Goal: Task Accomplishment & Management: Manage account settings

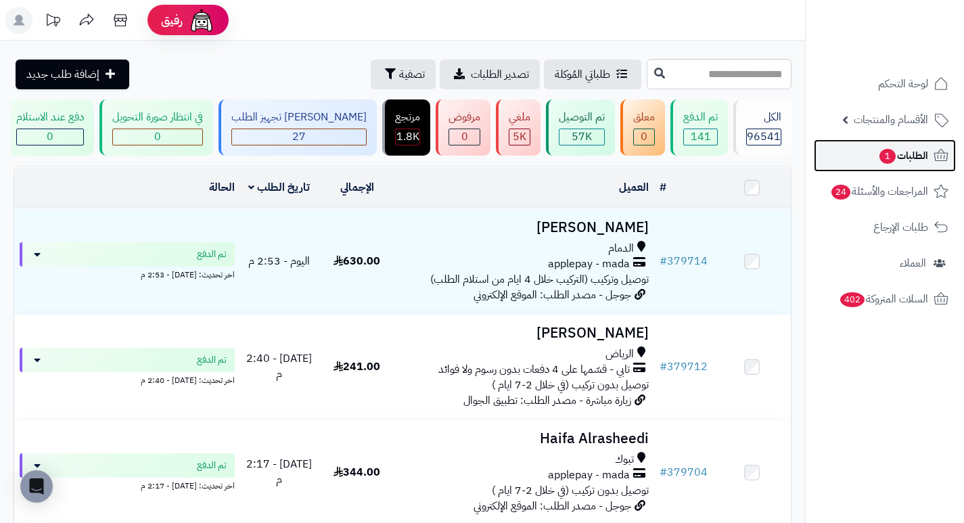
click at [912, 156] on span "الطلبات 1" at bounding box center [903, 155] width 50 height 19
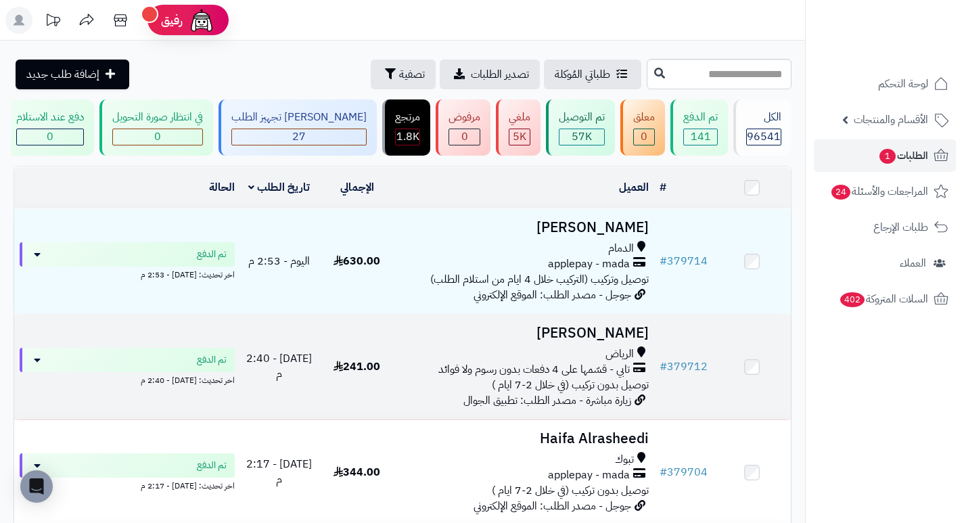
click at [633, 341] on h3 "[PERSON_NAME]" at bounding box center [525, 333] width 248 height 16
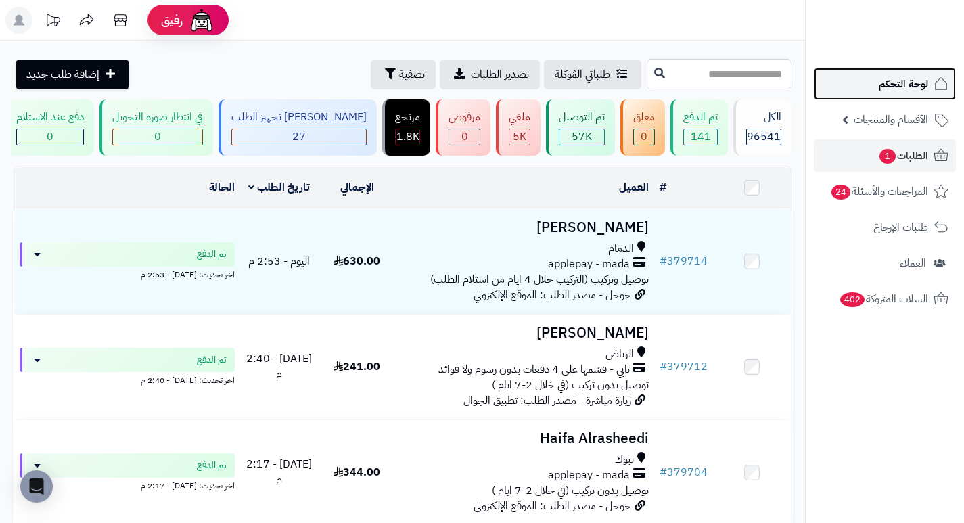
click at [877, 93] on link "لوحة التحكم" at bounding box center [885, 84] width 142 height 32
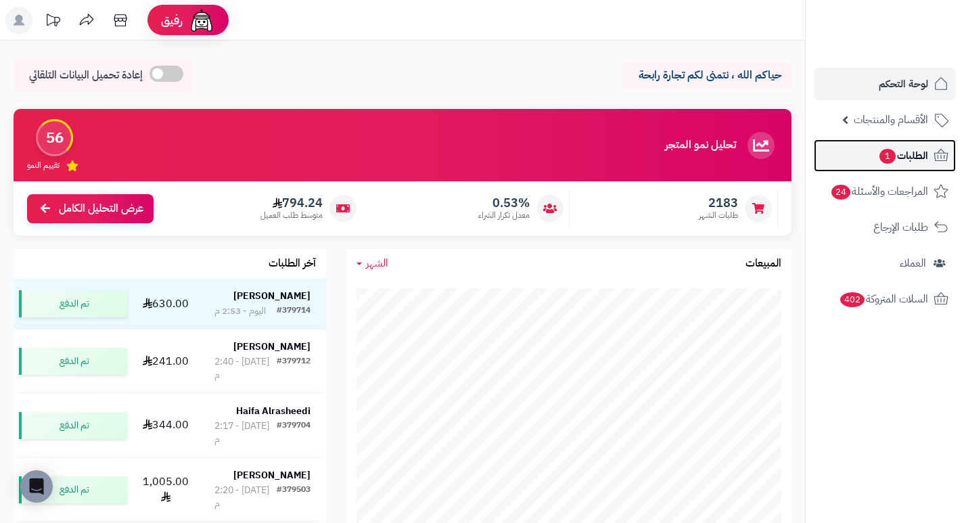
click at [867, 154] on link "الطلبات 1" at bounding box center [885, 155] width 142 height 32
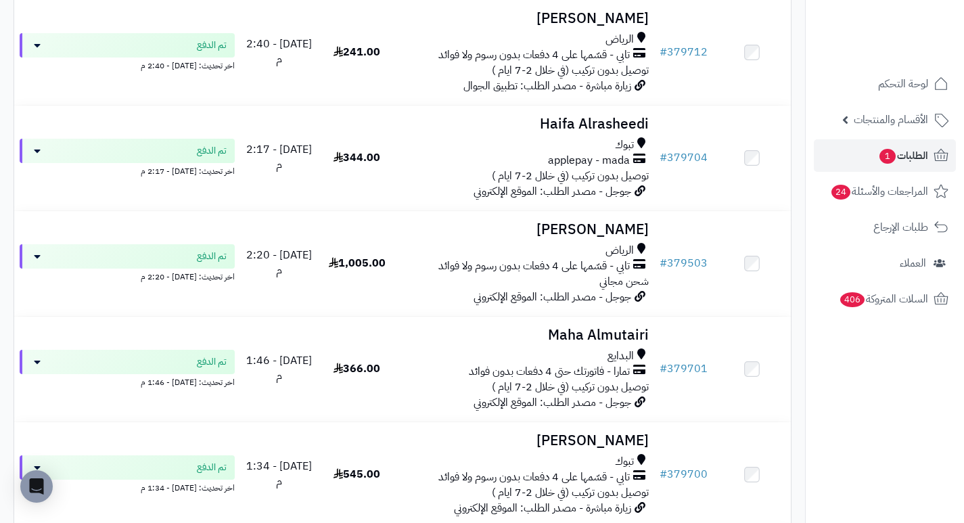
scroll to position [338, 0]
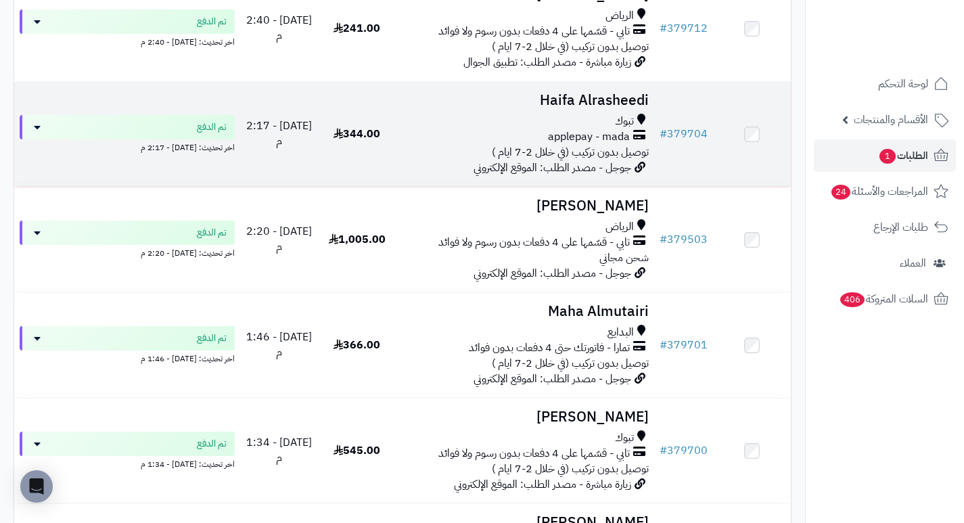
click at [610, 104] on h3 "Haifa Alrasheedi" at bounding box center [525, 101] width 248 height 16
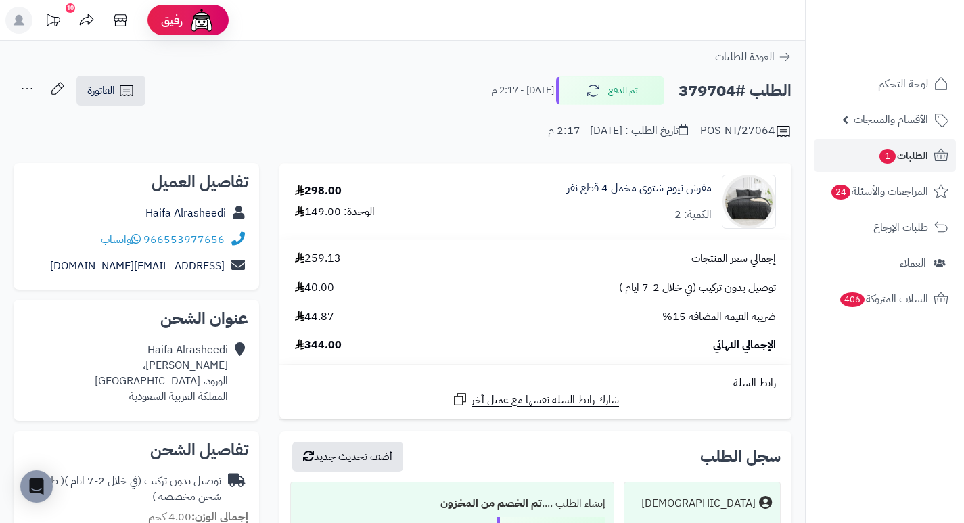
drag, startPoint x: 490, startPoint y: 150, endPoint x: 454, endPoint y: 147, distance: 36.0
click at [454, 147] on div "**********" at bounding box center [402, 114] width 805 height 78
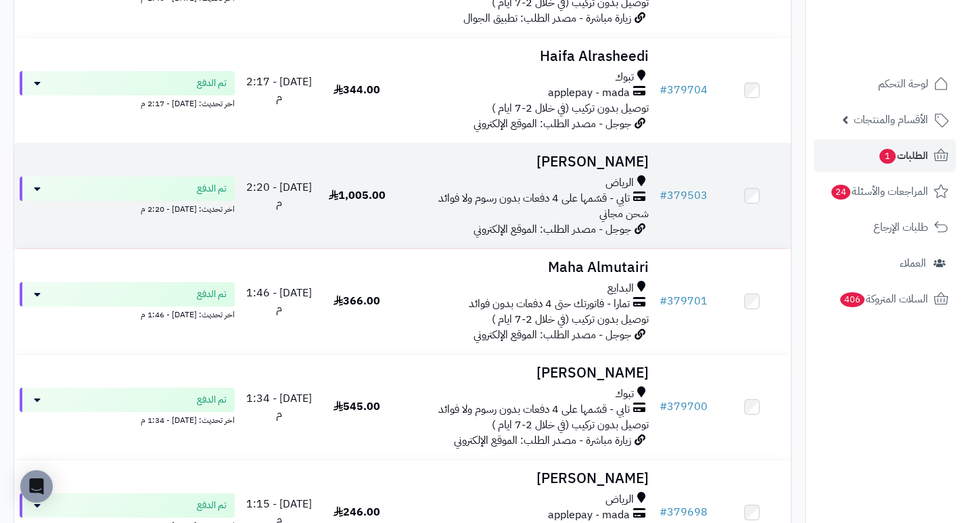
scroll to position [406, 0]
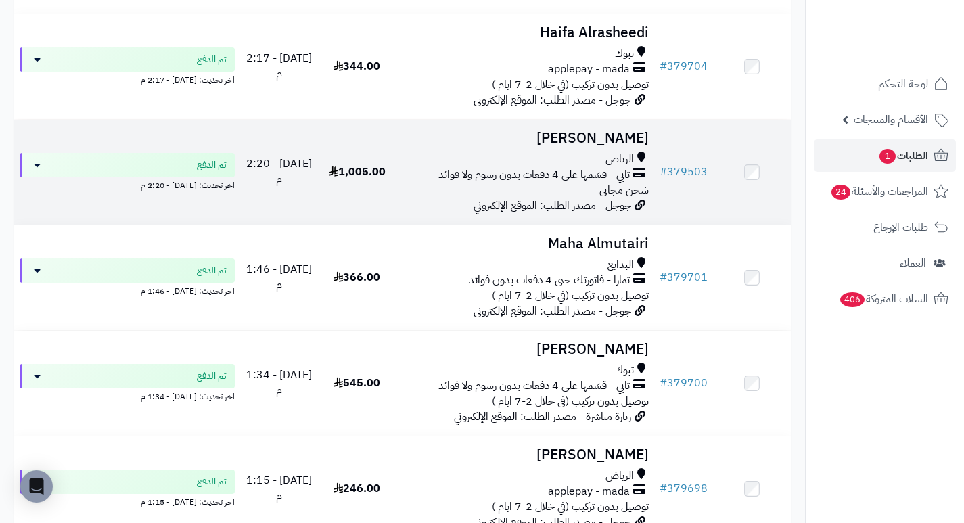
click at [634, 146] on h3 "وليد بندر" at bounding box center [525, 139] width 248 height 16
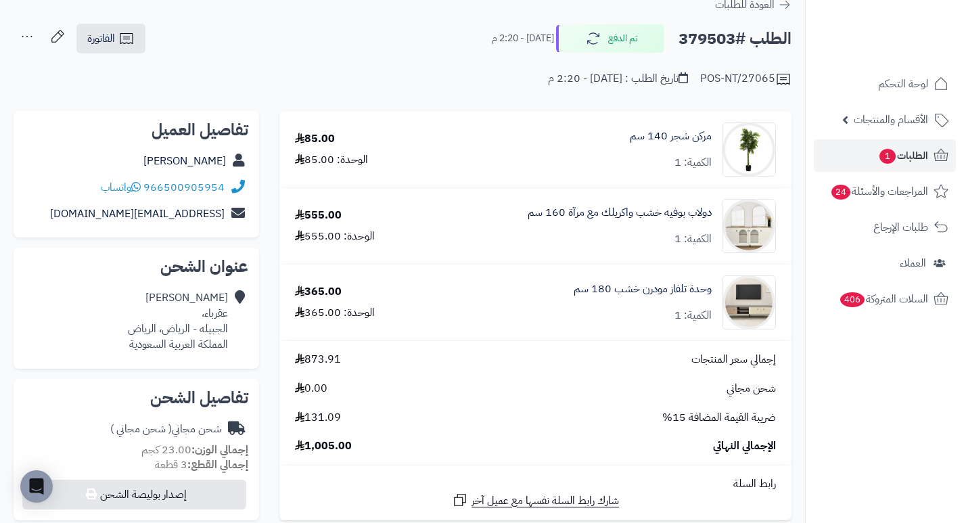
scroll to position [68, 0]
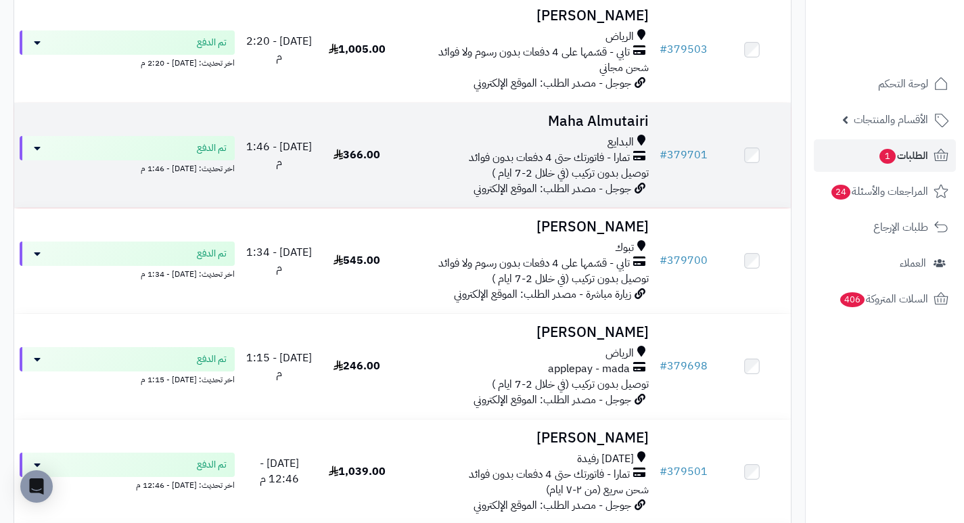
scroll to position [541, 0]
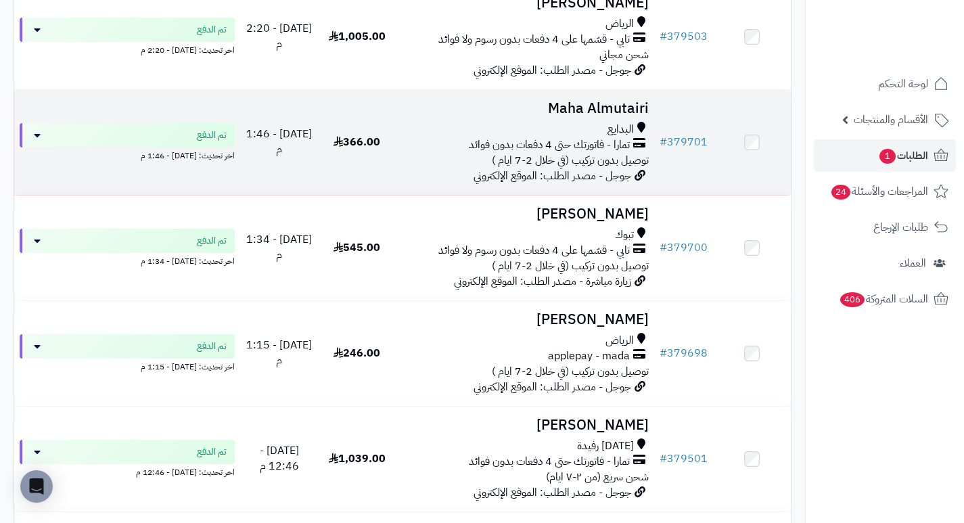
click at [633, 112] on h3 "Maha Almutairi" at bounding box center [525, 109] width 248 height 16
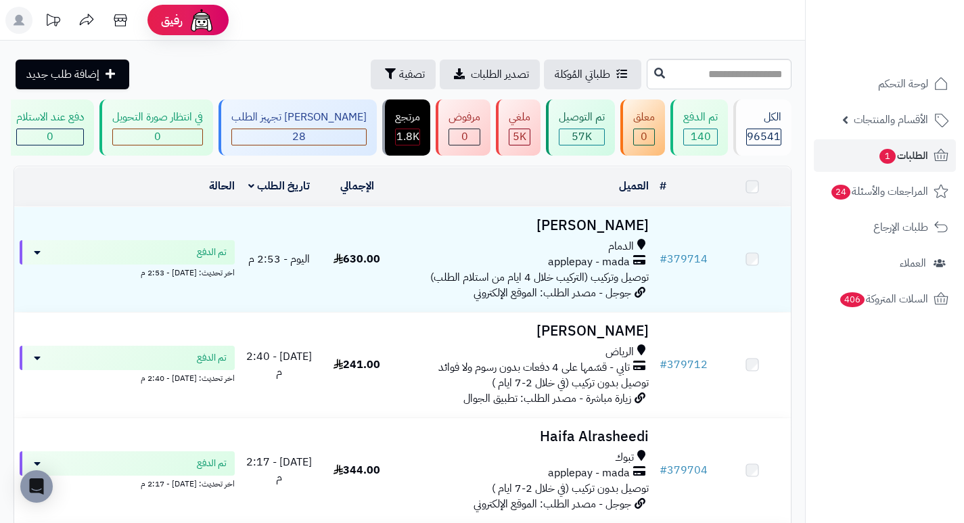
scroll to position [541, 0]
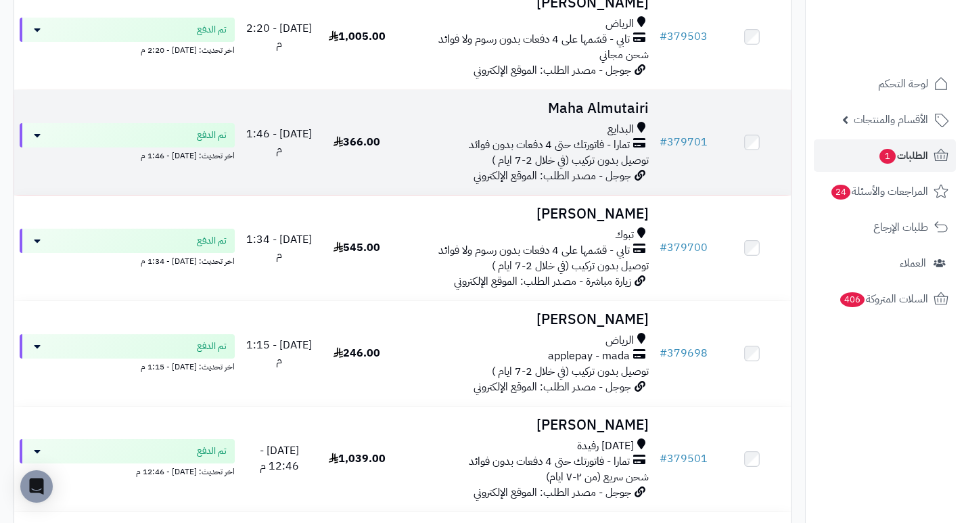
click at [558, 109] on h3 "Maha Almutairi" at bounding box center [525, 109] width 248 height 16
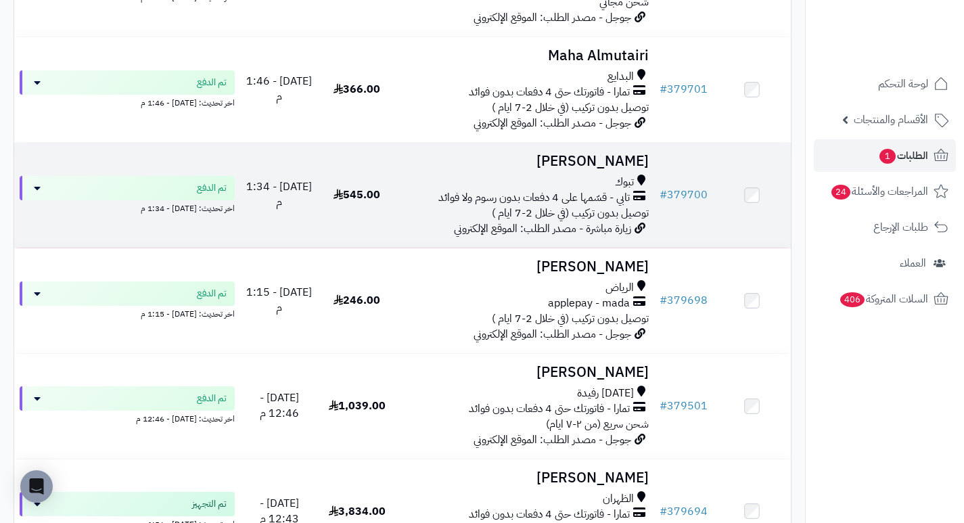
scroll to position [609, 0]
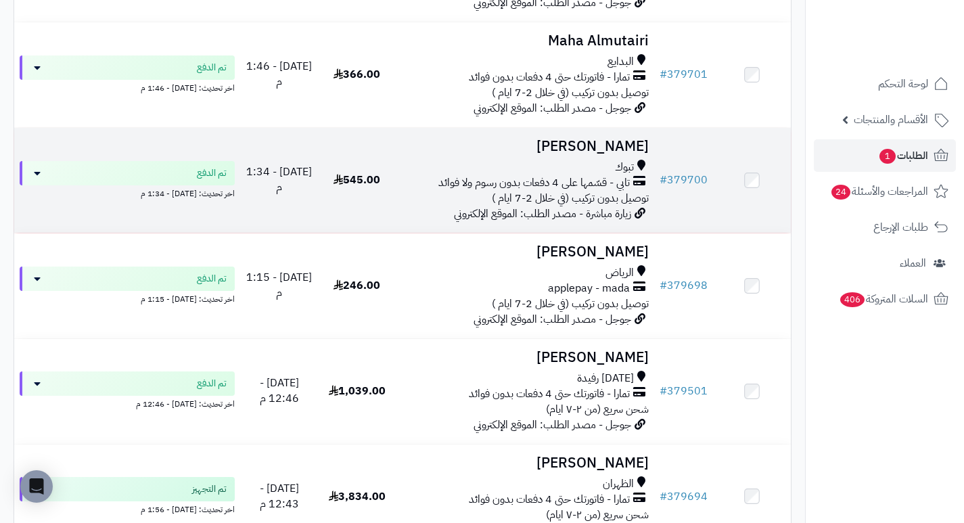
click at [627, 151] on h3 "يحي هروبي" at bounding box center [525, 147] width 248 height 16
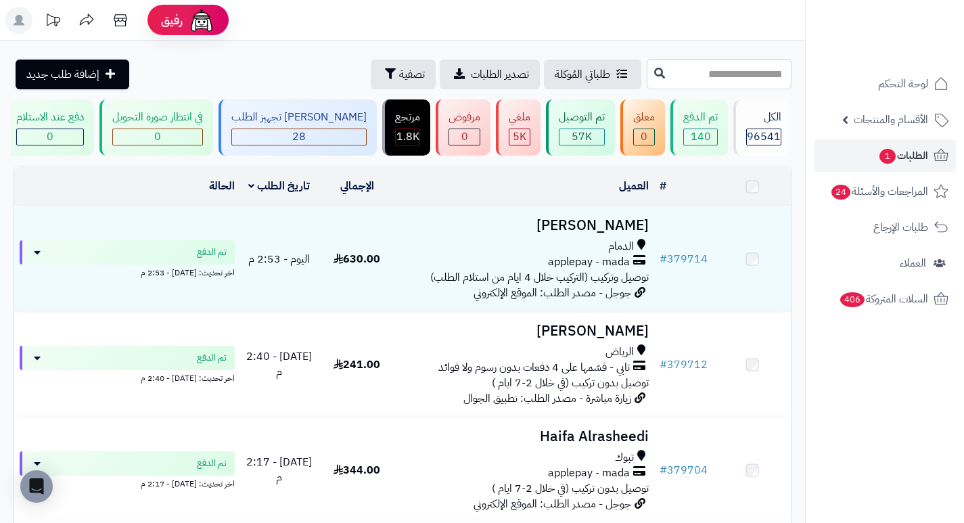
scroll to position [609, 0]
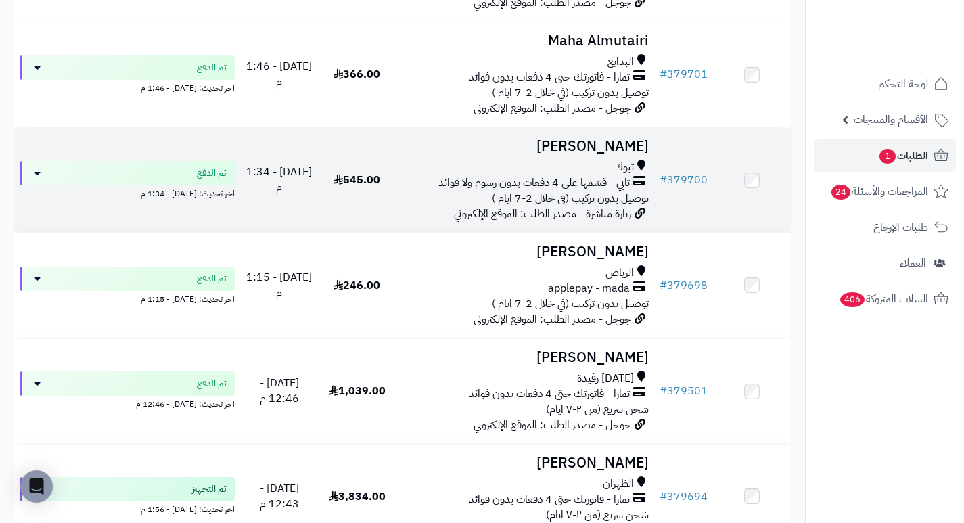
click at [617, 154] on h3 "يحي هروبي" at bounding box center [525, 147] width 248 height 16
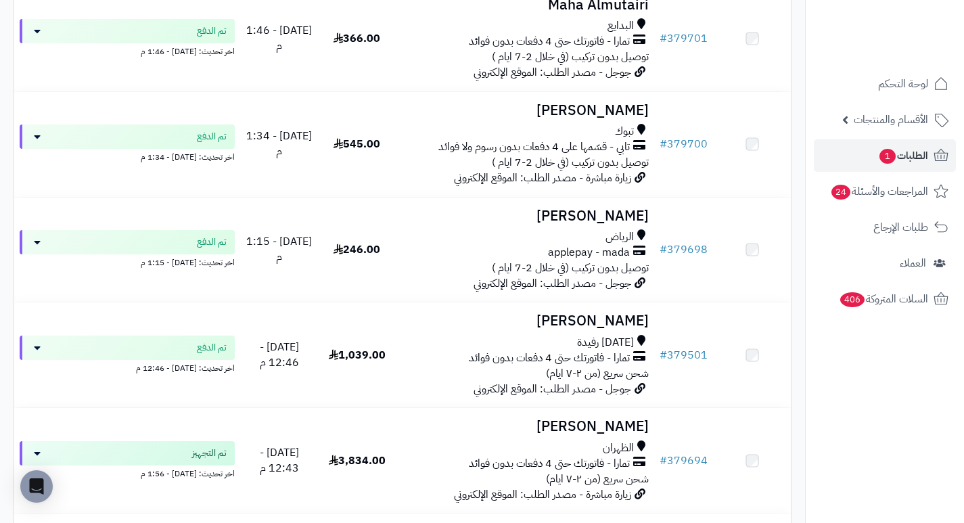
scroll to position [676, 0]
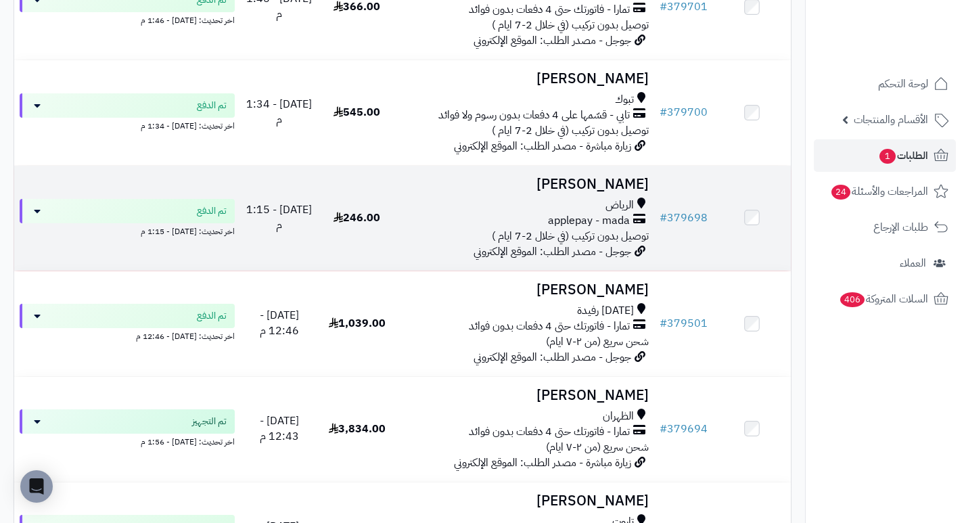
click at [610, 204] on td "محمد القرني الرياض applepay - mada توصيل بدون تركيب (في خلال 2-7 ايام ) جوجل - …" at bounding box center [525, 218] width 258 height 105
click at [608, 191] on h3 "محمد القرني" at bounding box center [525, 185] width 248 height 16
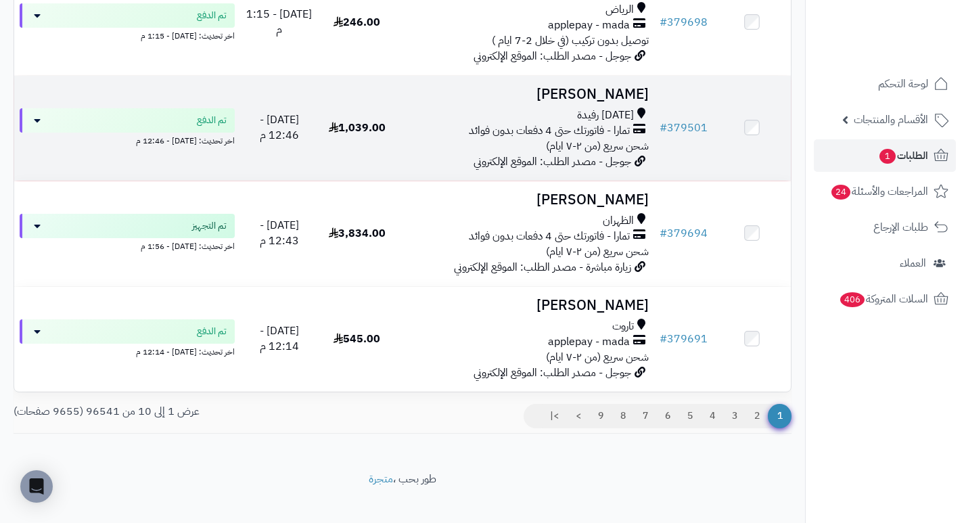
scroll to position [879, 0]
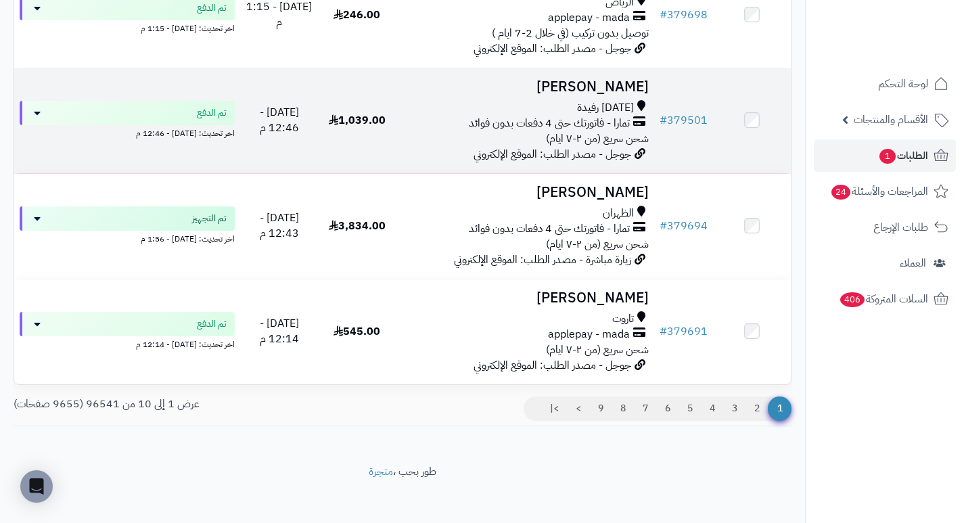
click at [614, 95] on h3 "[PERSON_NAME]" at bounding box center [525, 87] width 248 height 16
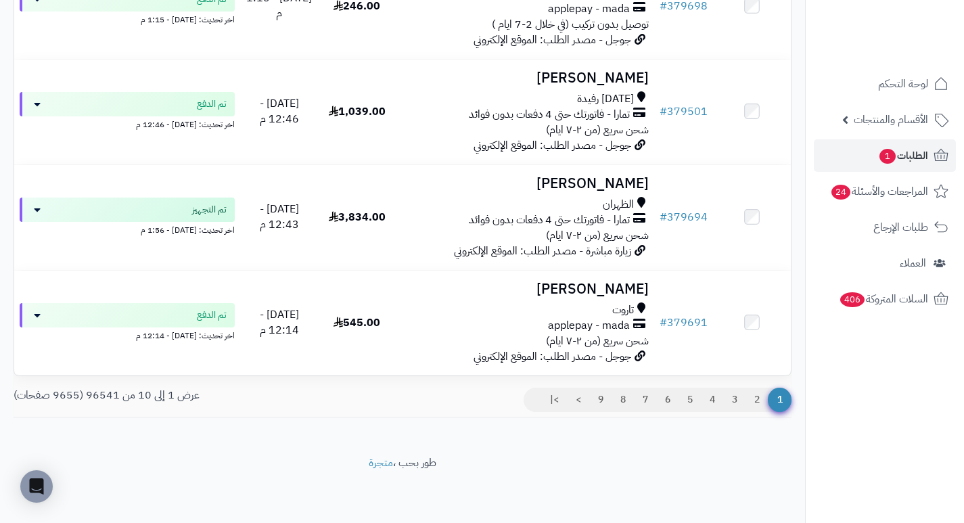
scroll to position [896, 0]
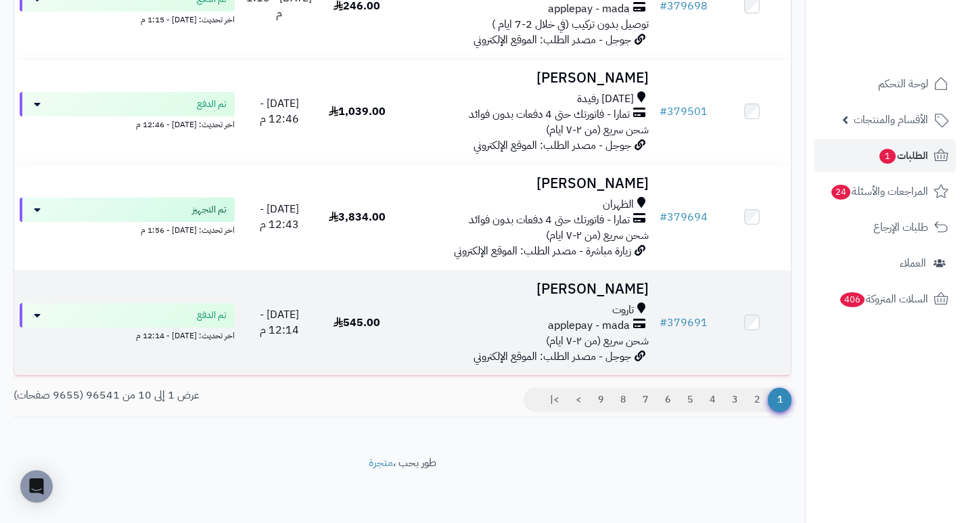
click at [622, 288] on h3 "[PERSON_NAME]" at bounding box center [525, 289] width 248 height 16
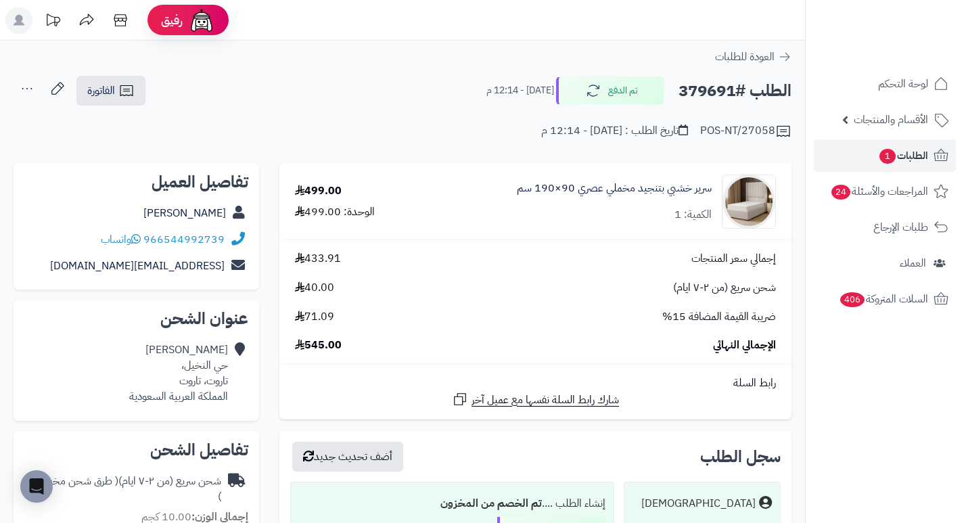
drag, startPoint x: 449, startPoint y: 67, endPoint x: 424, endPoint y: 70, distance: 25.2
drag, startPoint x: 424, startPoint y: 70, endPoint x: 405, endPoint y: 86, distance: 25.5
click at [405, 86] on div "الطلب #379691 تم الدفع اليوم - 12:14 م الفاتورة طباعة الفاتورة إرسال الفاتورة إ…" at bounding box center [403, 91] width 778 height 32
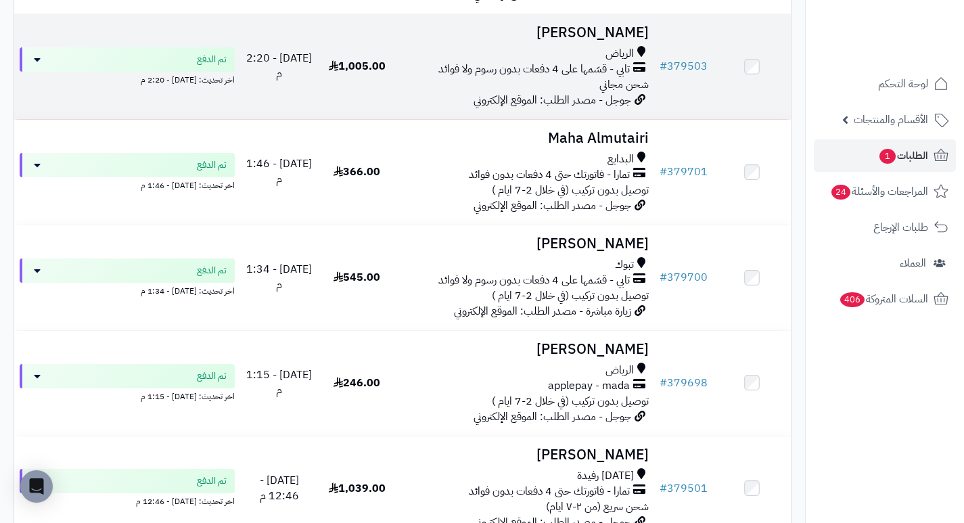
scroll to position [490, 0]
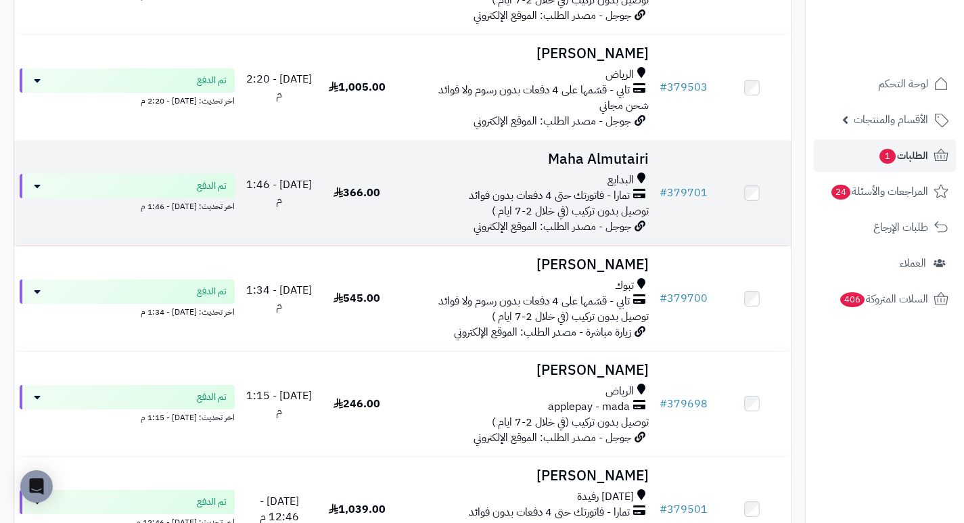
click at [639, 164] on h3 "Maha Almutairi" at bounding box center [525, 160] width 248 height 16
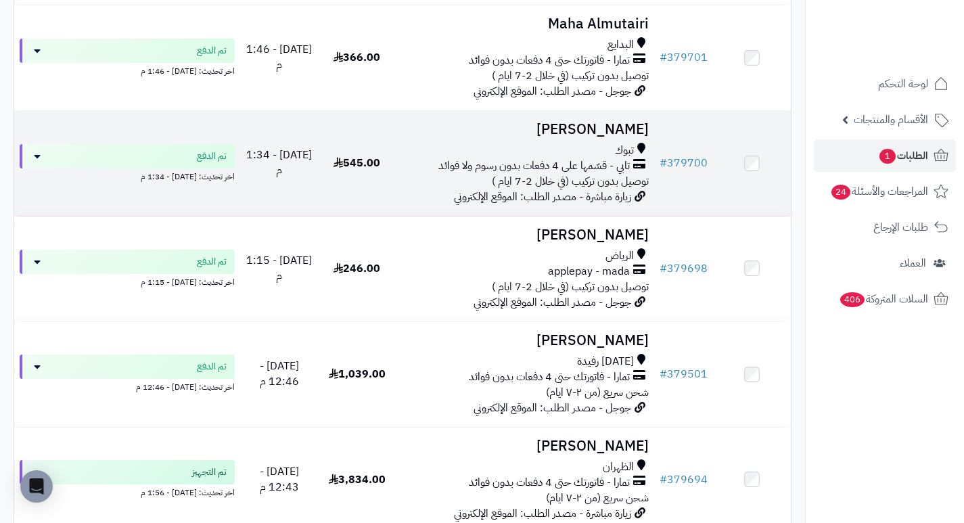
scroll to position [693, 0]
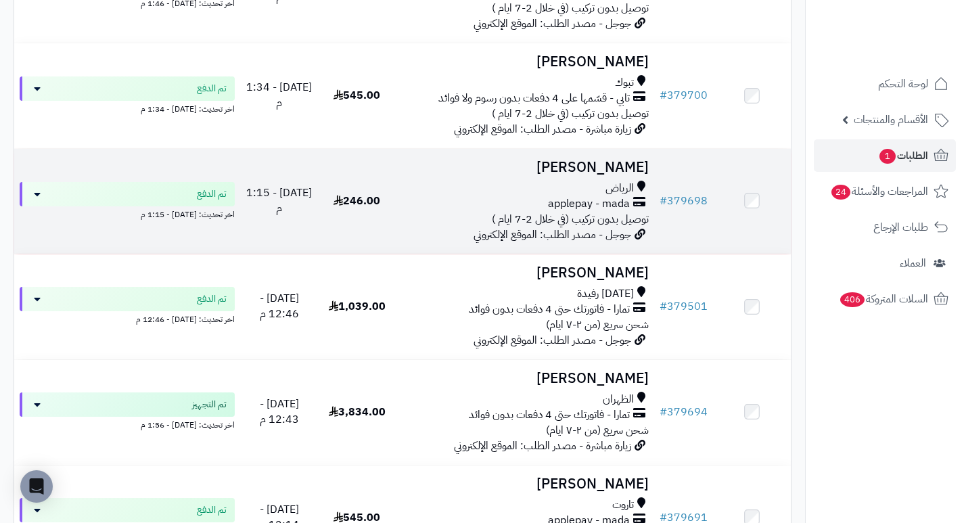
click at [642, 172] on h3 "محمد القرني" at bounding box center [525, 168] width 248 height 16
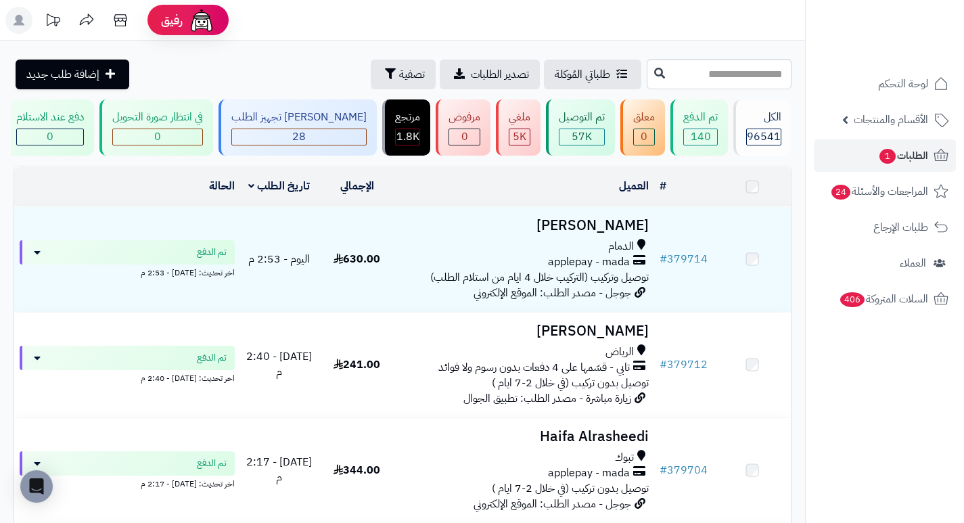
scroll to position [896, 0]
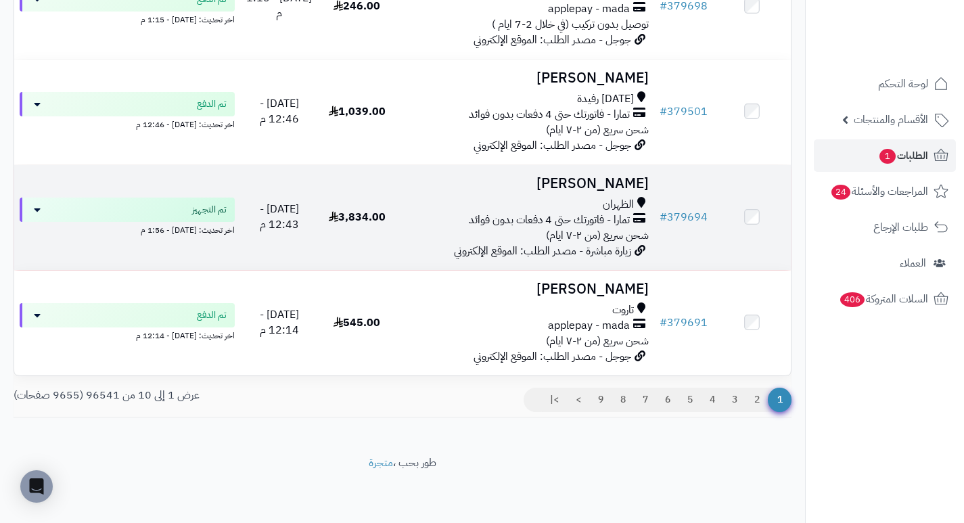
click at [618, 181] on h3 "[PERSON_NAME]" at bounding box center [525, 184] width 248 height 16
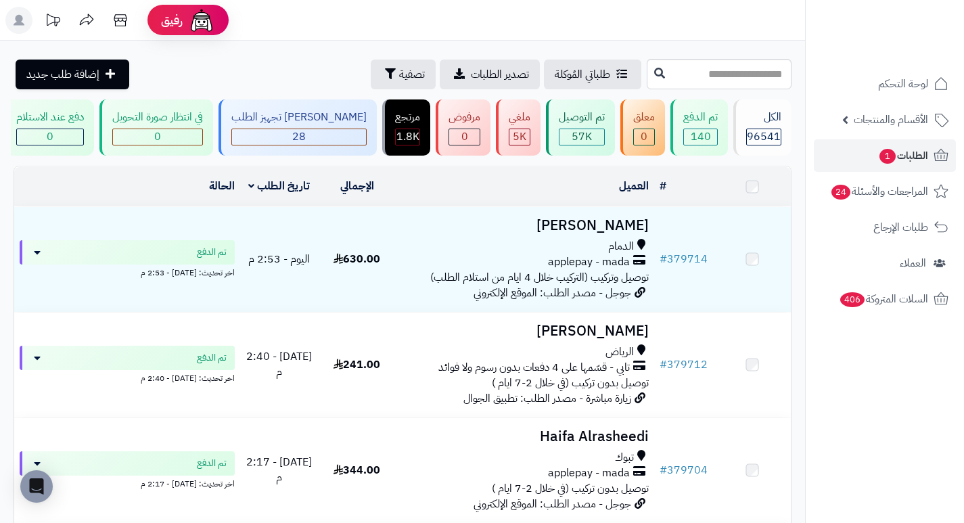
scroll to position [896, 0]
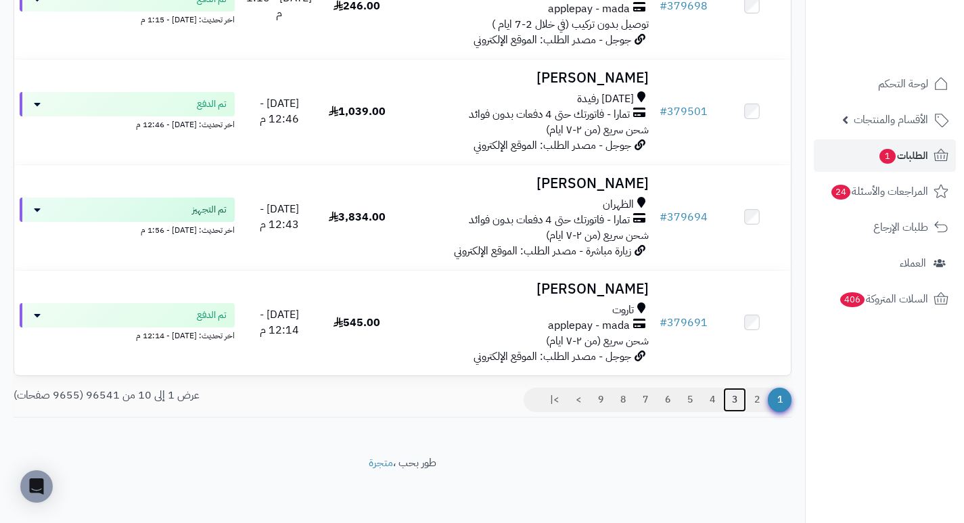
click at [741, 400] on link "3" at bounding box center [734, 400] width 23 height 24
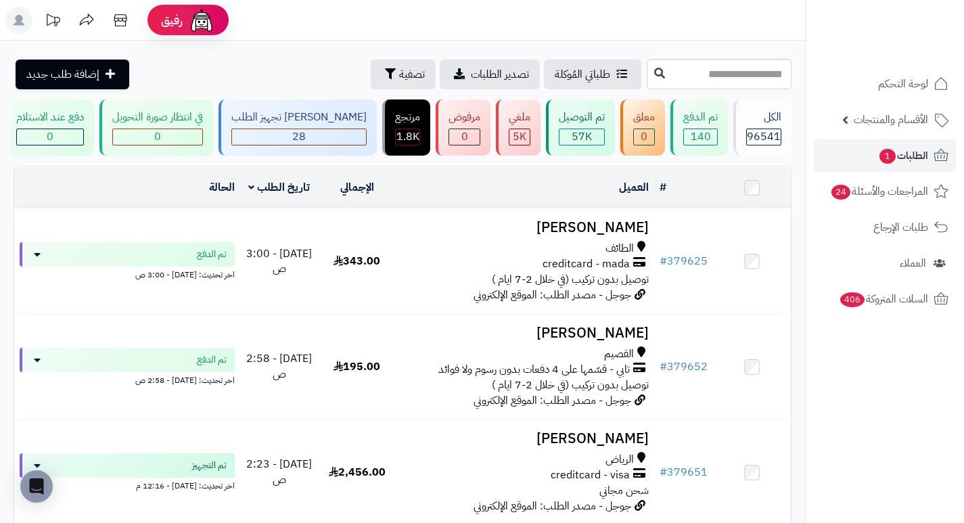
scroll to position [68, 0]
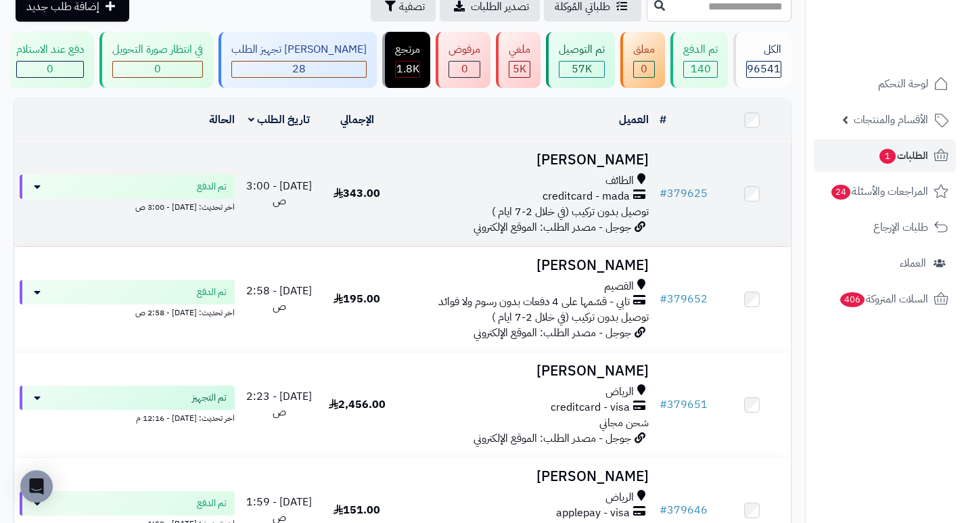
click at [602, 163] on h3 "[PERSON_NAME]" at bounding box center [525, 160] width 248 height 16
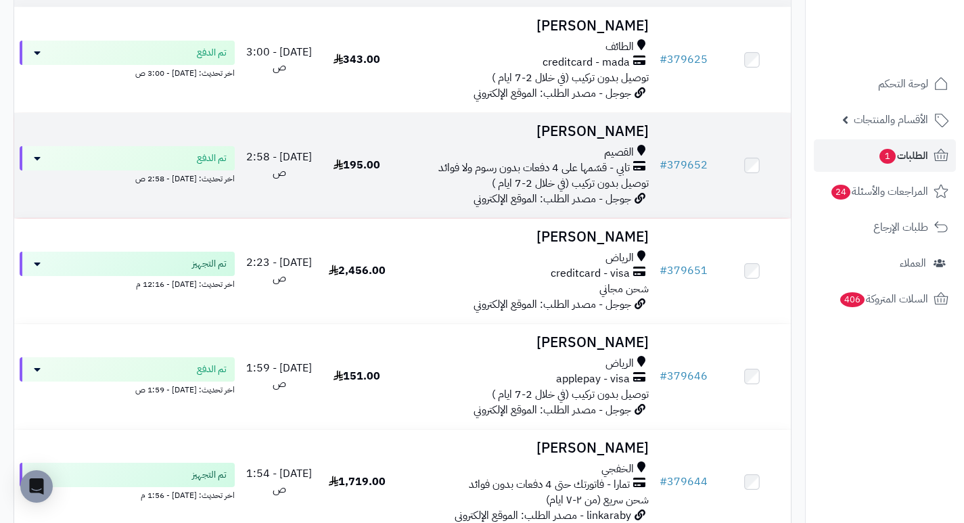
scroll to position [203, 0]
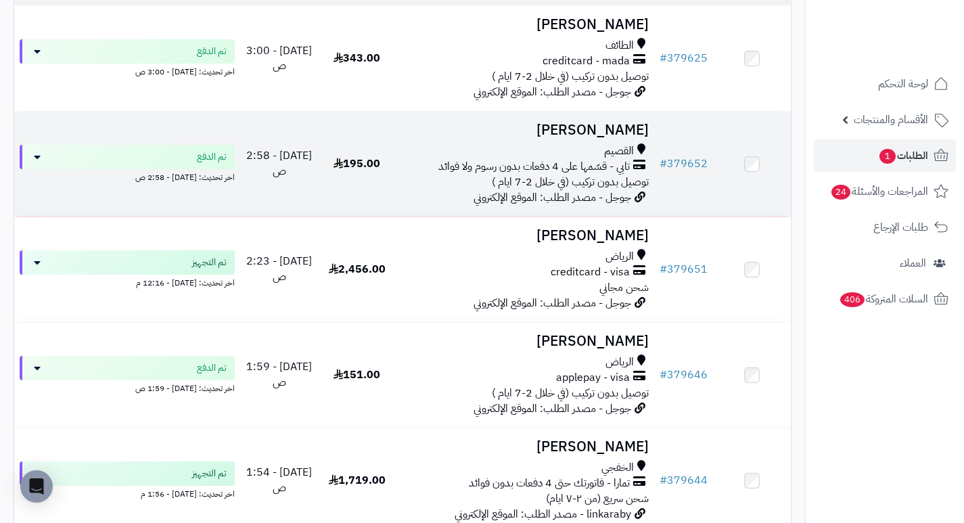
click at [635, 135] on h3 "[PERSON_NAME]" at bounding box center [525, 130] width 248 height 16
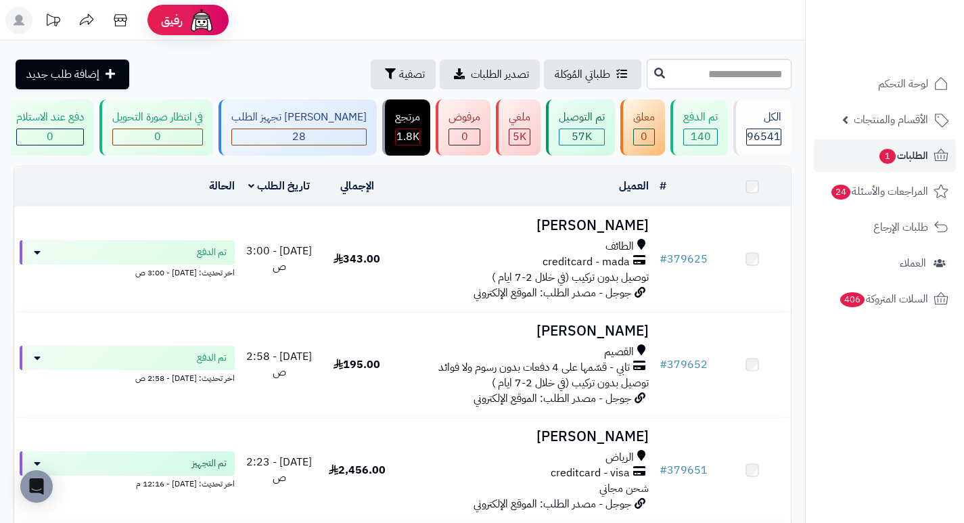
scroll to position [203, 0]
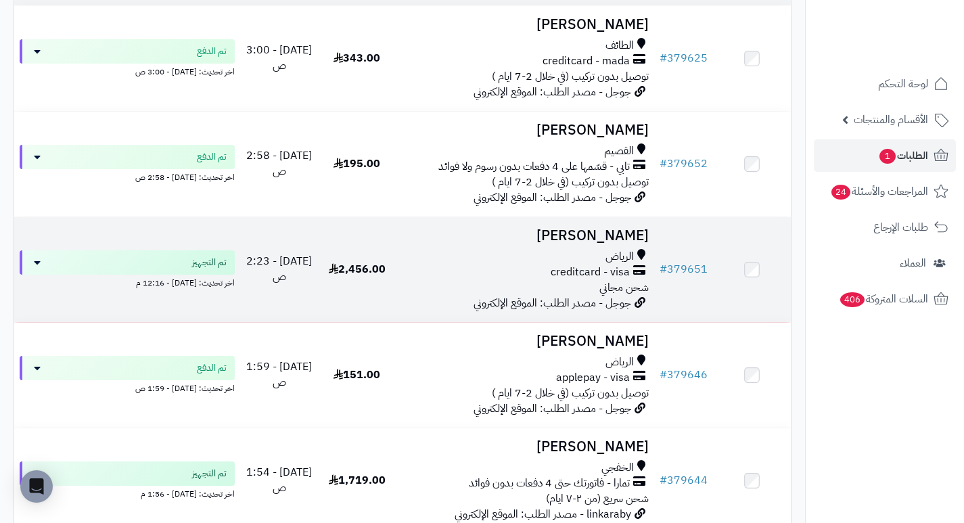
click at [622, 242] on h3 "روان عثمان" at bounding box center [525, 236] width 248 height 16
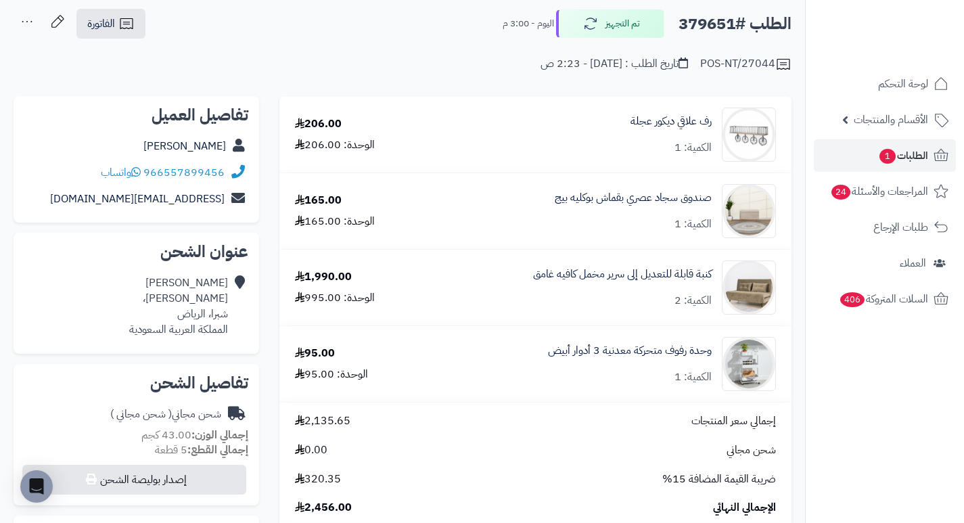
scroll to position [68, 0]
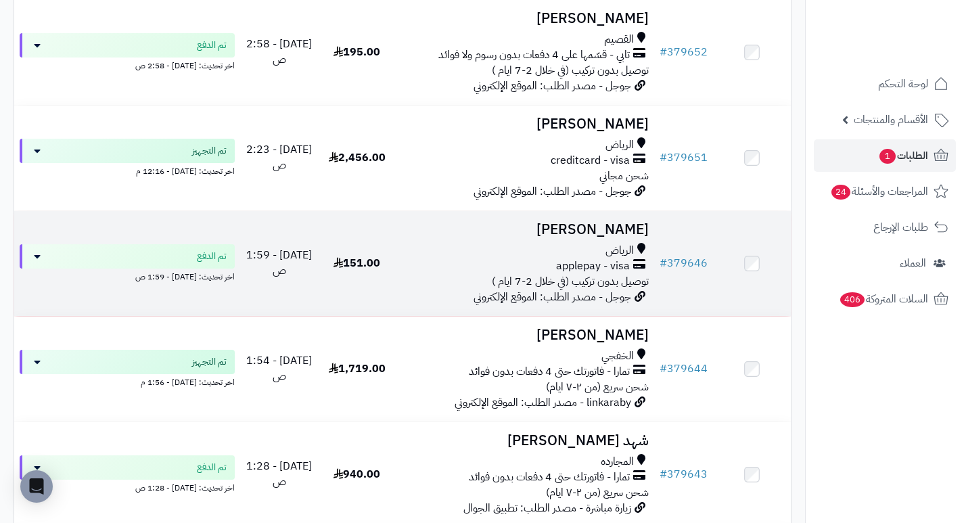
scroll to position [338, 0]
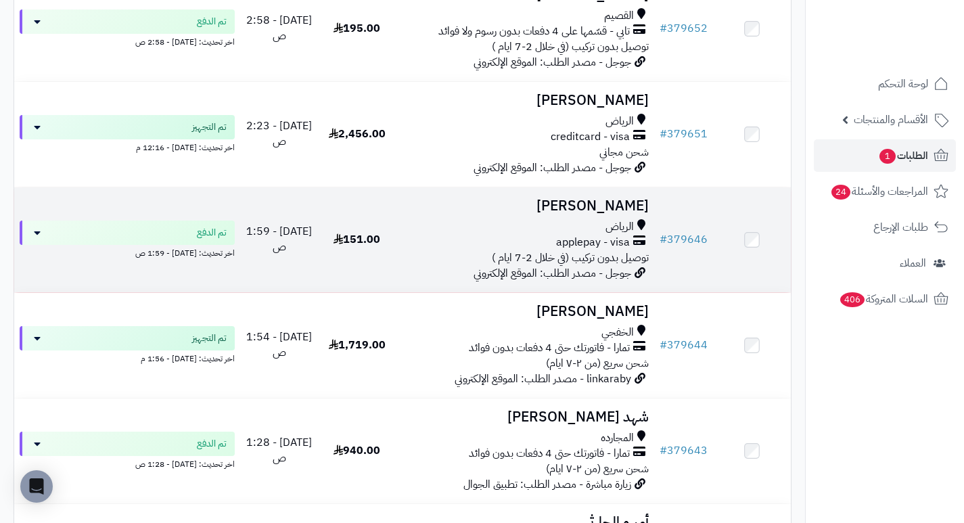
click at [619, 214] on h3 "[PERSON_NAME]" at bounding box center [525, 206] width 248 height 16
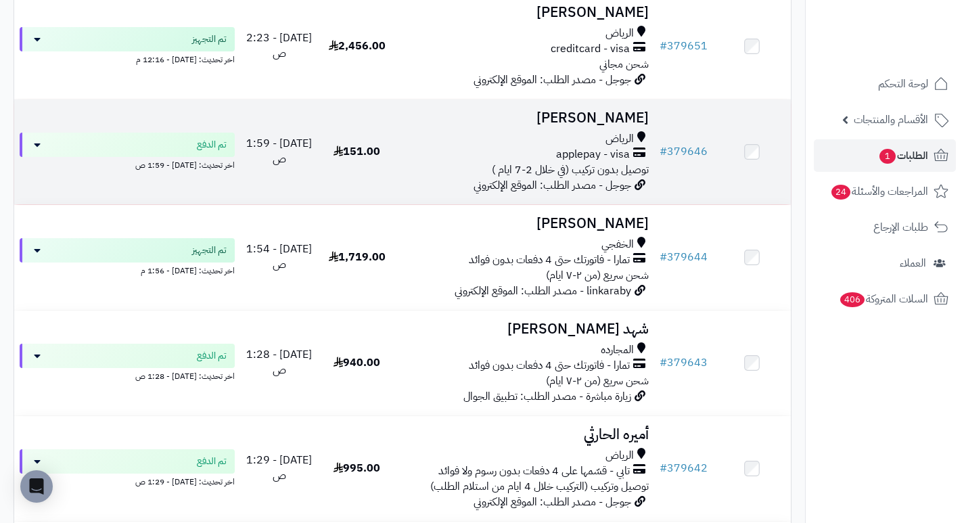
scroll to position [474, 0]
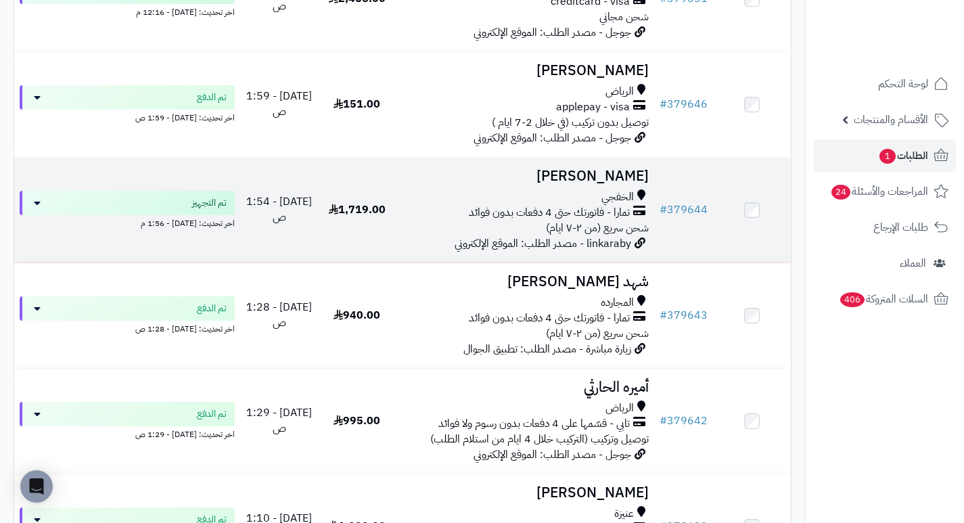
click at [636, 184] on h3 "حسين علي" at bounding box center [525, 176] width 248 height 16
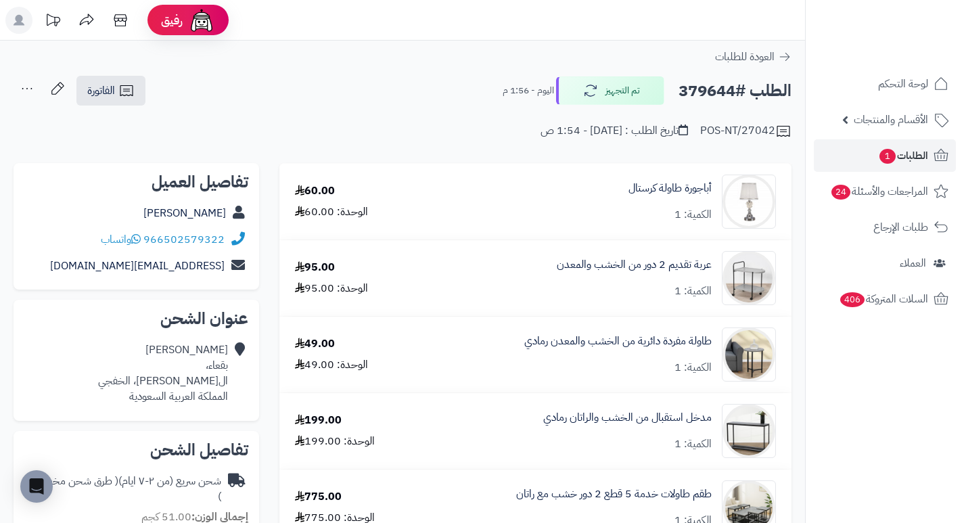
drag, startPoint x: 426, startPoint y: 90, endPoint x: 409, endPoint y: 108, distance: 24.9
click at [409, 108] on div "POS-NT/27042 تاريخ الطلب : اليوم - 1:54 ص" at bounding box center [403, 123] width 778 height 32
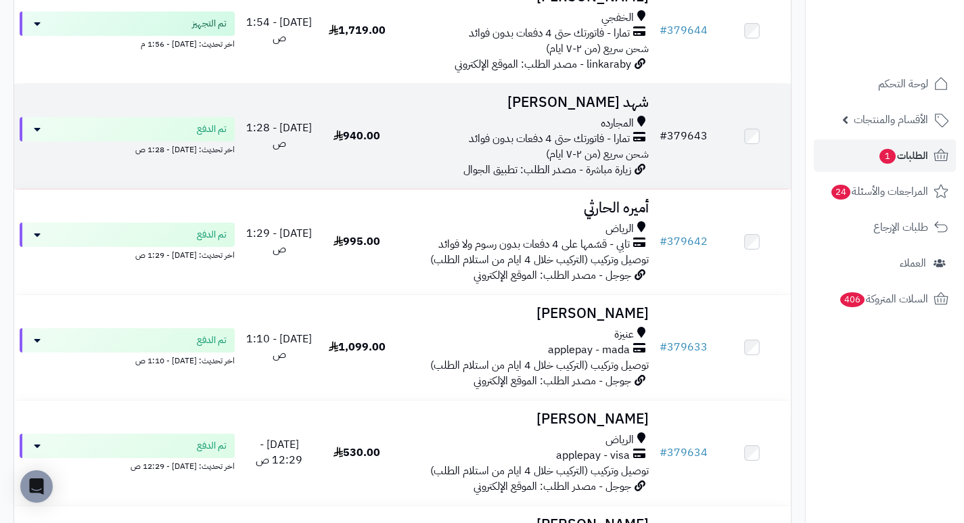
scroll to position [676, 0]
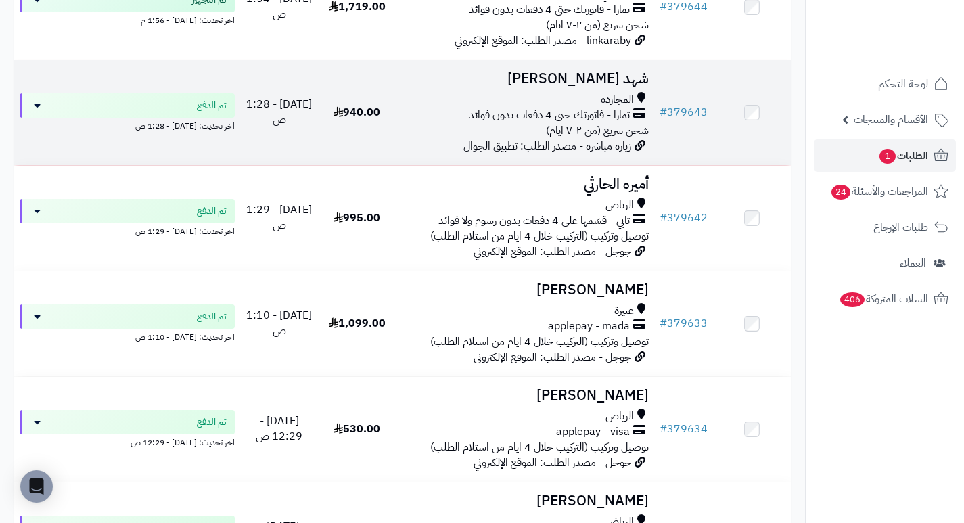
click at [624, 83] on h3 "شهد عسيري" at bounding box center [525, 79] width 248 height 16
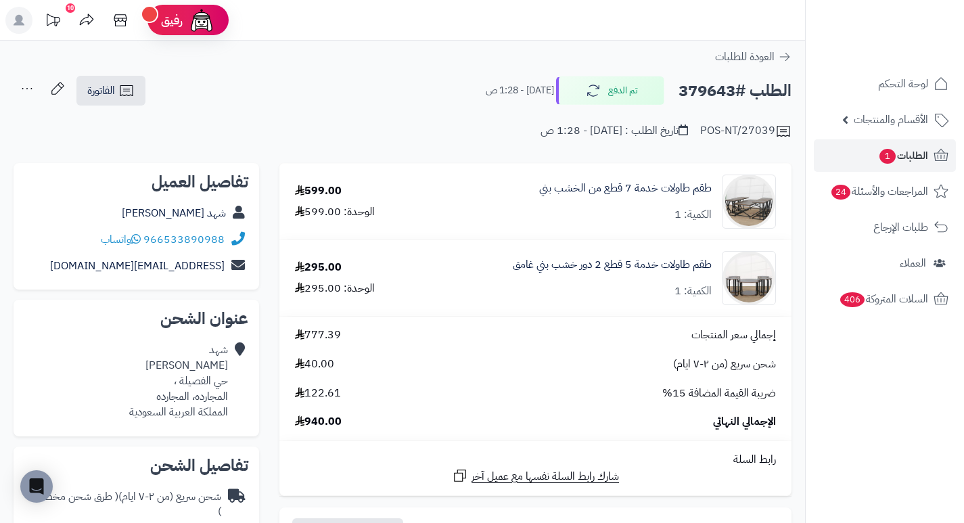
drag, startPoint x: 377, startPoint y: 49, endPoint x: 337, endPoint y: 82, distance: 52.0
click at [337, 82] on div "الطلب #379643 تم الدفع اليوم - 1:28 ص الفاتورة طباعة الفاتورة إرسال الفاتورة إل…" at bounding box center [403, 91] width 778 height 32
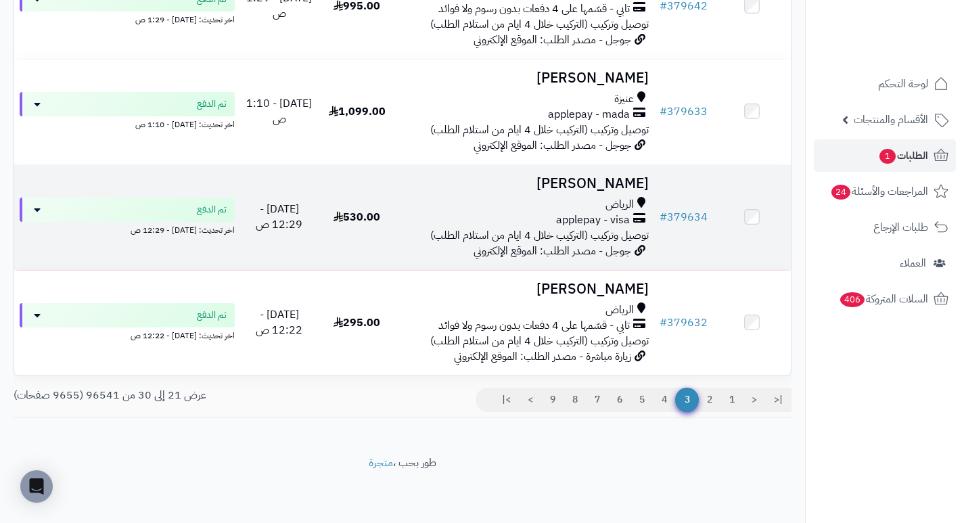
scroll to position [896, 0]
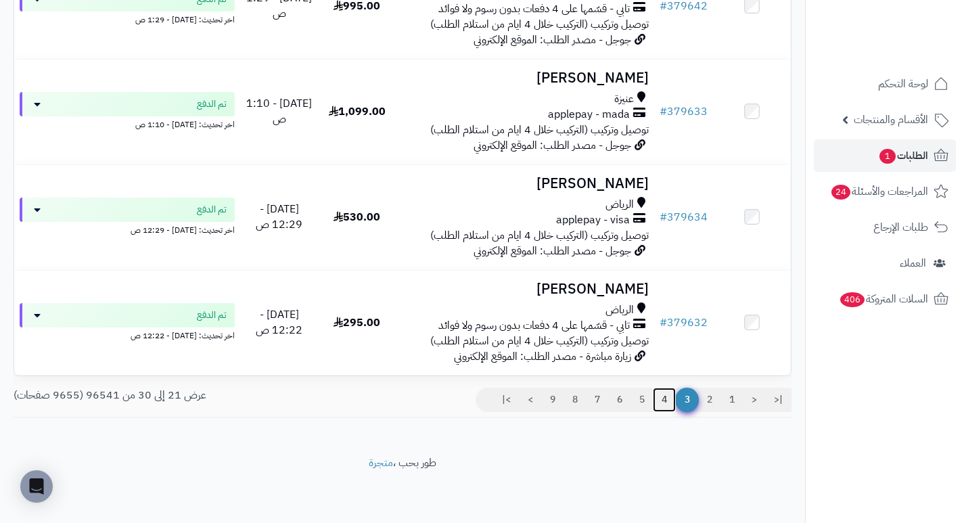
click at [664, 396] on link "4" at bounding box center [664, 400] width 23 height 24
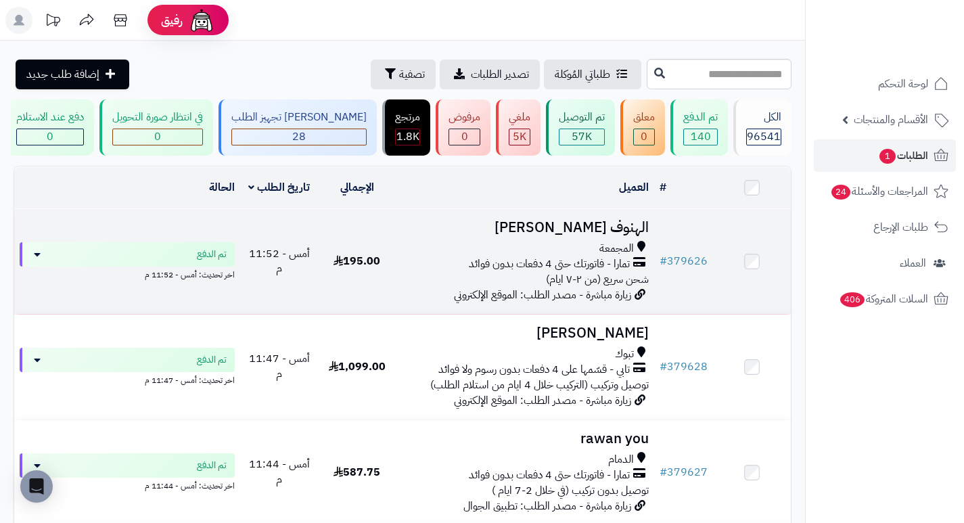
click at [634, 231] on h3 "الهنوف [PERSON_NAME]" at bounding box center [525, 228] width 248 height 16
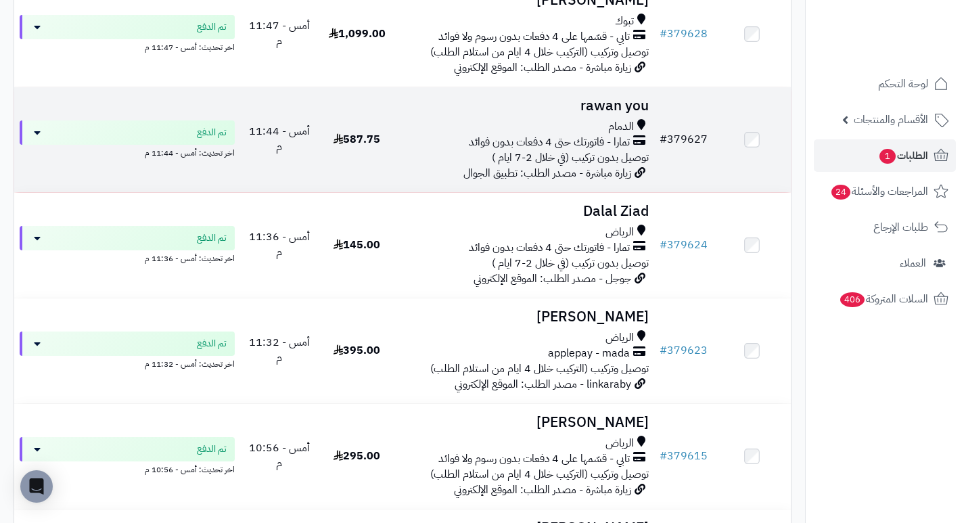
scroll to position [338, 0]
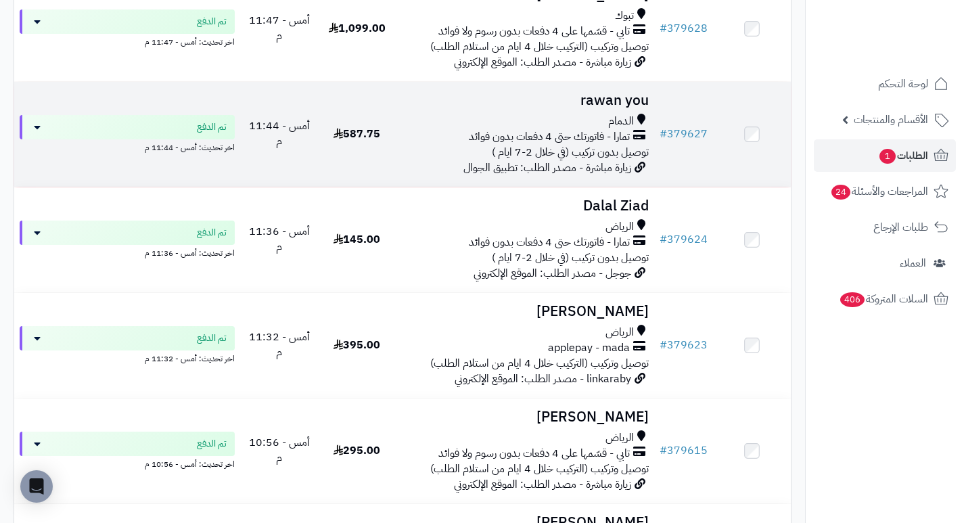
click at [614, 108] on h3 "rawan you" at bounding box center [525, 101] width 248 height 16
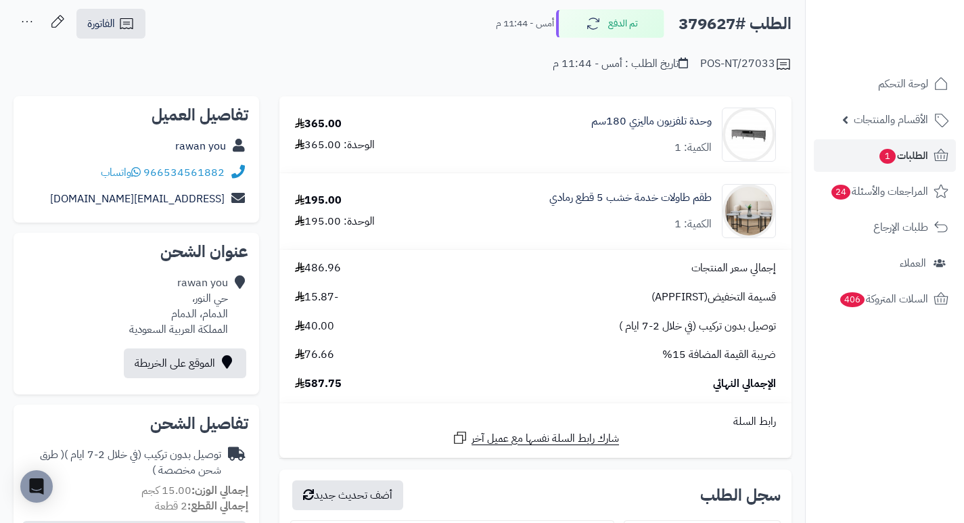
scroll to position [68, 0]
drag, startPoint x: 446, startPoint y: 82, endPoint x: 428, endPoint y: 18, distance: 66.8
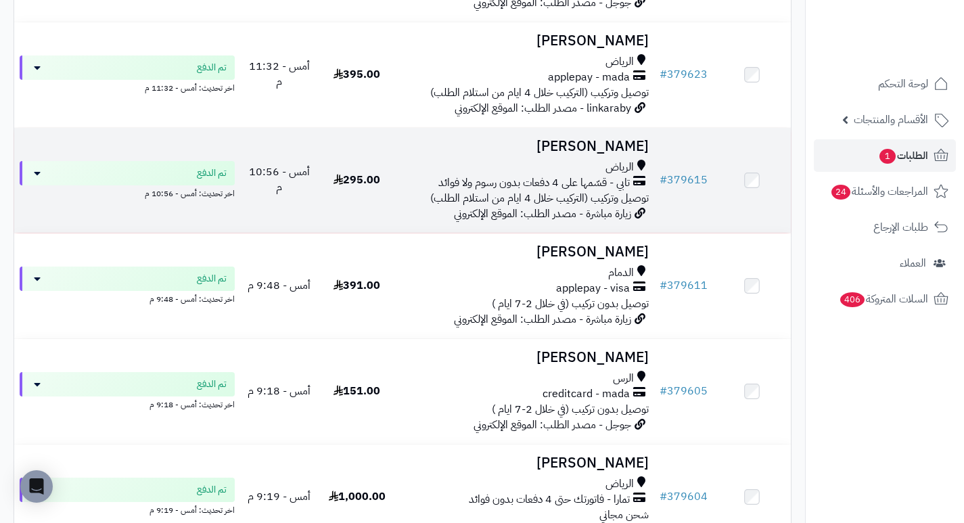
scroll to position [676, 0]
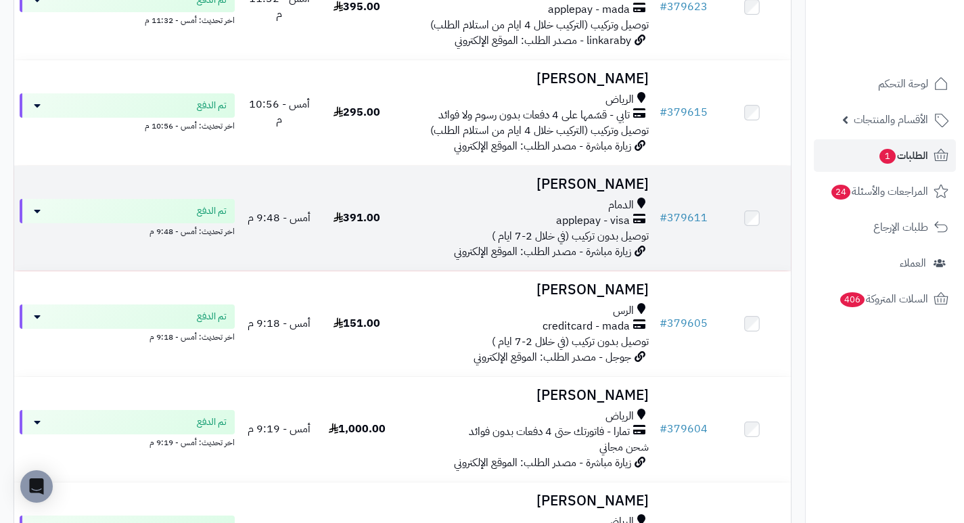
click at [596, 187] on h3 "[PERSON_NAME]" at bounding box center [525, 185] width 248 height 16
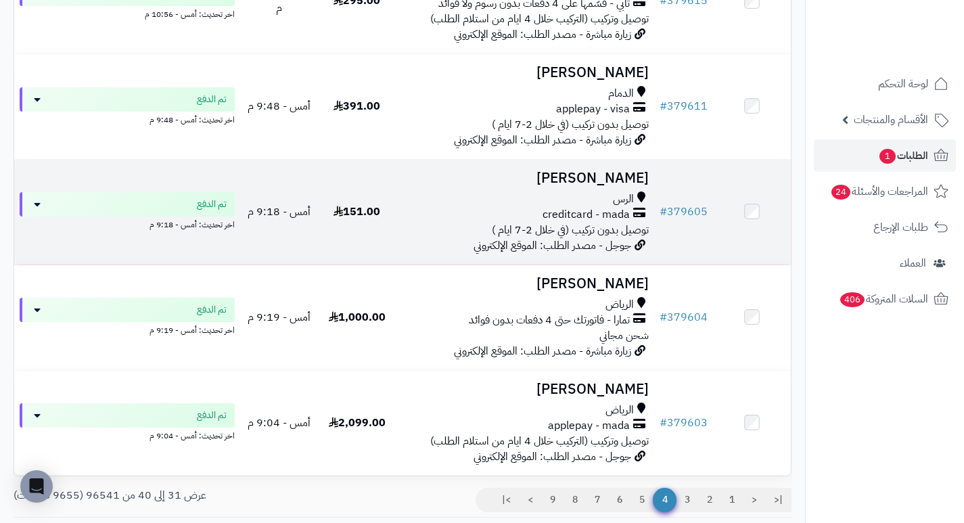
scroll to position [812, 0]
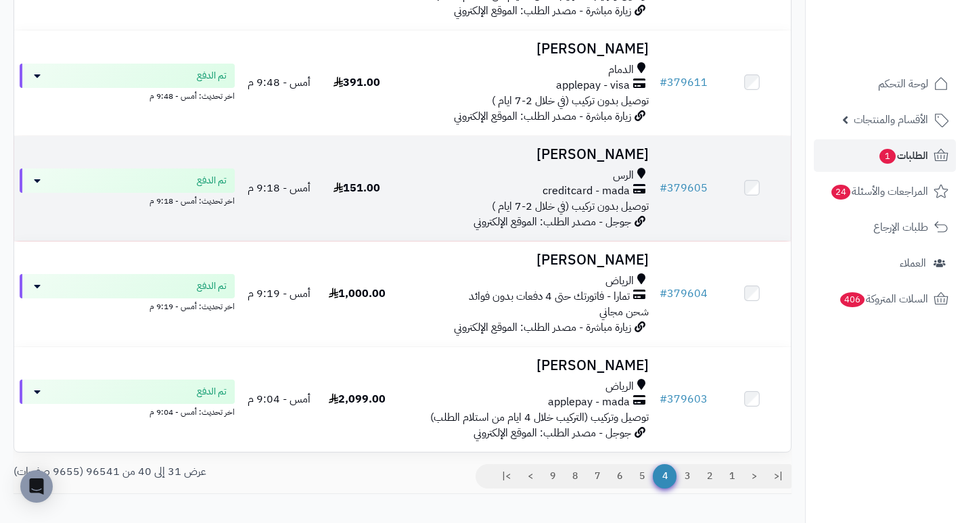
click at [627, 160] on h3 "[PERSON_NAME]" at bounding box center [525, 155] width 248 height 16
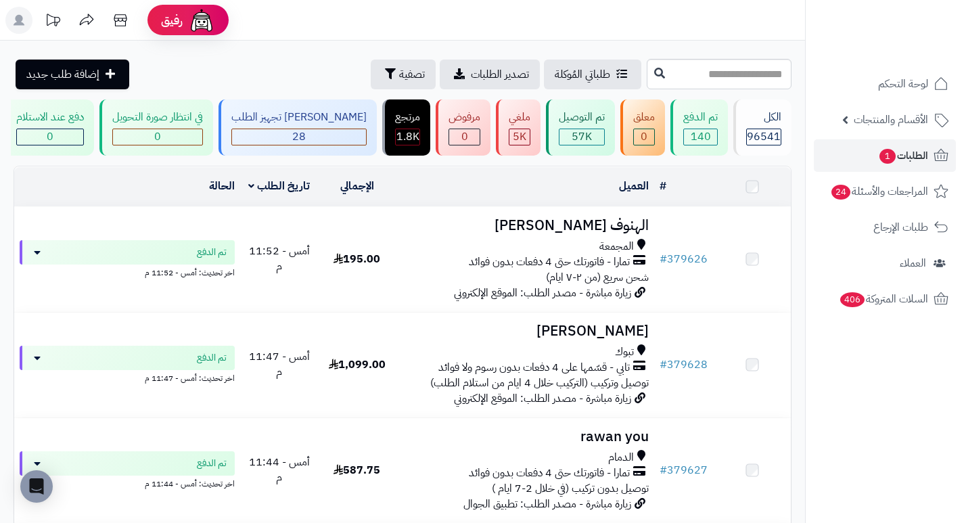
scroll to position [812, 0]
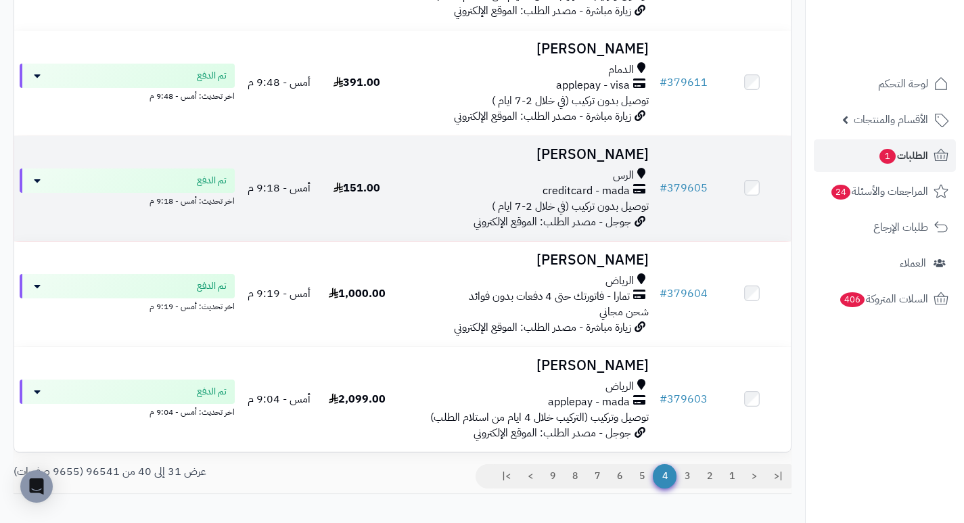
click at [555, 162] on h3 "[PERSON_NAME]" at bounding box center [525, 155] width 248 height 16
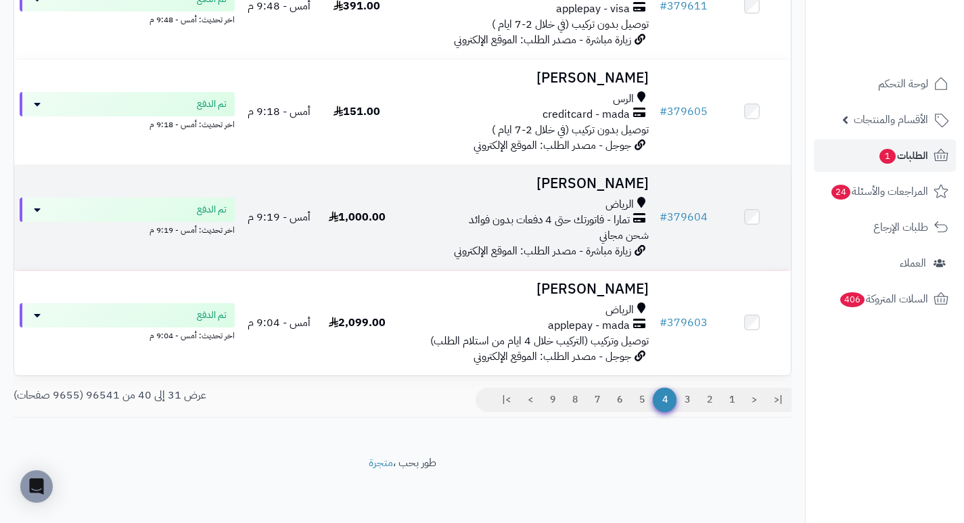
scroll to position [896, 0]
click at [602, 185] on h3 "Laila Almalk" at bounding box center [525, 184] width 248 height 16
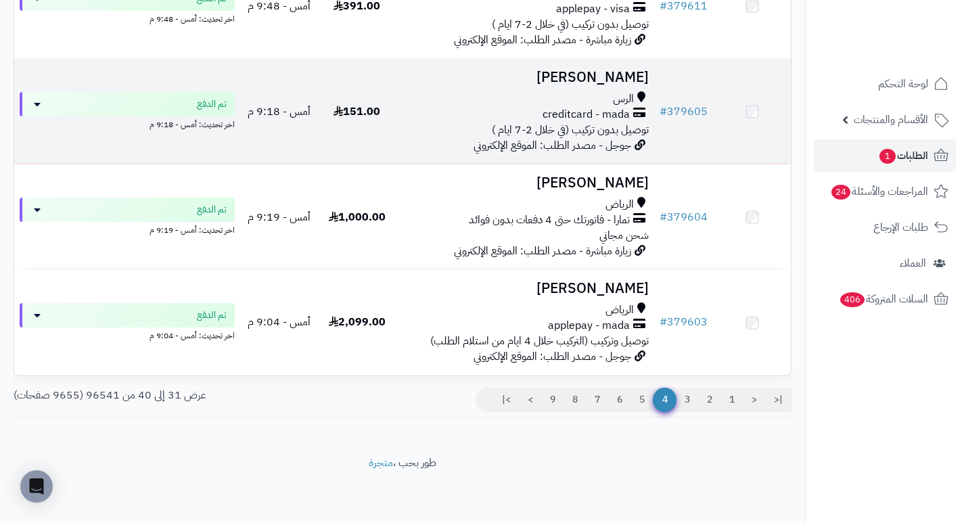
scroll to position [896, 0]
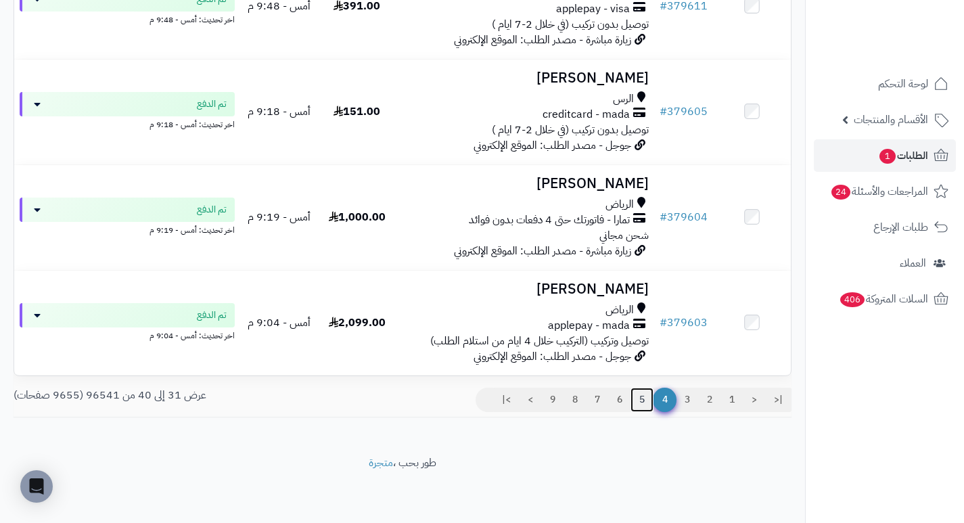
click at [643, 398] on link "5" at bounding box center [641, 400] width 23 height 24
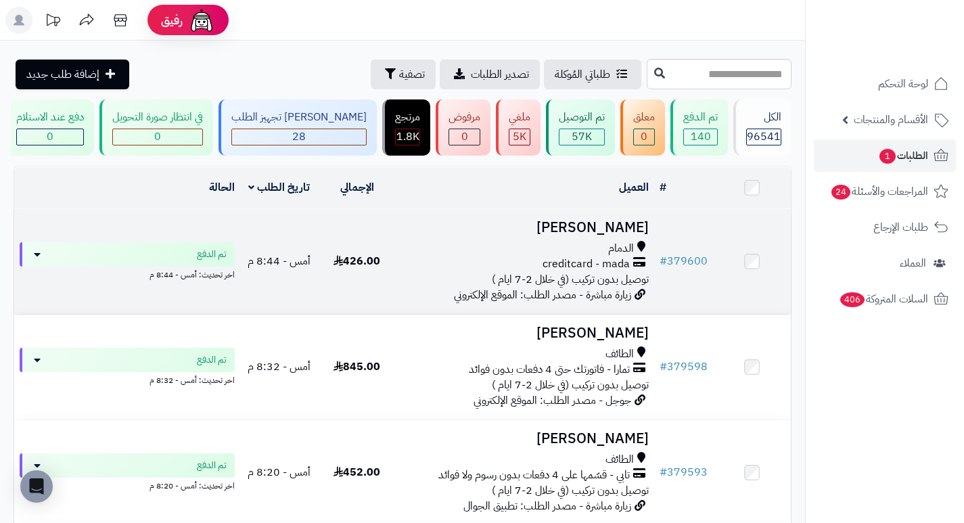
click at [612, 235] on h3 "[PERSON_NAME]" at bounding box center [525, 228] width 248 height 16
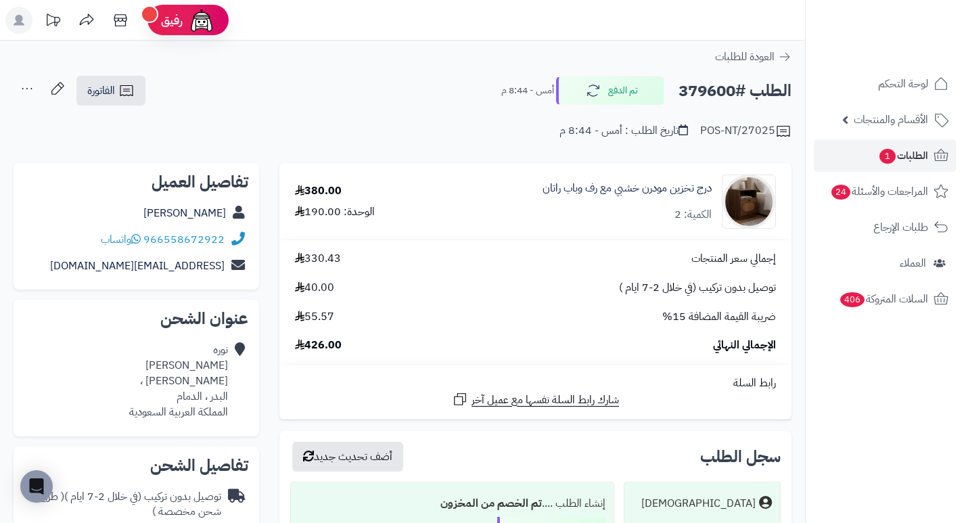
drag, startPoint x: 428, startPoint y: 53, endPoint x: 422, endPoint y: 81, distance: 29.1
click at [422, 81] on div "الطلب #379600 تم الدفع أمس - 8:44 م الفاتورة طباعة الفاتورة إرسال الفاتورة إلى …" at bounding box center [403, 91] width 778 height 32
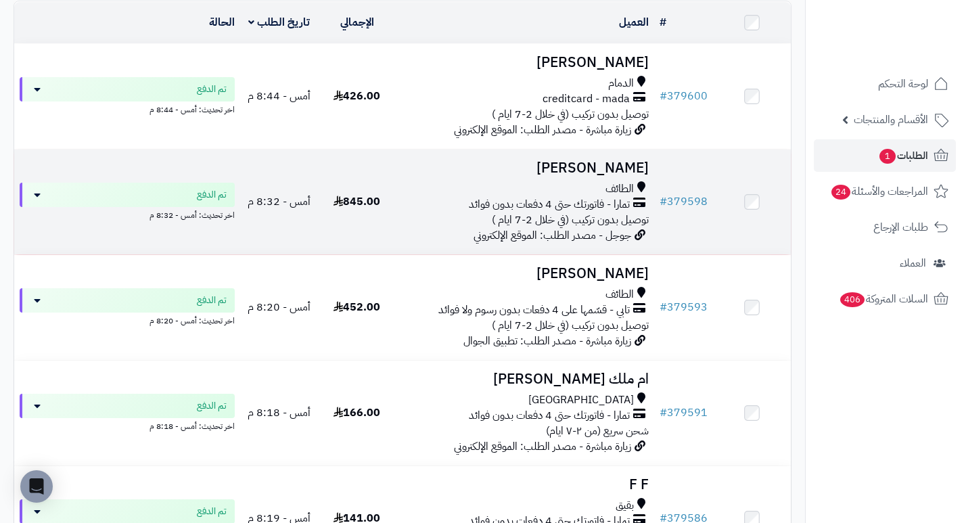
scroll to position [203, 0]
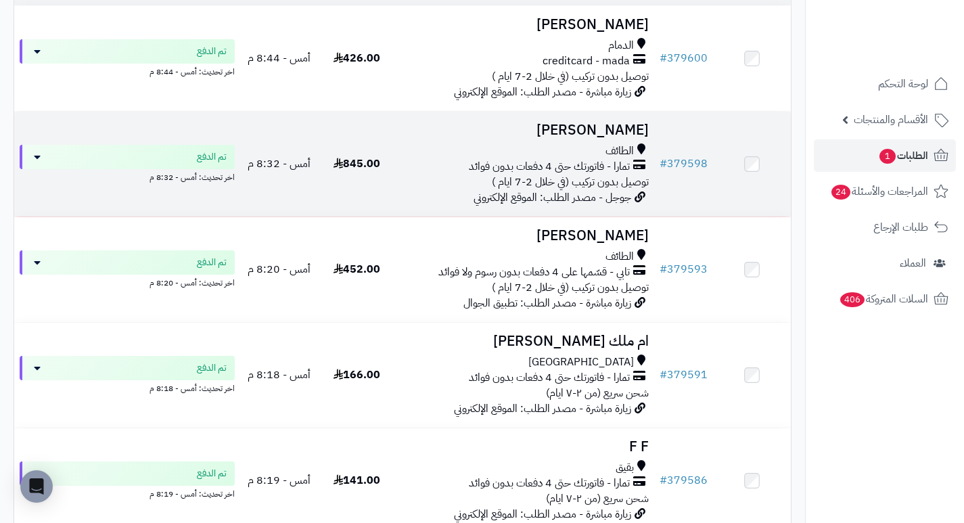
click at [649, 138] on h3 "[PERSON_NAME]" at bounding box center [525, 130] width 248 height 16
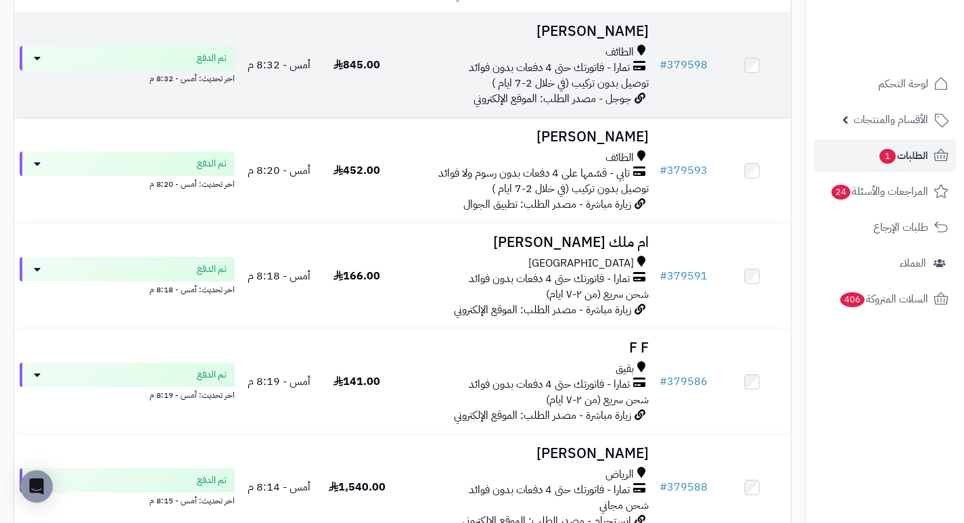
scroll to position [338, 0]
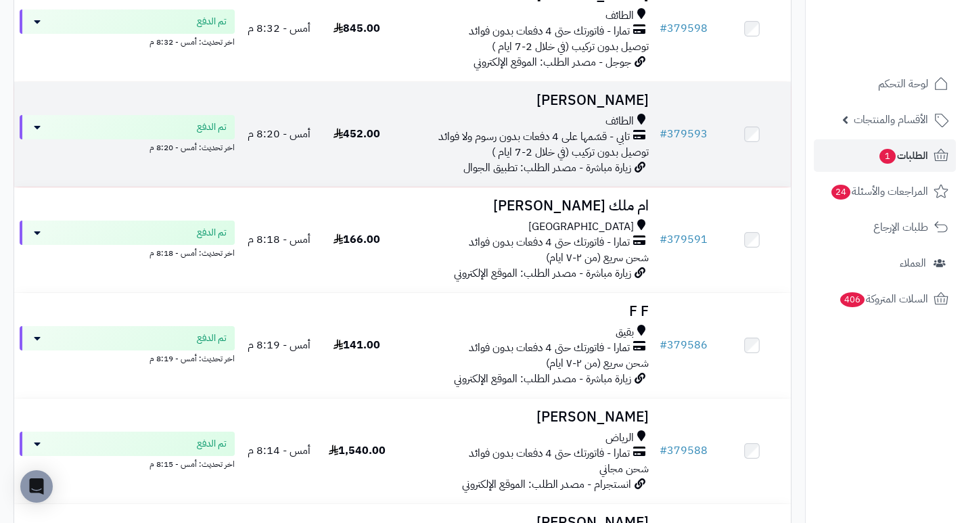
click at [629, 108] on h3 "[PERSON_NAME]" at bounding box center [525, 101] width 248 height 16
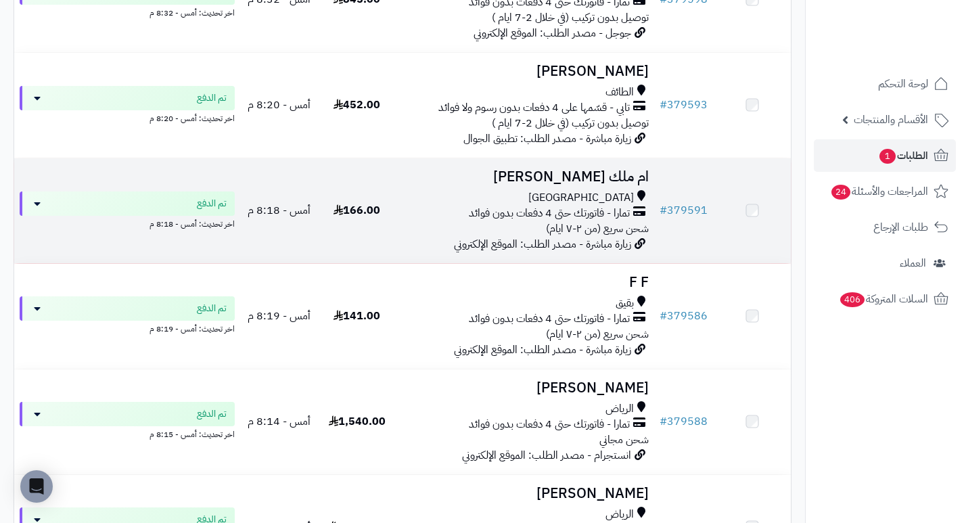
scroll to position [474, 0]
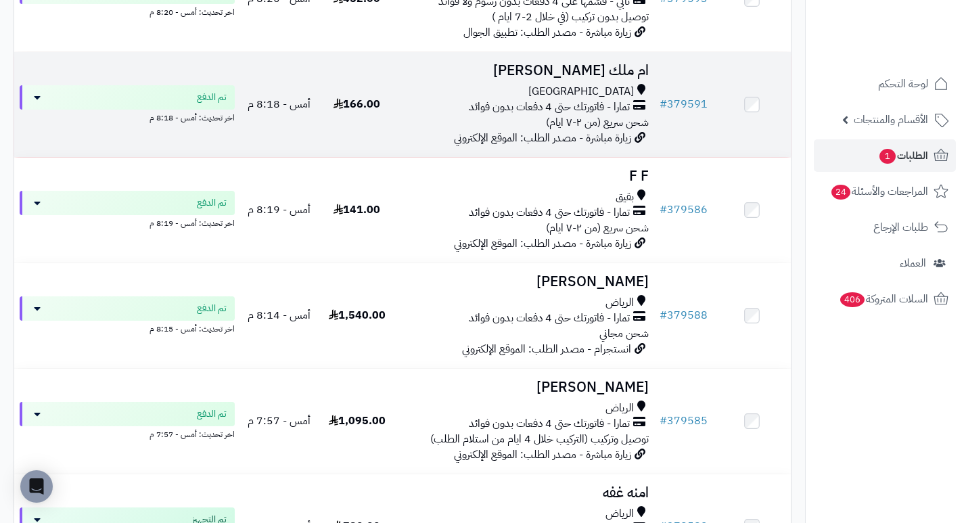
click at [616, 78] on h3 "ام ملك [PERSON_NAME]" at bounding box center [525, 71] width 248 height 16
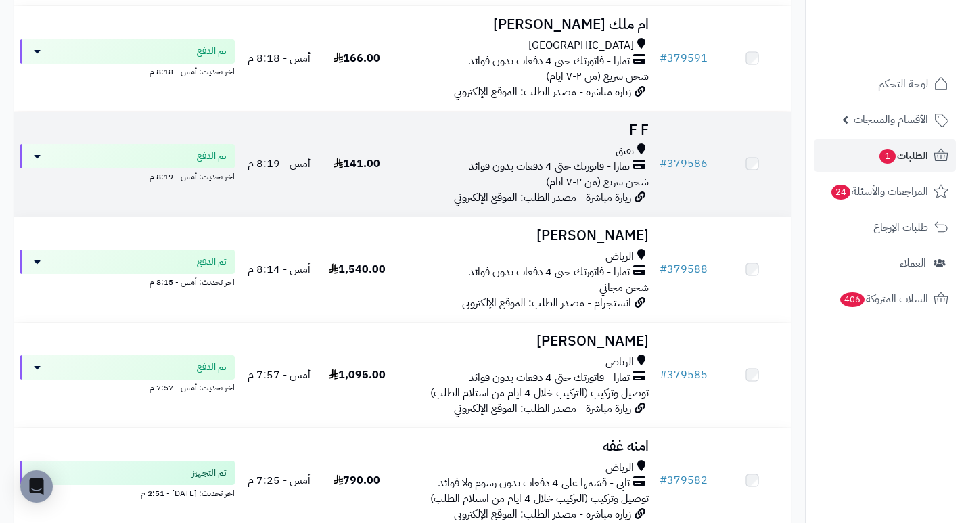
scroll to position [541, 0]
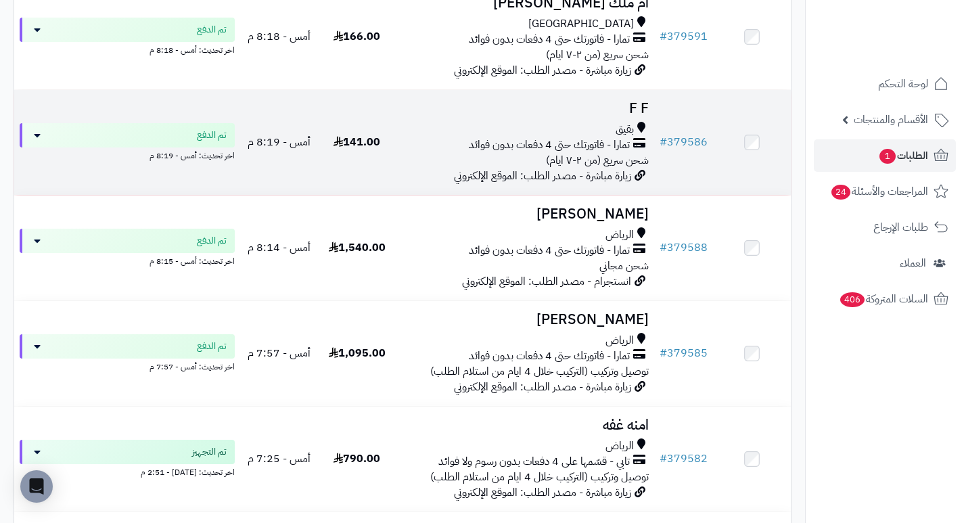
click at [629, 116] on h3 "F F" at bounding box center [525, 109] width 248 height 16
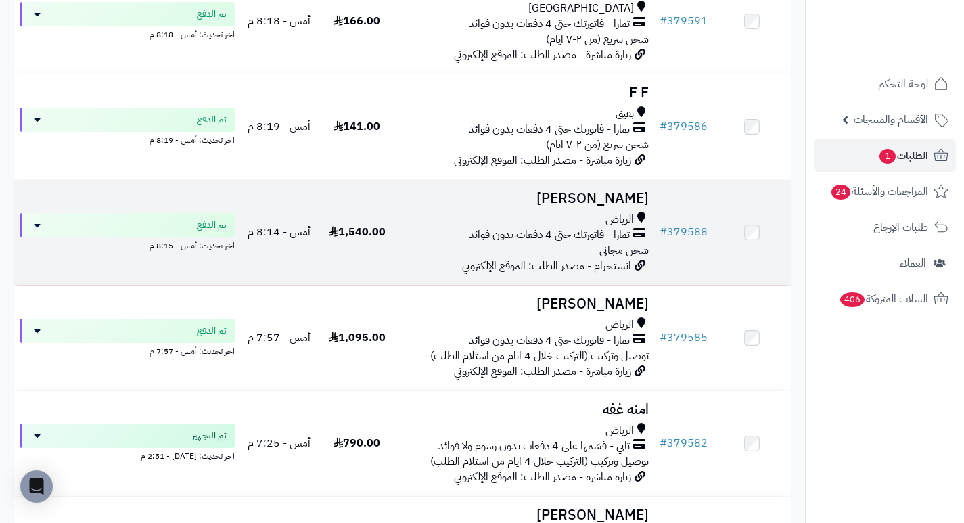
scroll to position [609, 0]
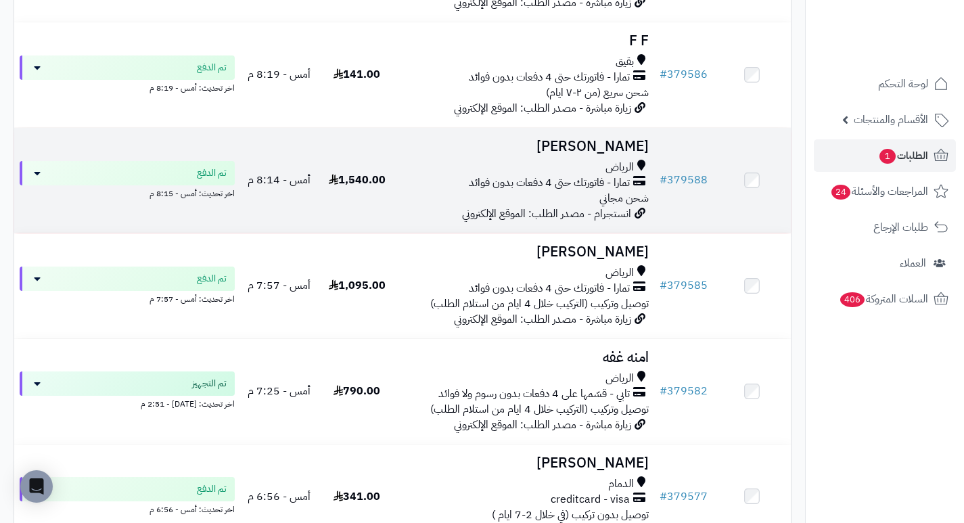
click at [607, 148] on h3 "[PERSON_NAME]" at bounding box center [525, 147] width 248 height 16
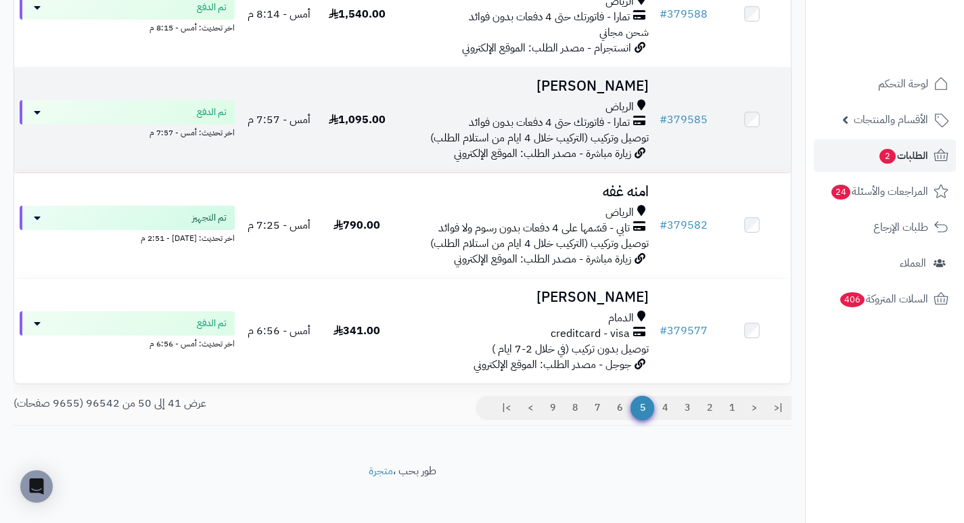
scroll to position [896, 0]
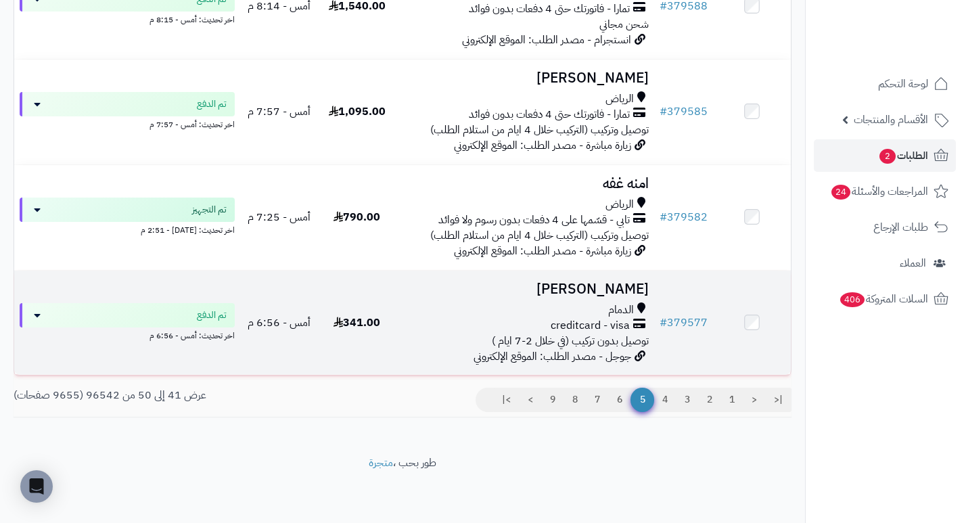
click at [616, 281] on h3 "[PERSON_NAME]" at bounding box center [525, 289] width 248 height 16
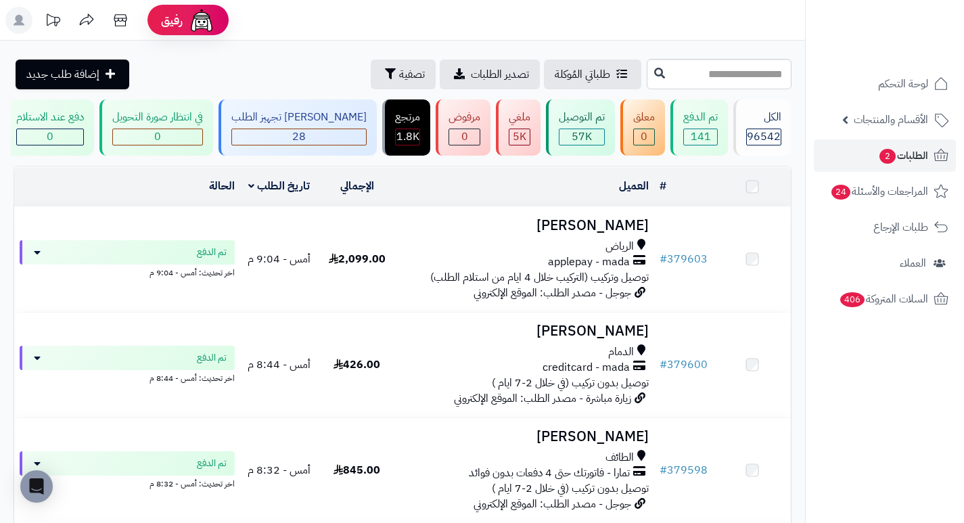
scroll to position [896, 0]
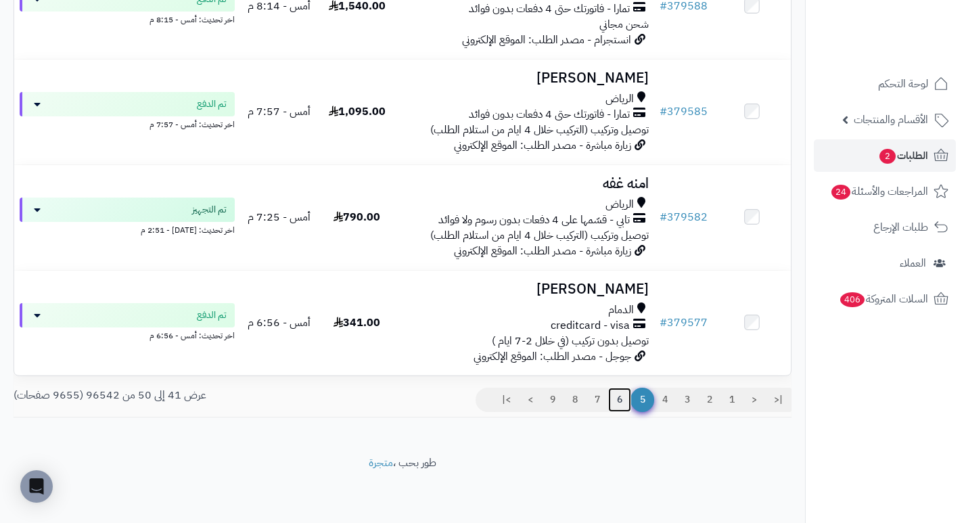
click at [622, 401] on link "6" at bounding box center [619, 400] width 23 height 24
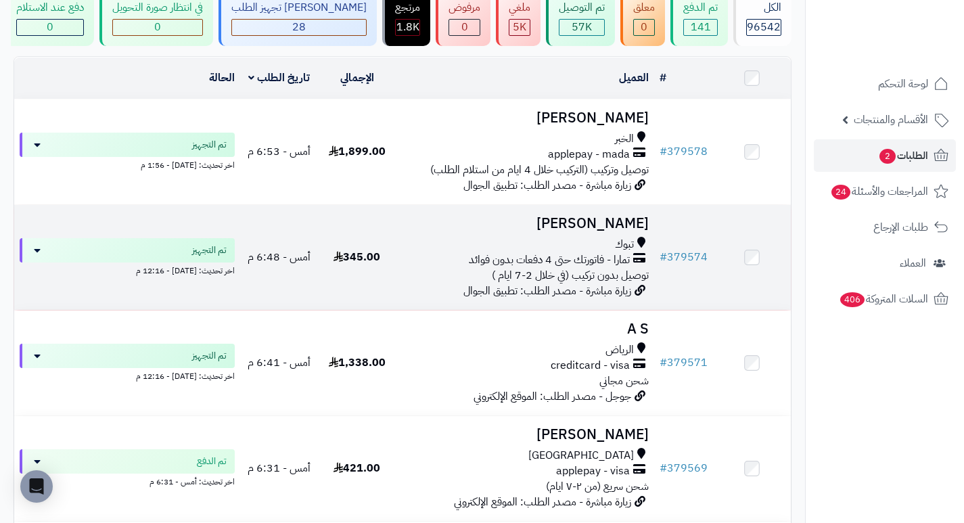
scroll to position [135, 0]
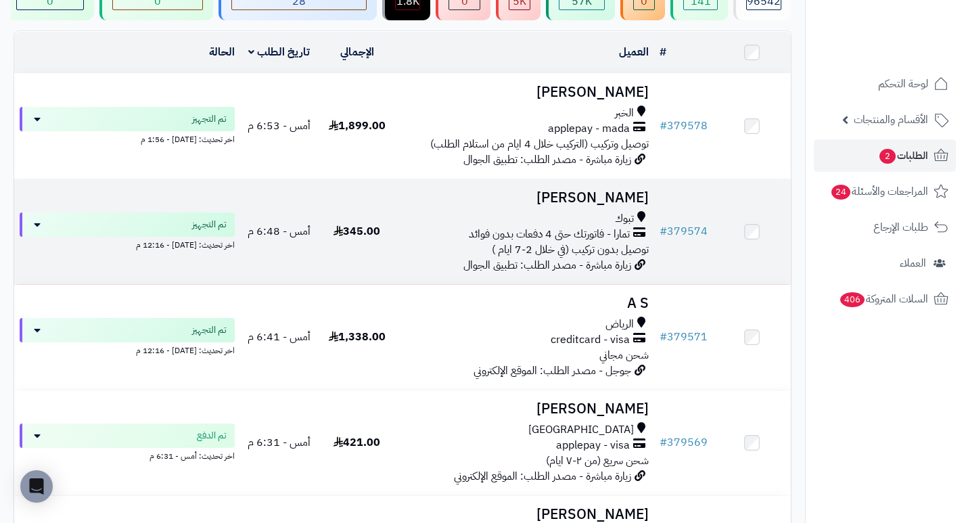
click at [605, 206] on h3 "[PERSON_NAME]" at bounding box center [525, 198] width 248 height 16
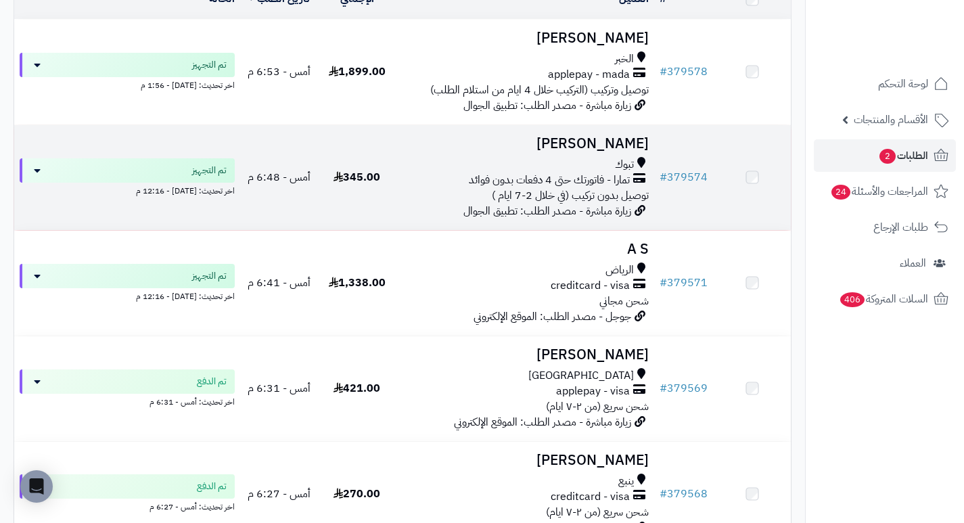
scroll to position [203, 0]
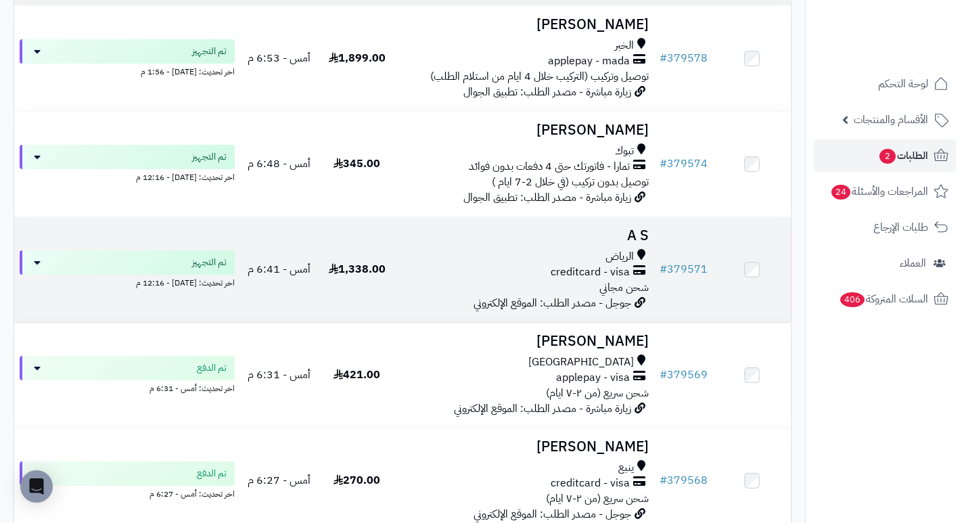
click at [648, 237] on h3 "A S" at bounding box center [525, 236] width 248 height 16
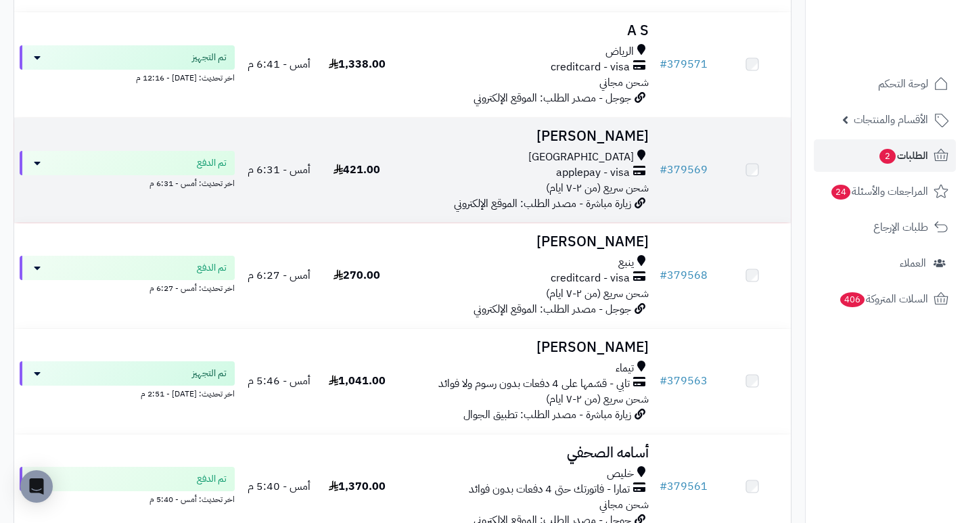
scroll to position [406, 0]
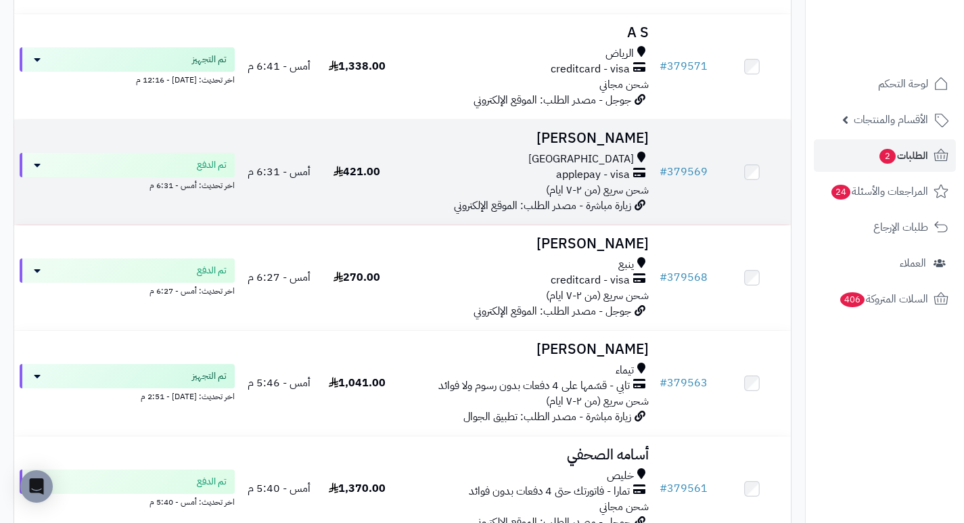
click at [614, 146] on h3 "[PERSON_NAME]" at bounding box center [525, 139] width 248 height 16
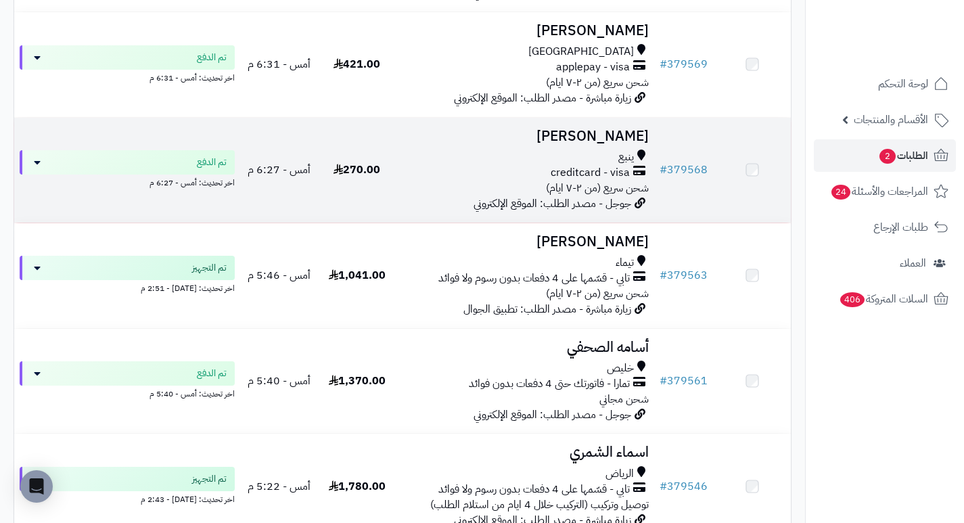
scroll to position [541, 0]
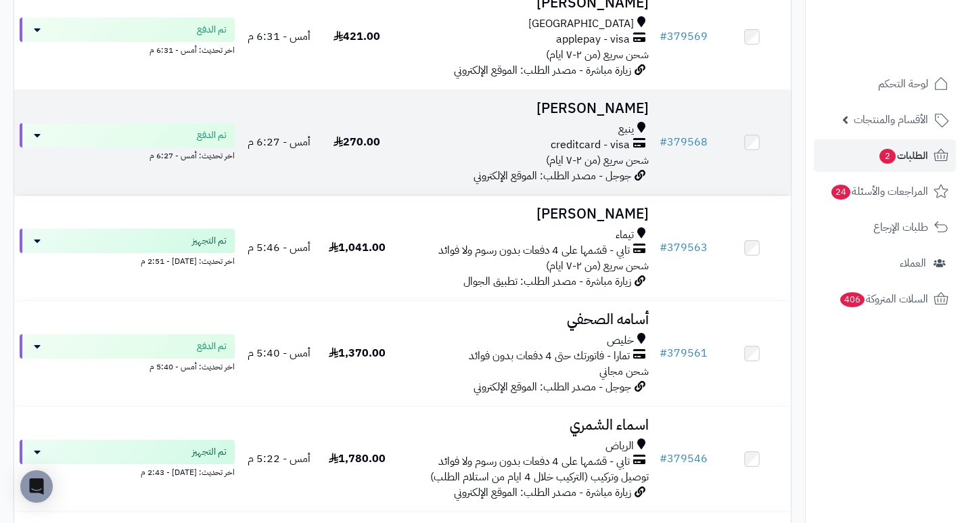
click at [619, 116] on h3 "[PERSON_NAME]" at bounding box center [525, 109] width 248 height 16
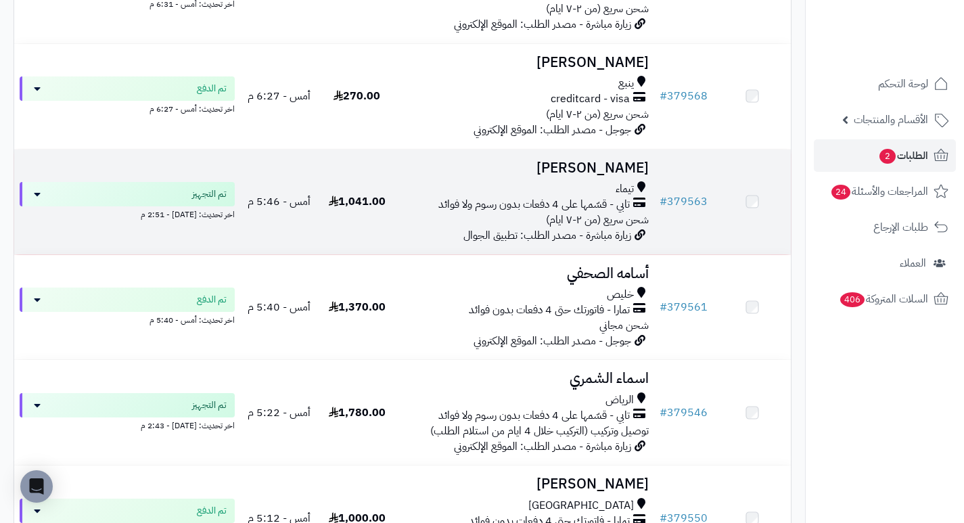
scroll to position [609, 0]
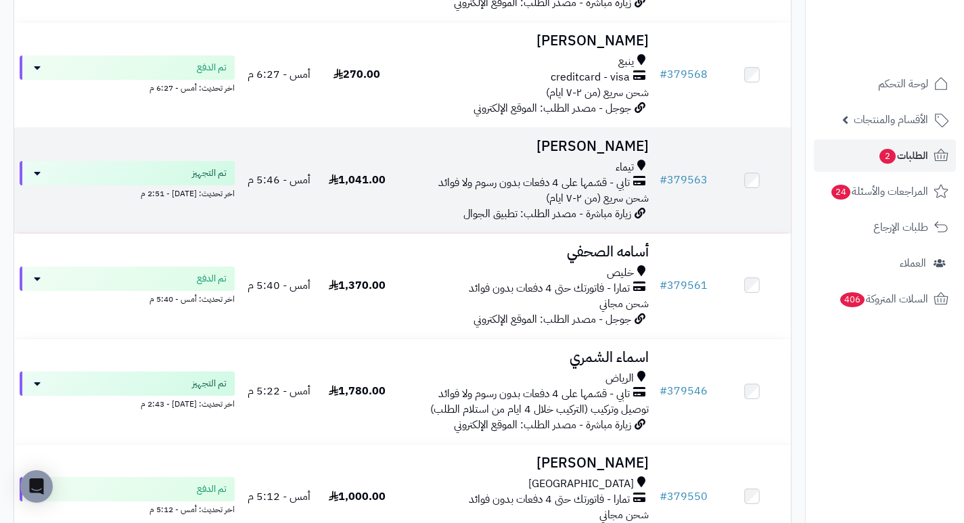
click at [635, 154] on h3 "[PERSON_NAME]" at bounding box center [525, 147] width 248 height 16
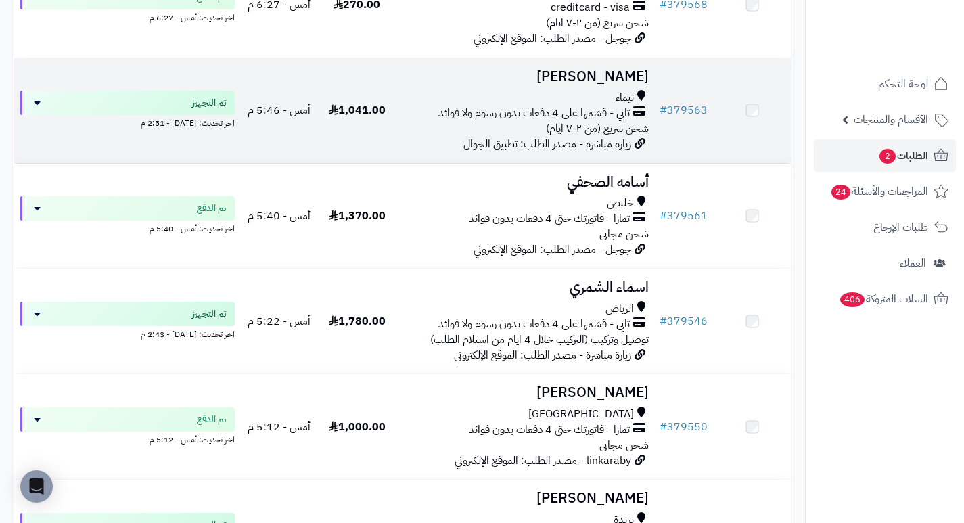
scroll to position [676, 0]
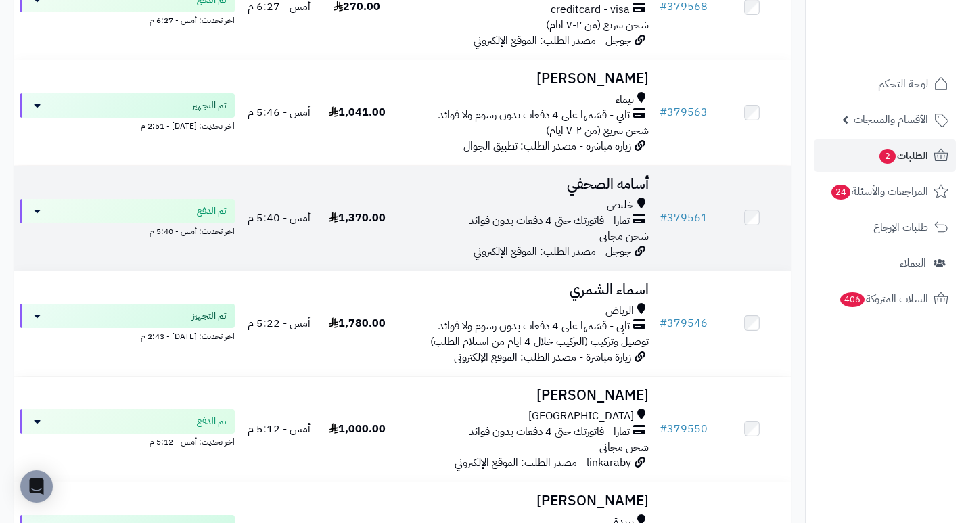
click at [647, 192] on h3 "أسامه الصحفي" at bounding box center [525, 185] width 248 height 16
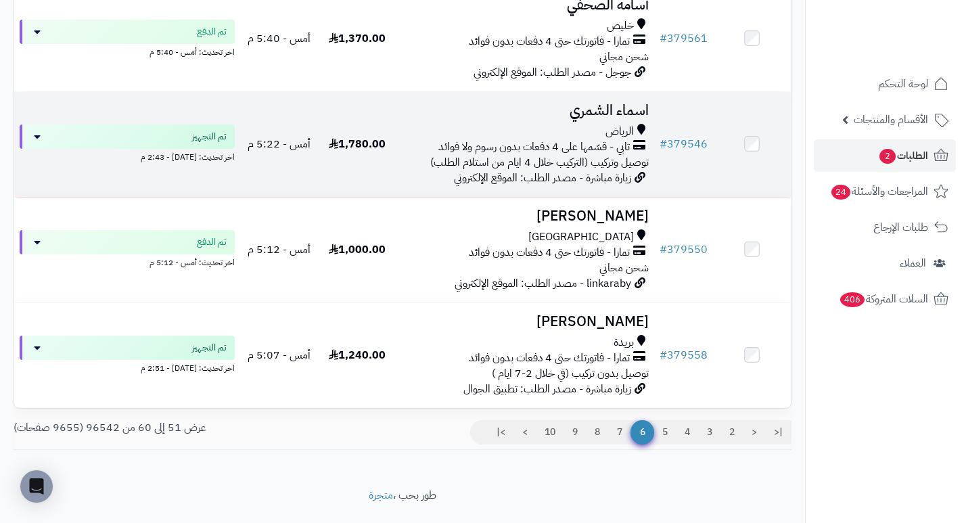
scroll to position [879, 0]
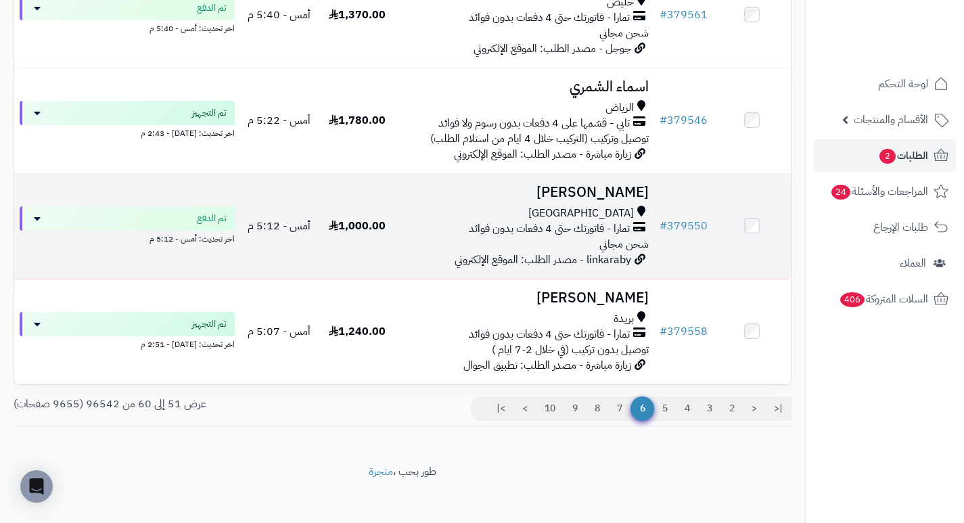
click at [606, 199] on h3 "[PERSON_NAME]" at bounding box center [525, 193] width 248 height 16
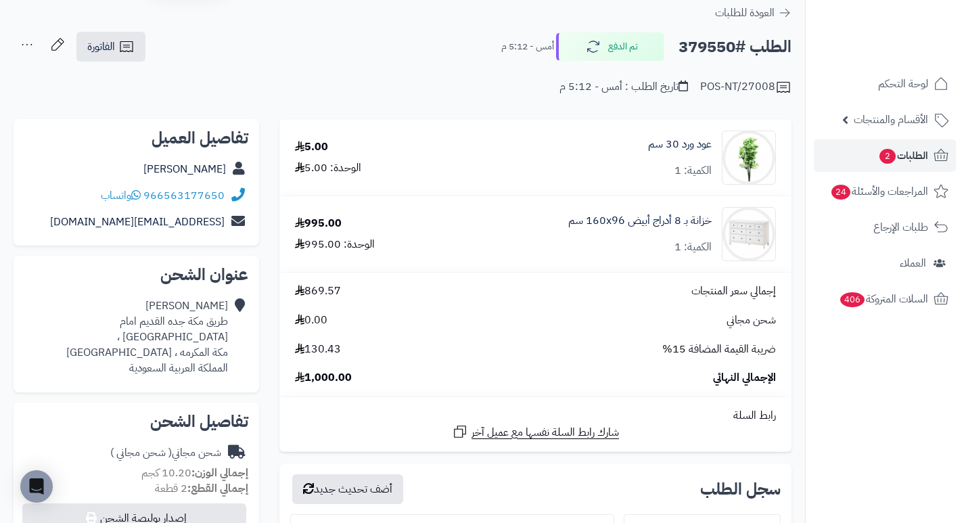
scroll to position [68, 0]
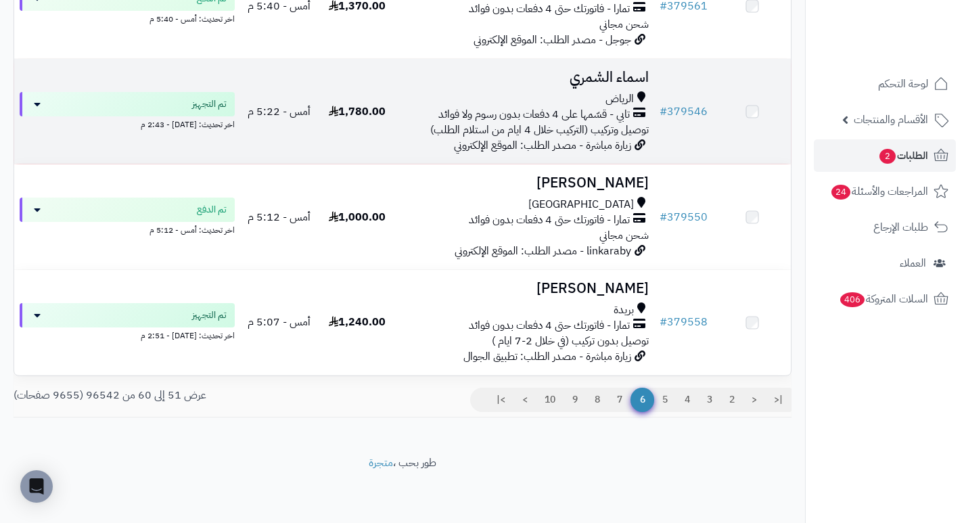
scroll to position [896, 0]
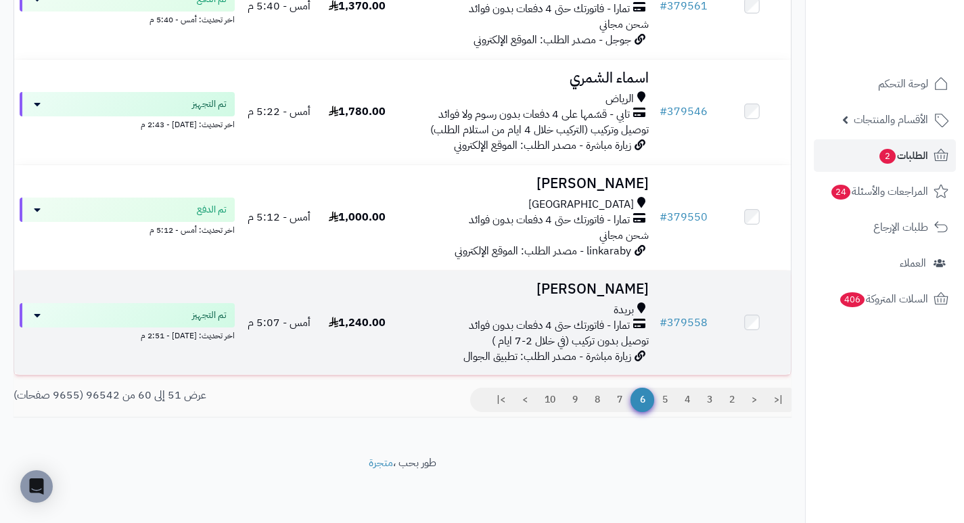
click at [620, 288] on h3 "محمد القيضي" at bounding box center [525, 289] width 248 height 16
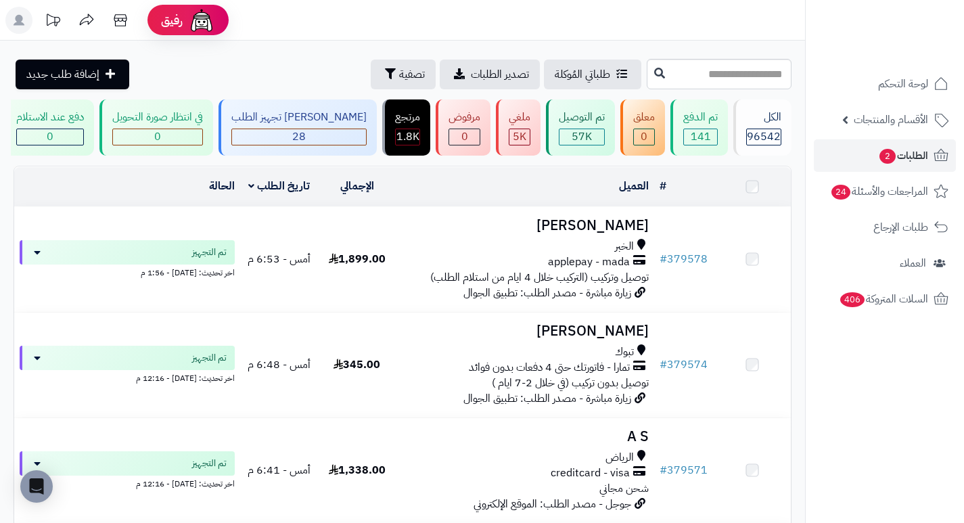
scroll to position [896, 0]
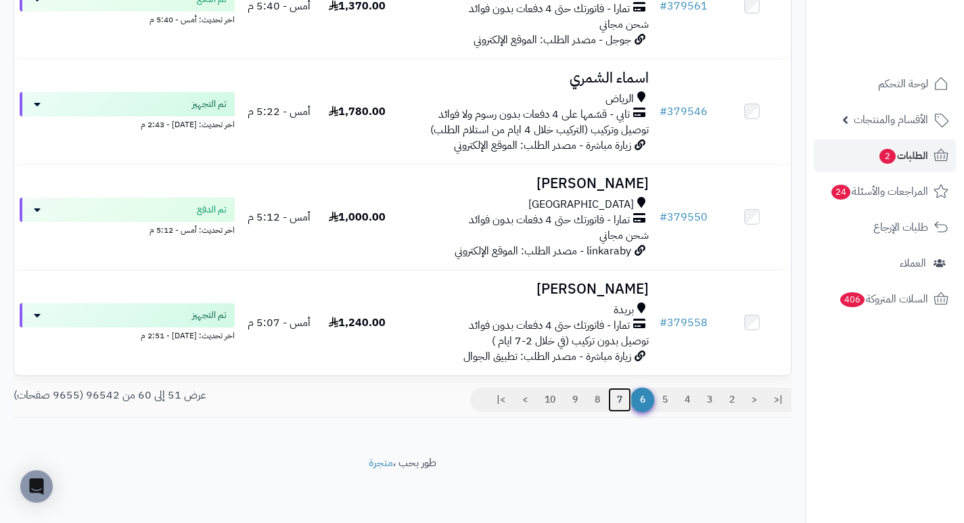
click at [620, 396] on link "7" at bounding box center [619, 400] width 23 height 24
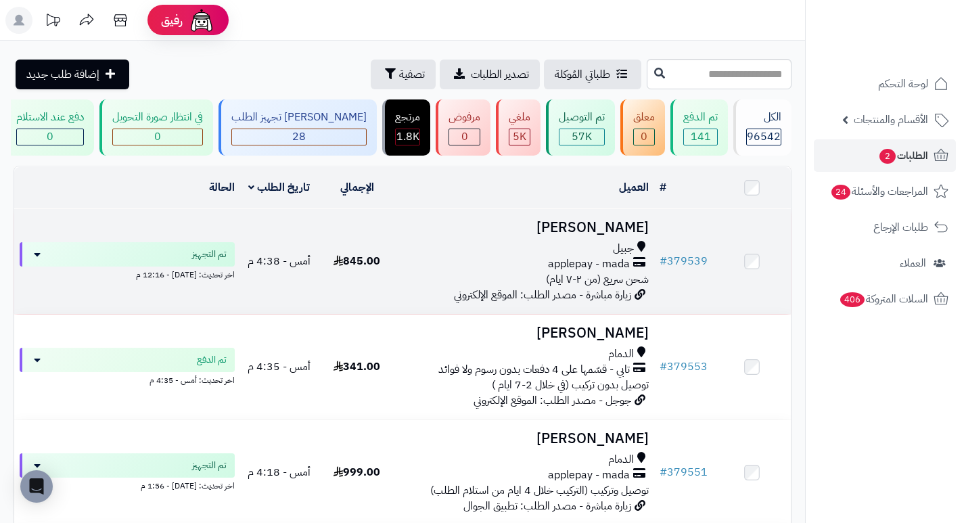
click at [601, 235] on h3 "Ghala Alsubaie" at bounding box center [525, 228] width 248 height 16
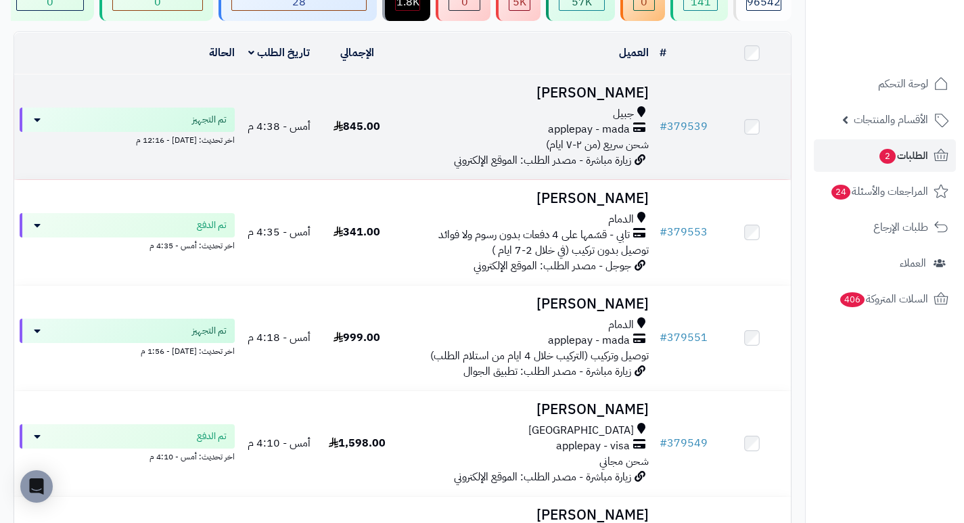
scroll to position [135, 0]
click at [595, 98] on h3 "[PERSON_NAME]" at bounding box center [525, 93] width 248 height 16
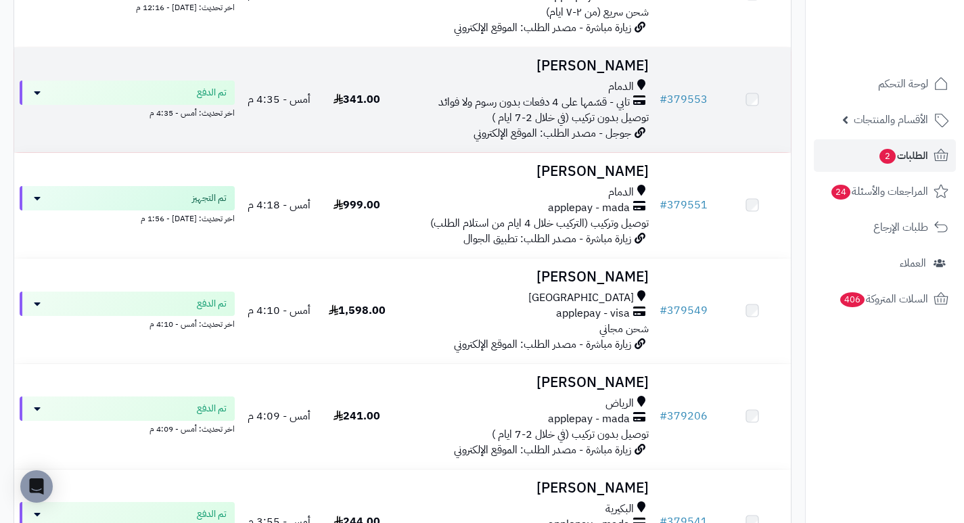
scroll to position [271, 0]
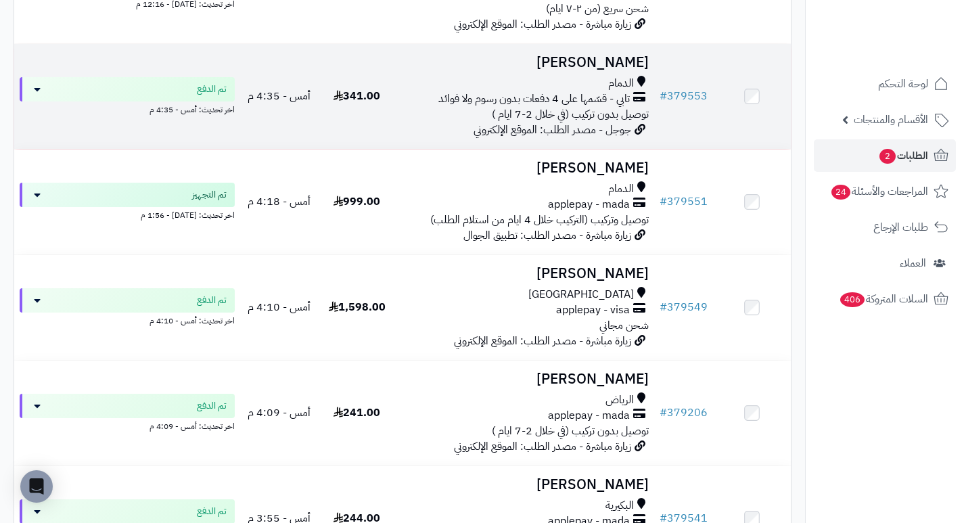
click at [624, 70] on h3 "[PERSON_NAME]" at bounding box center [525, 63] width 248 height 16
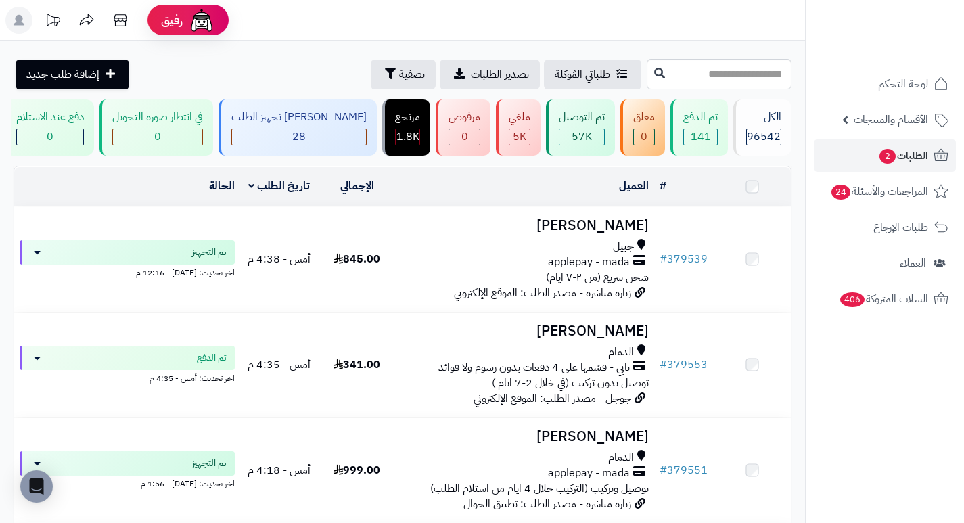
scroll to position [271, 0]
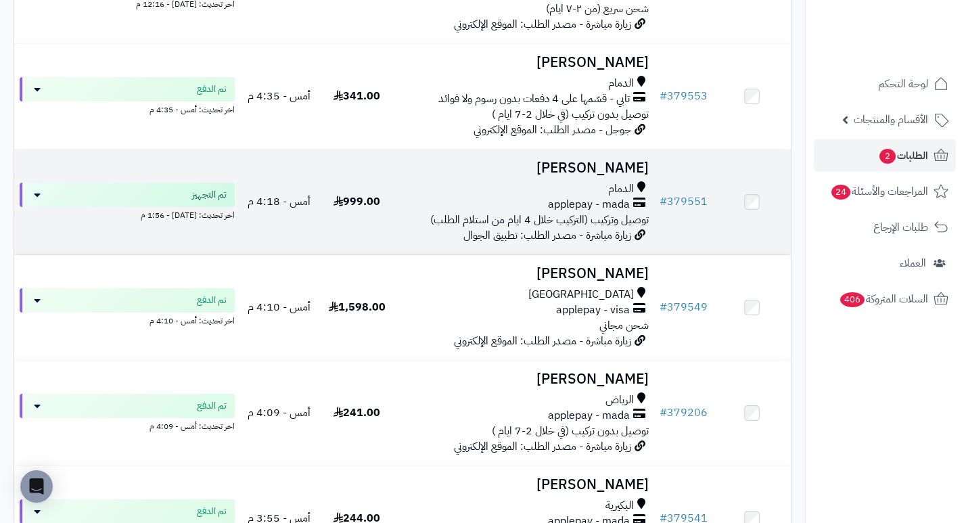
click at [622, 175] on h3 "[PERSON_NAME]" at bounding box center [525, 168] width 248 height 16
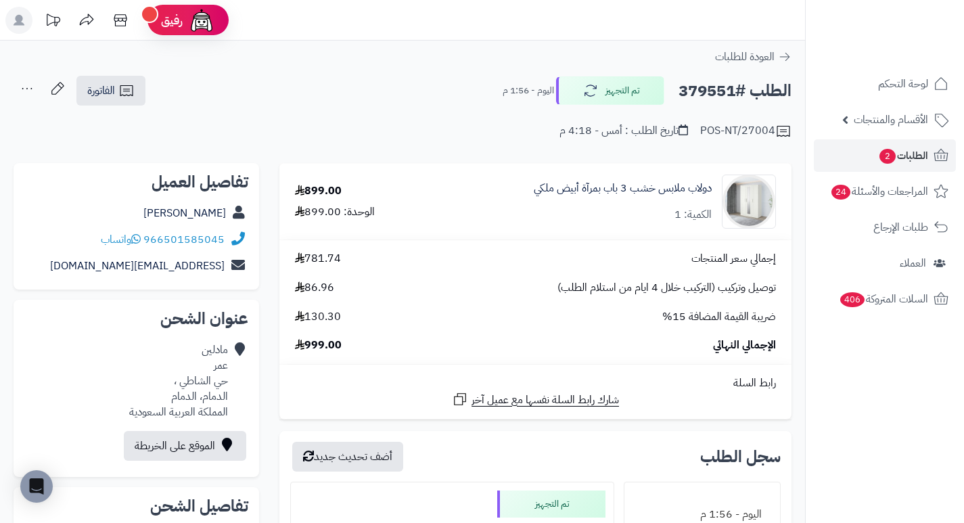
drag, startPoint x: 458, startPoint y: 124, endPoint x: 392, endPoint y: 114, distance: 66.4
click at [392, 114] on div "POS-NT/27004 تاريخ الطلب : أمس - 4:18 م" at bounding box center [403, 123] width 778 height 32
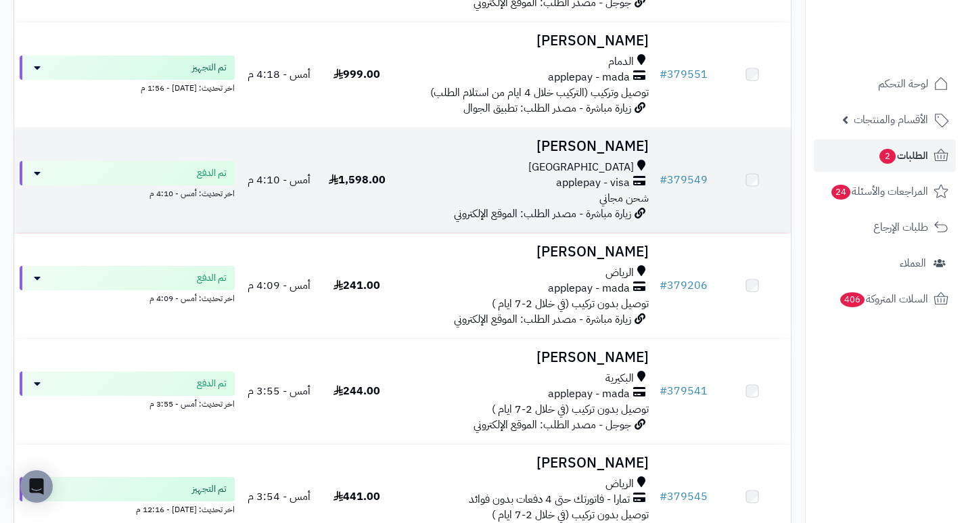
scroll to position [406, 0]
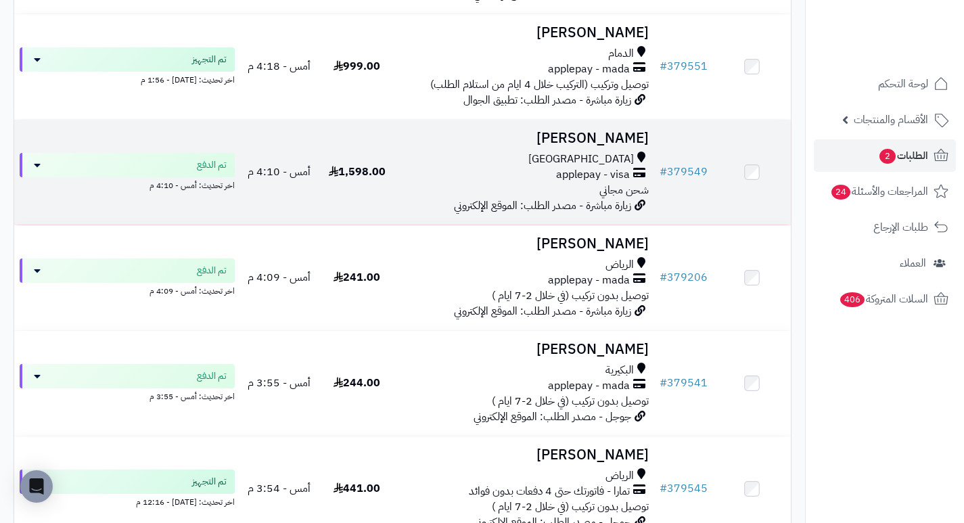
click at [630, 146] on h3 "Khlood Farran" at bounding box center [525, 139] width 248 height 16
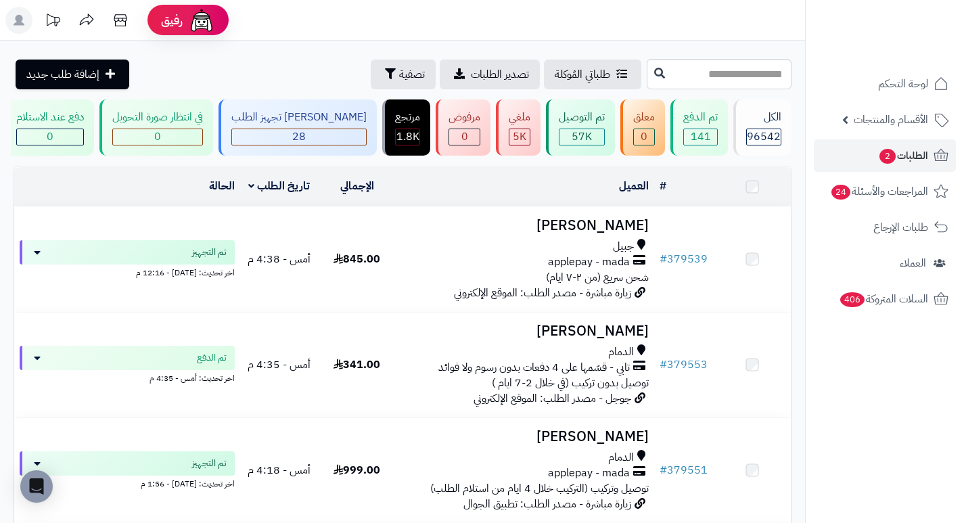
scroll to position [406, 0]
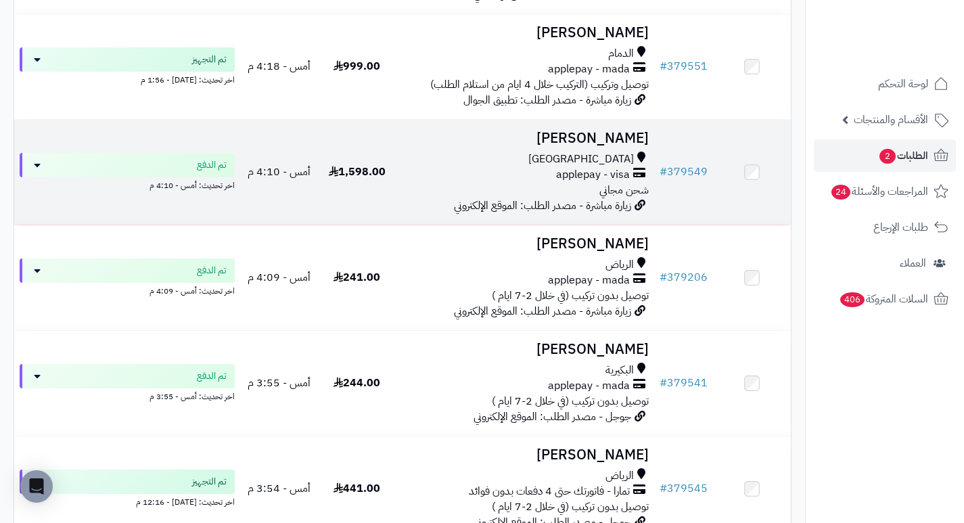
click at [575, 146] on h3 "[PERSON_NAME]" at bounding box center [525, 139] width 248 height 16
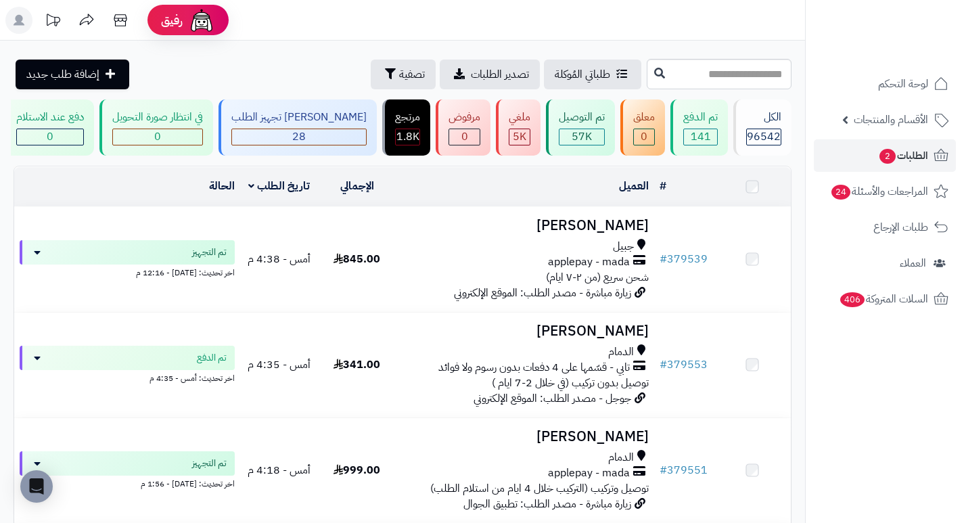
scroll to position [474, 0]
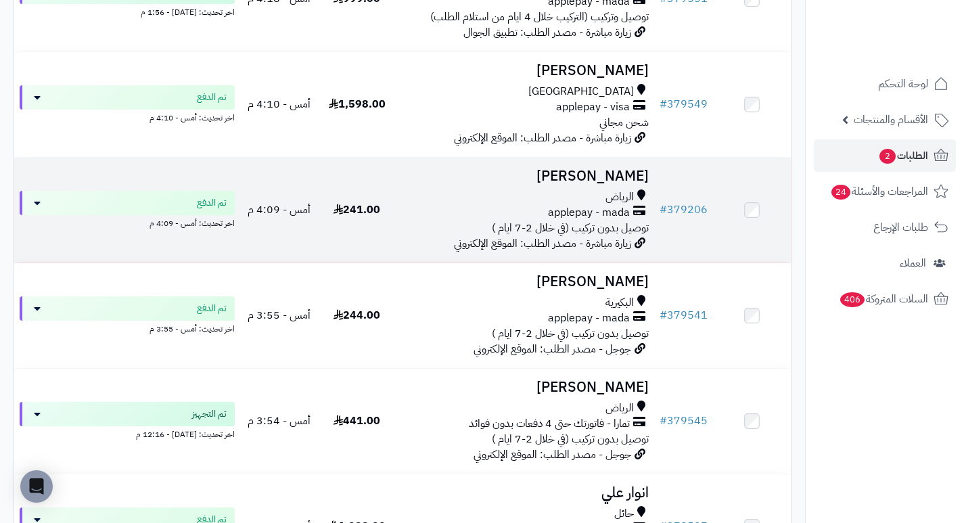
click at [633, 184] on h3 "[PERSON_NAME]" at bounding box center [525, 176] width 248 height 16
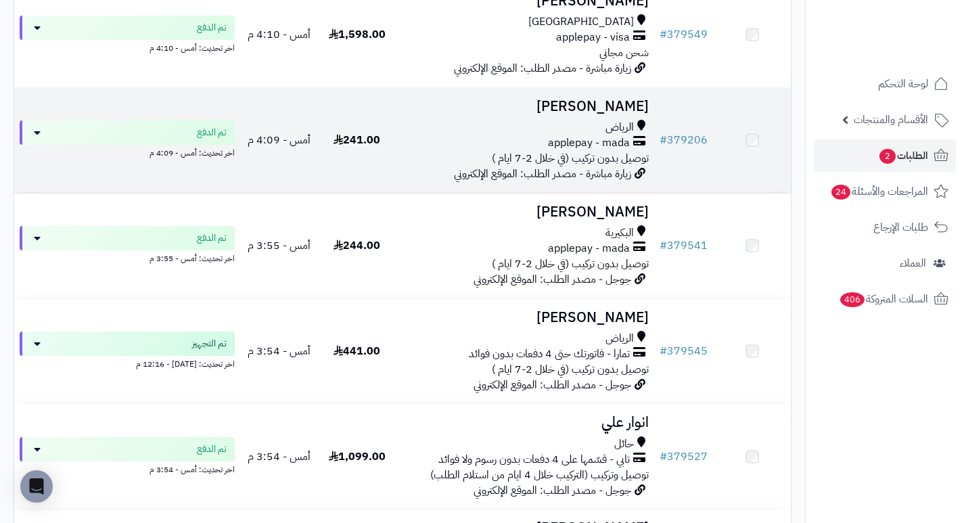
scroll to position [541, 0]
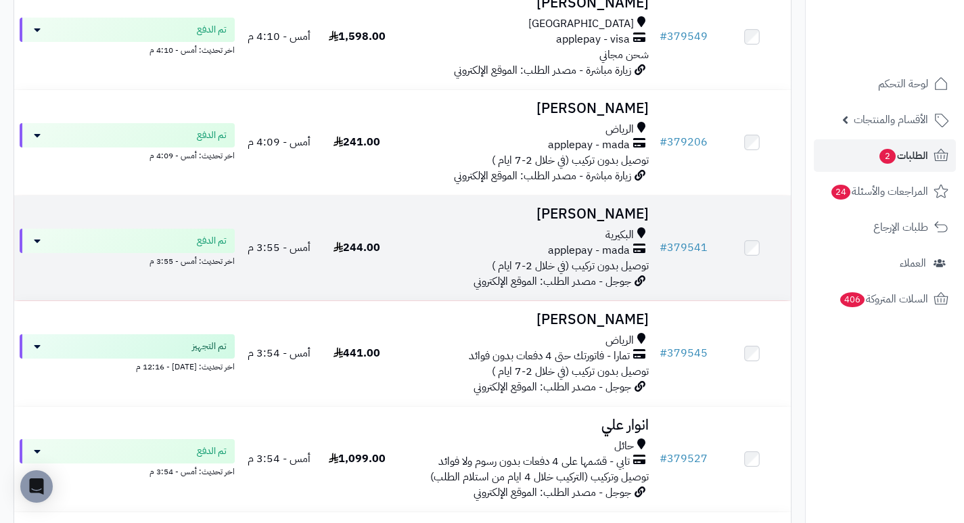
click at [624, 222] on h3 "كادي محمد" at bounding box center [525, 214] width 248 height 16
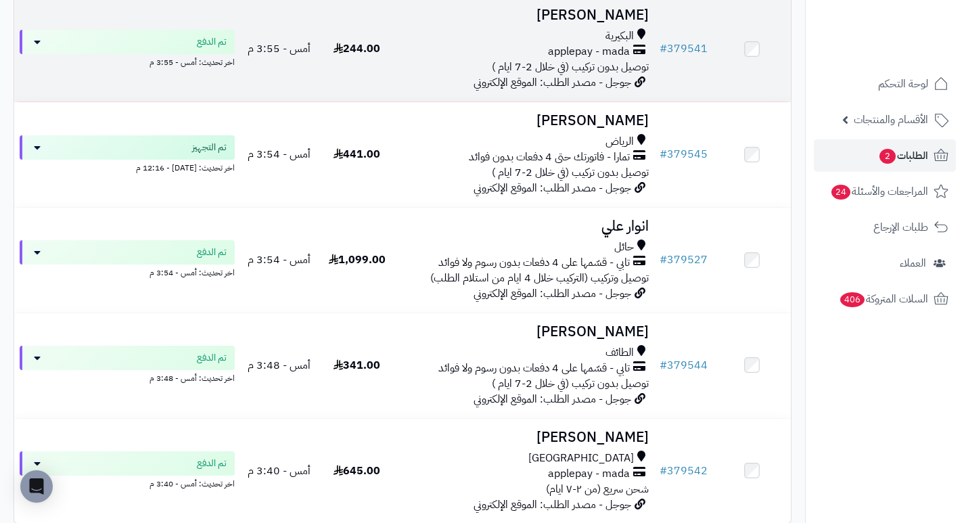
scroll to position [744, 0]
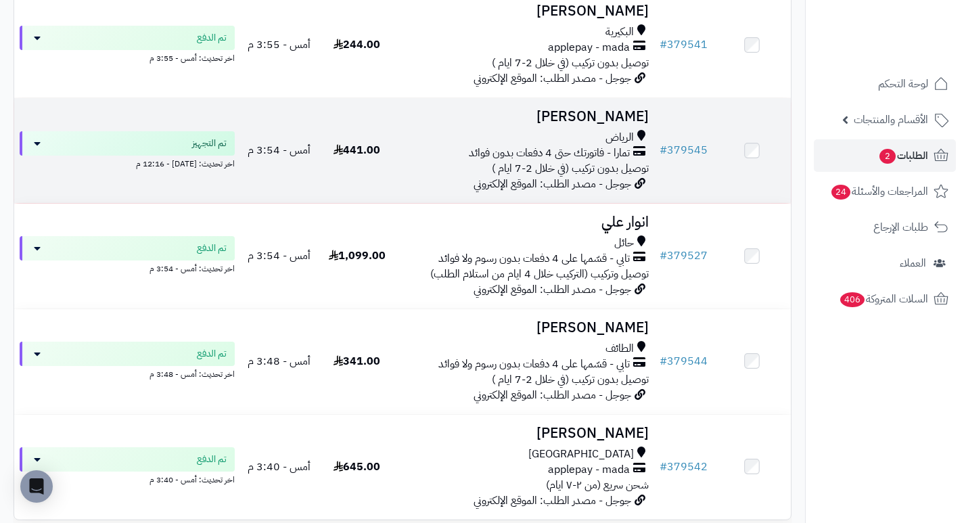
click at [630, 122] on h3 "[PERSON_NAME]" at bounding box center [525, 117] width 248 height 16
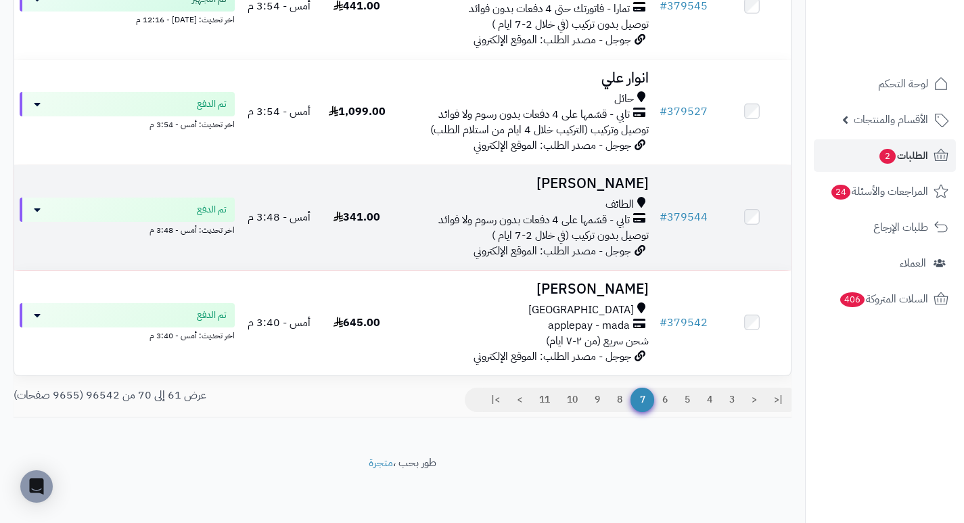
scroll to position [896, 0]
click at [633, 182] on h3 "[PERSON_NAME]" at bounding box center [525, 184] width 248 height 16
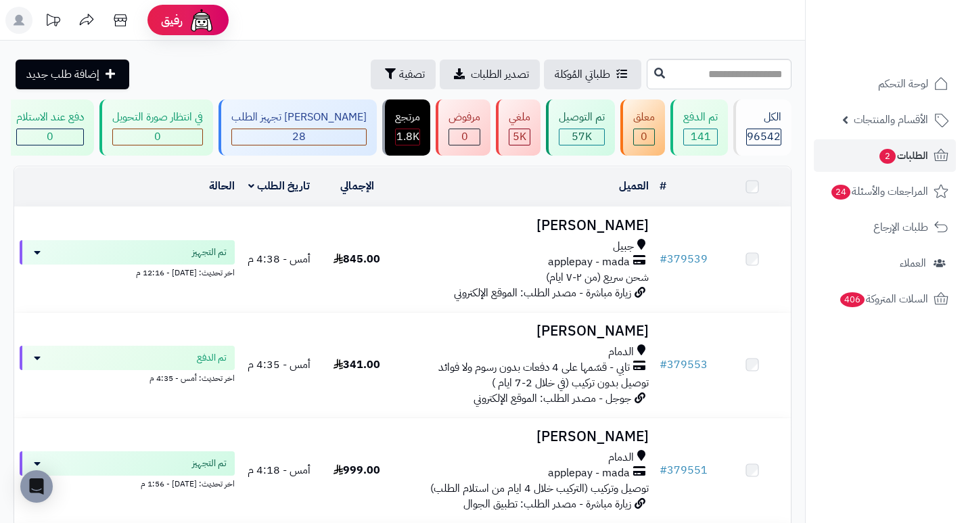
scroll to position [896, 0]
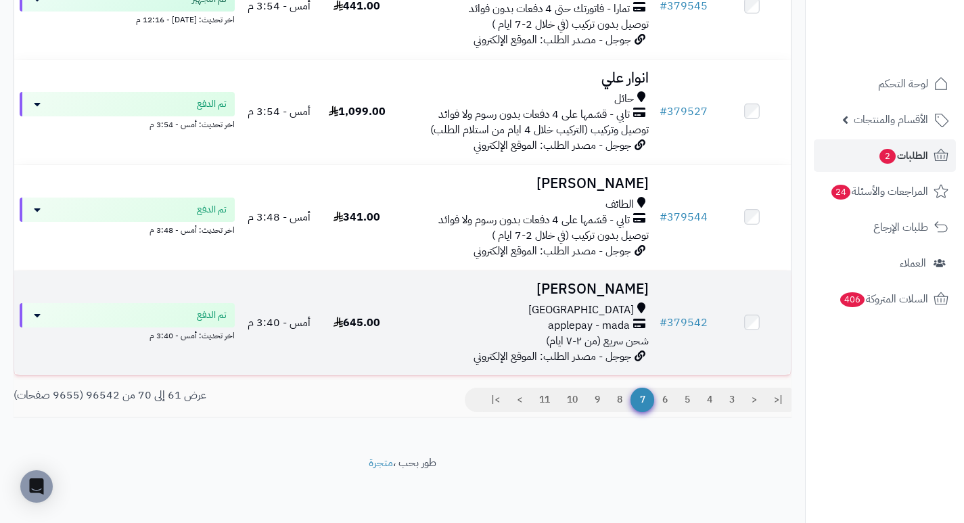
click at [628, 287] on h3 "غيث الشمراني" at bounding box center [525, 289] width 248 height 16
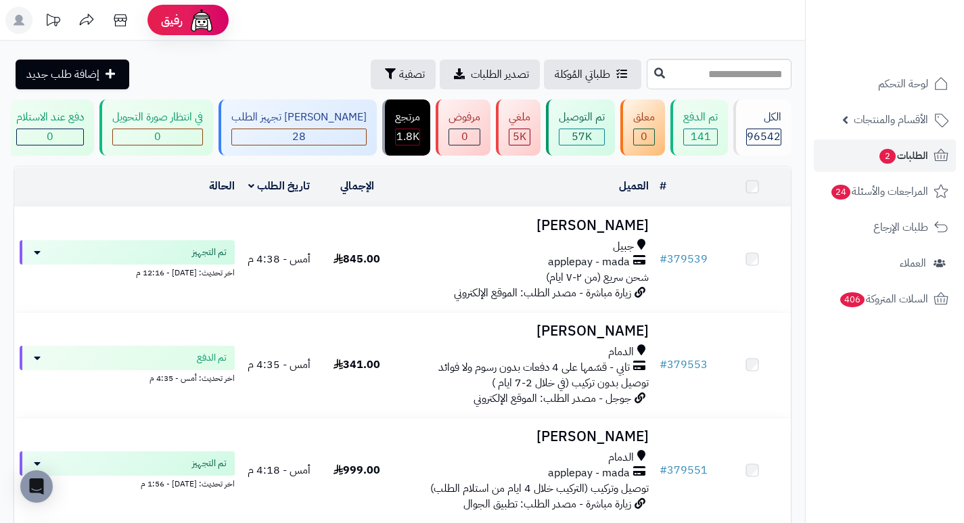
scroll to position [896, 0]
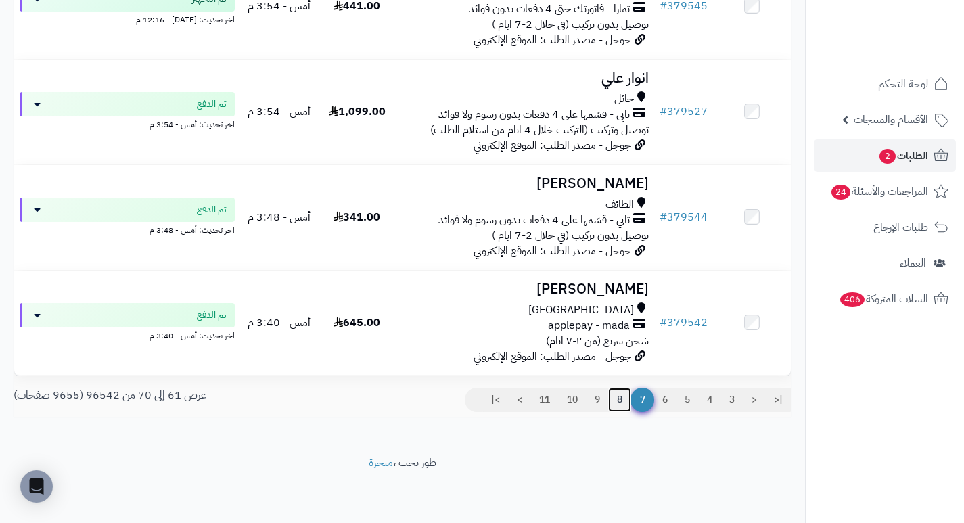
click at [622, 397] on link "8" at bounding box center [619, 400] width 23 height 24
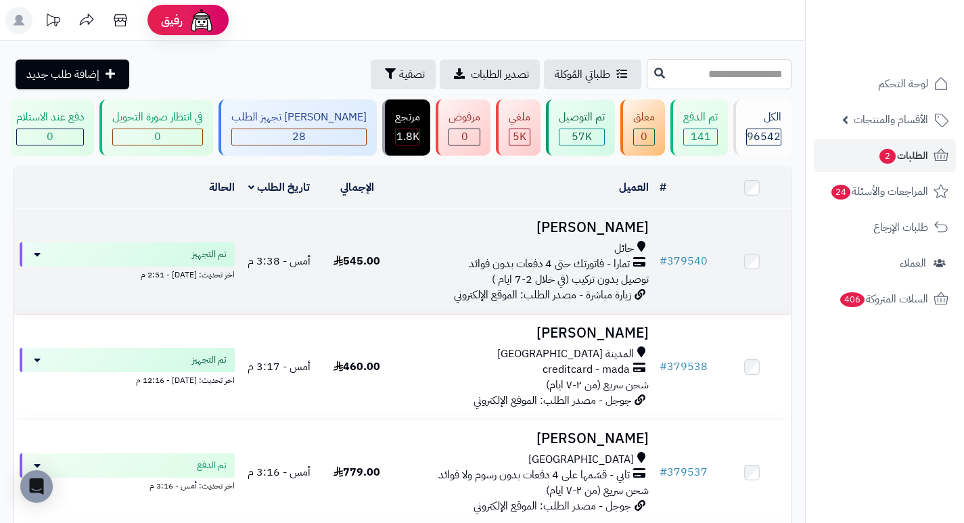
click at [628, 235] on h3 "[PERSON_NAME]" at bounding box center [525, 228] width 248 height 16
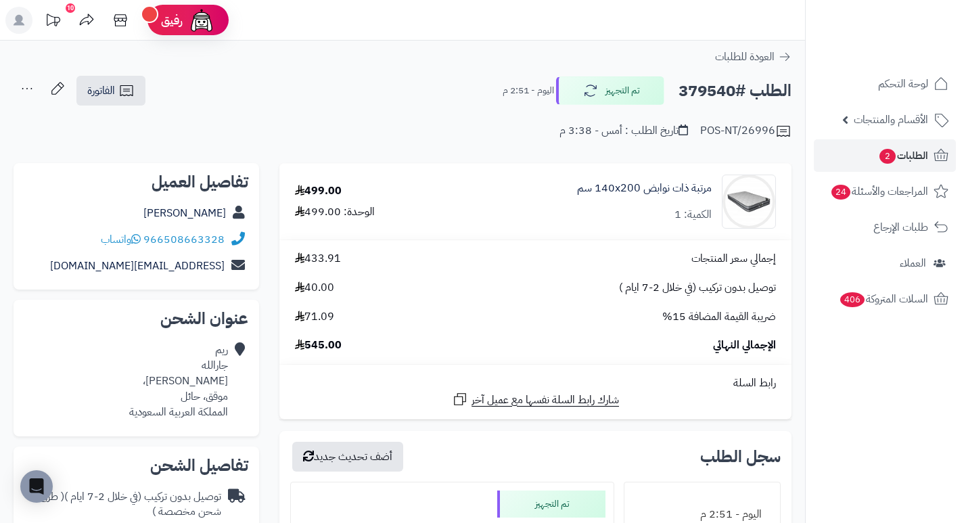
drag, startPoint x: 437, startPoint y: 95, endPoint x: 413, endPoint y: 88, distance: 25.5
click at [413, 88] on div "الطلب #379540 تم التجهيز اليوم - 2:51 م الفاتورة طباعة الفاتورة إرسال الفاتورة …" at bounding box center [403, 91] width 778 height 32
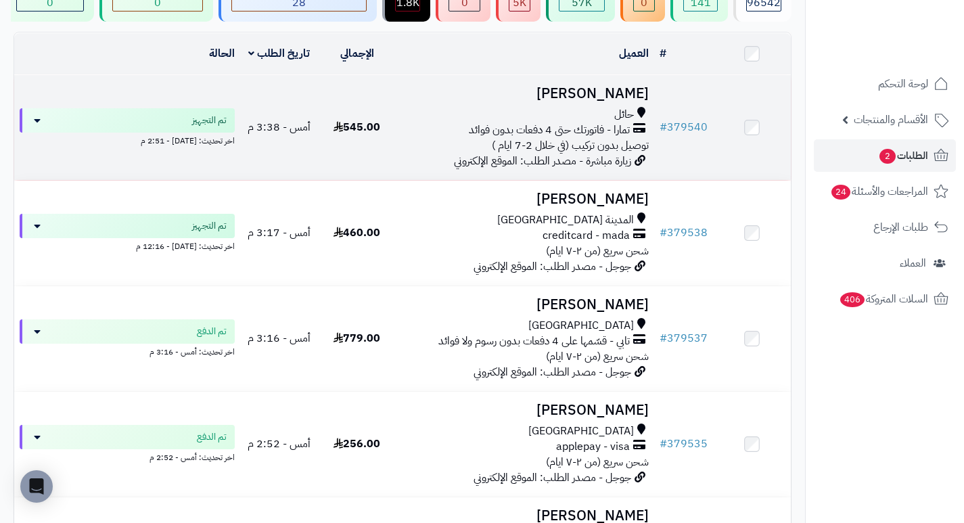
scroll to position [135, 0]
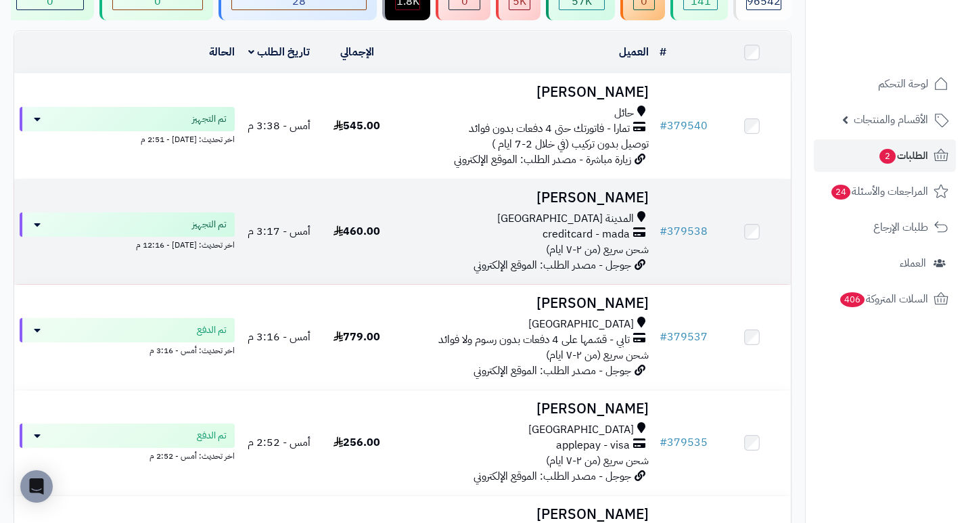
click at [619, 202] on h3 "[PERSON_NAME]" at bounding box center [525, 198] width 248 height 16
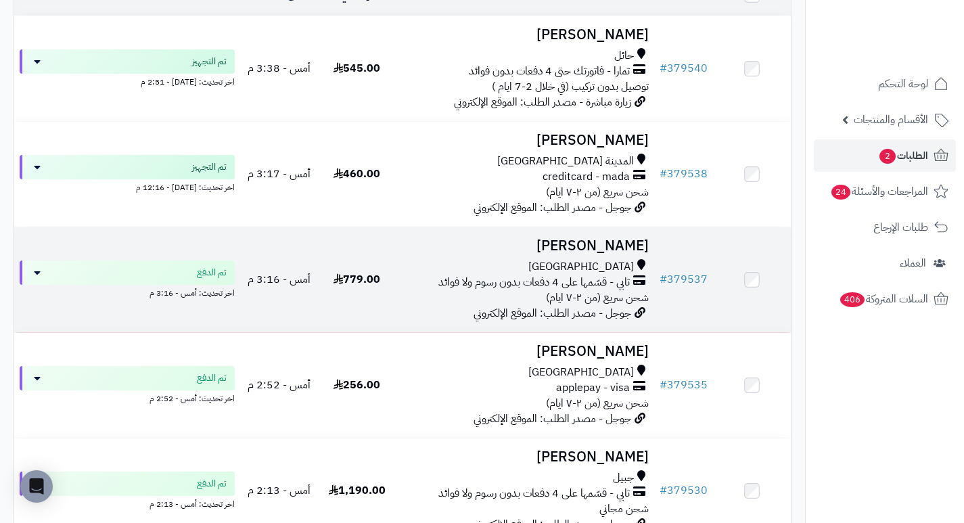
scroll to position [271, 0]
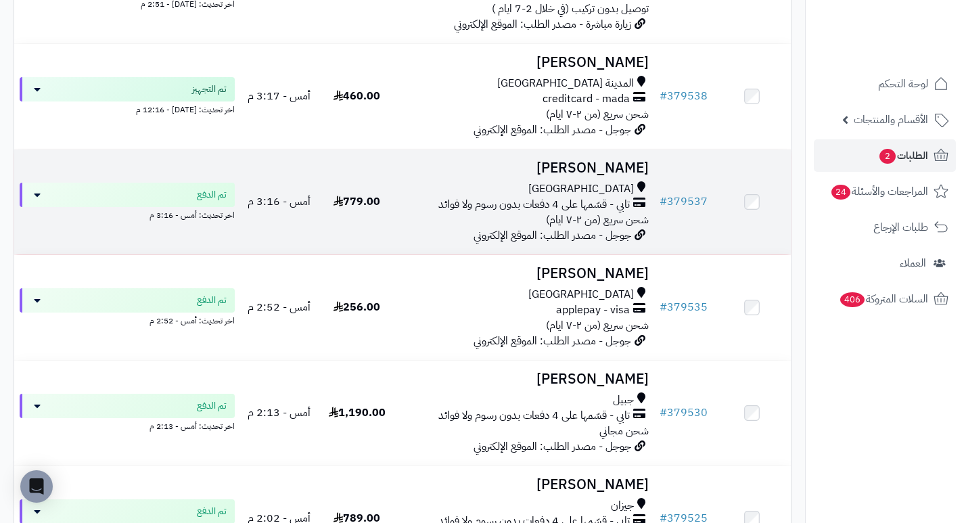
click at [614, 175] on h3 "[PERSON_NAME]" at bounding box center [525, 168] width 248 height 16
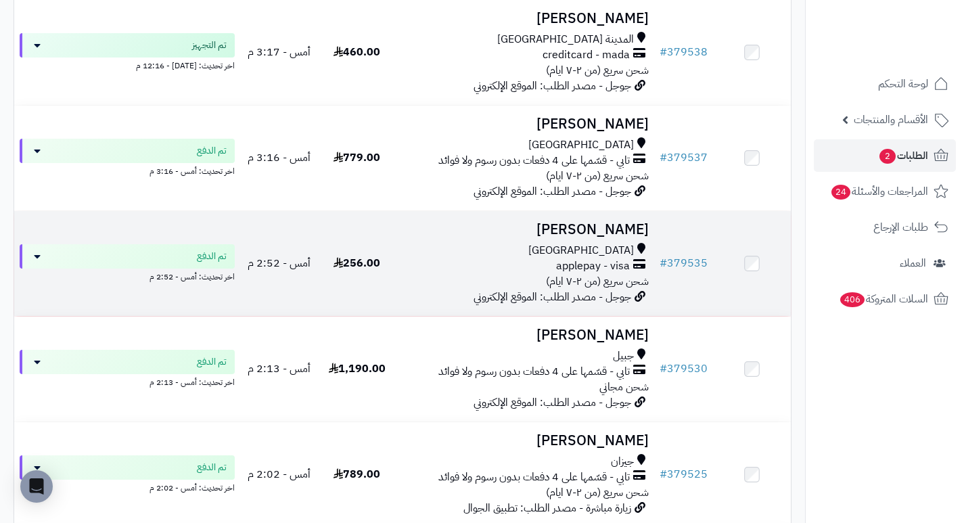
scroll to position [338, 0]
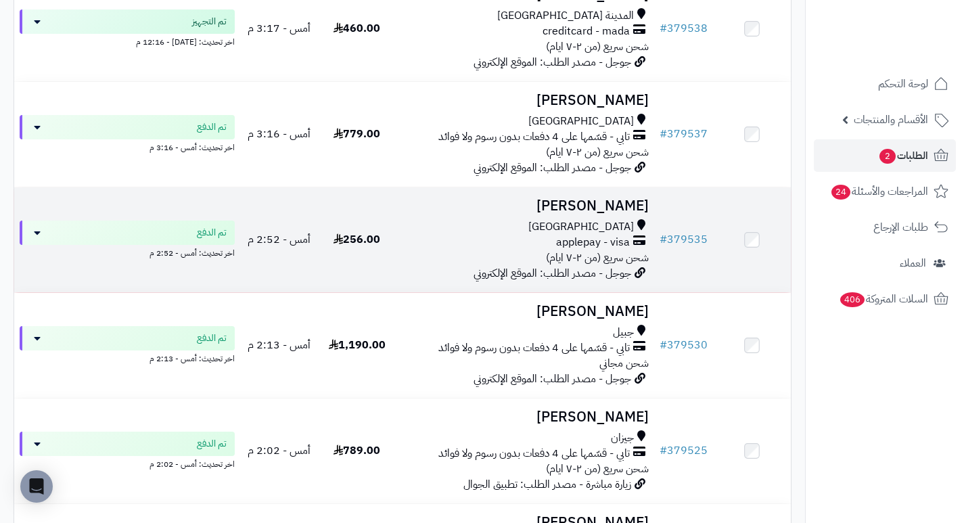
click at [618, 208] on h3 "[PERSON_NAME]" at bounding box center [525, 206] width 248 height 16
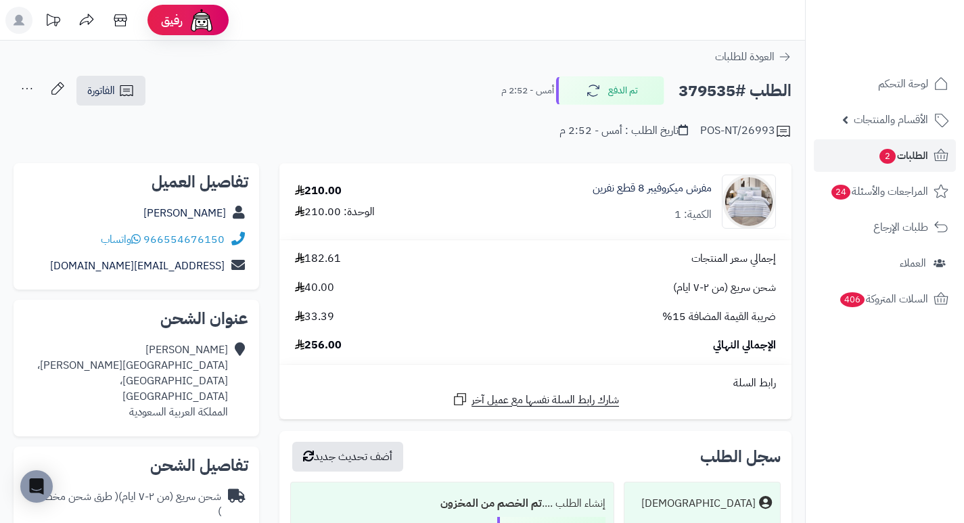
drag, startPoint x: 433, startPoint y: 115, endPoint x: 398, endPoint y: 93, distance: 41.1
click at [398, 93] on div "الطلب #379535 تم الدفع أمس - 2:52 م الفاتورة طباعة الفاتورة إرسال الفاتورة إلى …" at bounding box center [403, 91] width 778 height 32
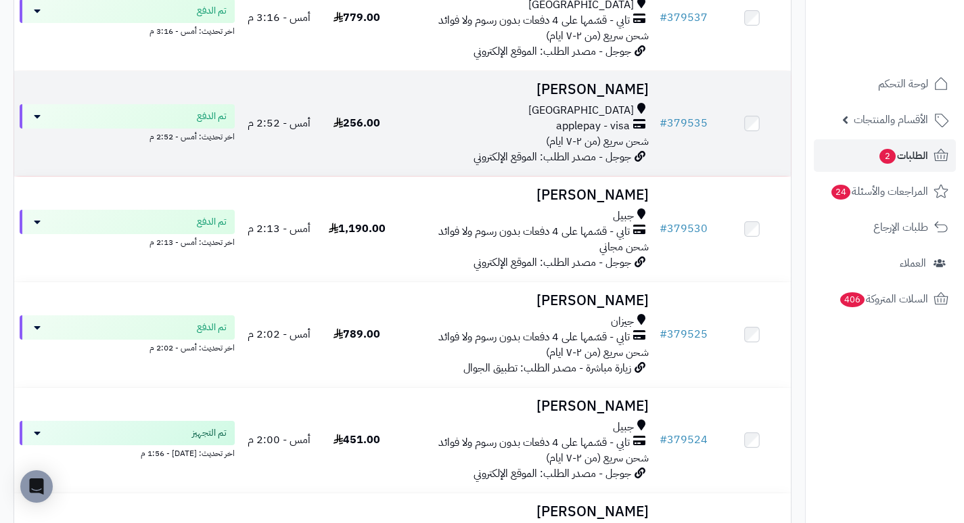
scroll to position [474, 0]
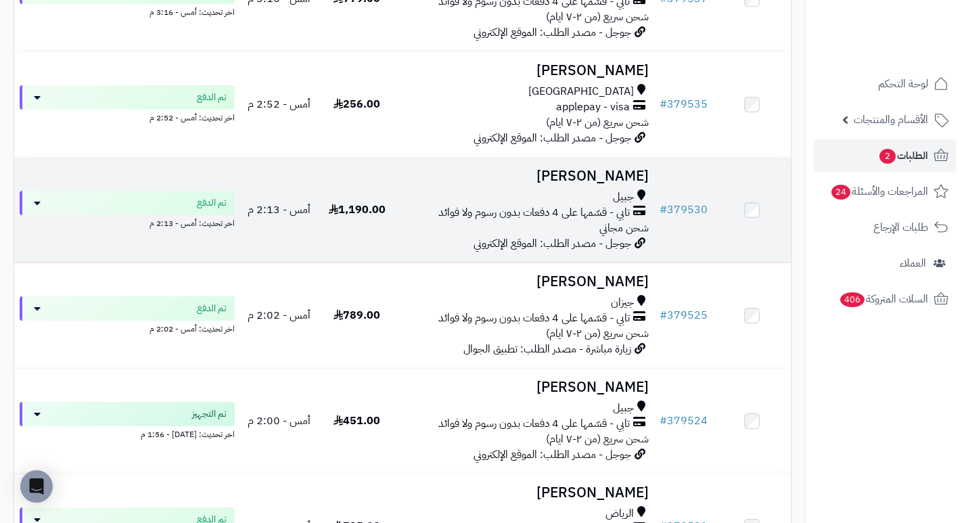
click at [616, 184] on h3 "[PERSON_NAME]" at bounding box center [525, 176] width 248 height 16
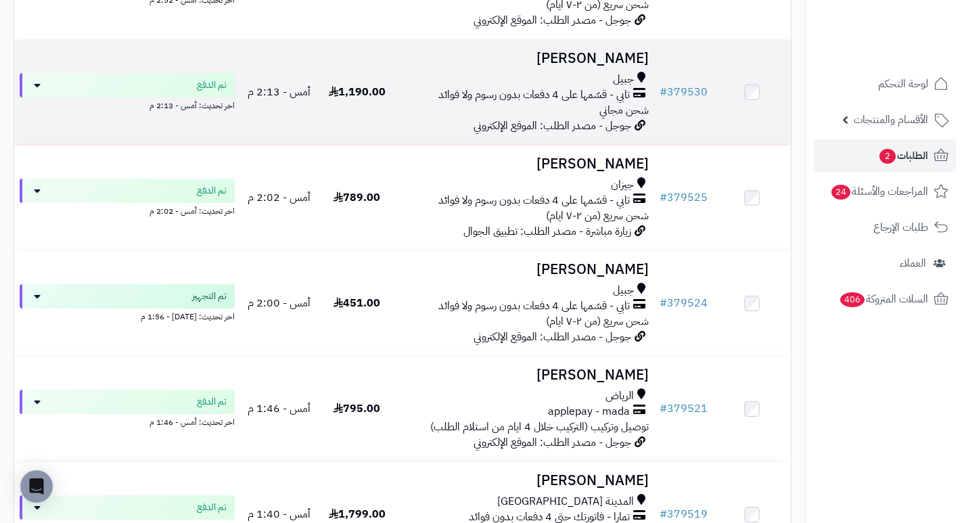
scroll to position [609, 0]
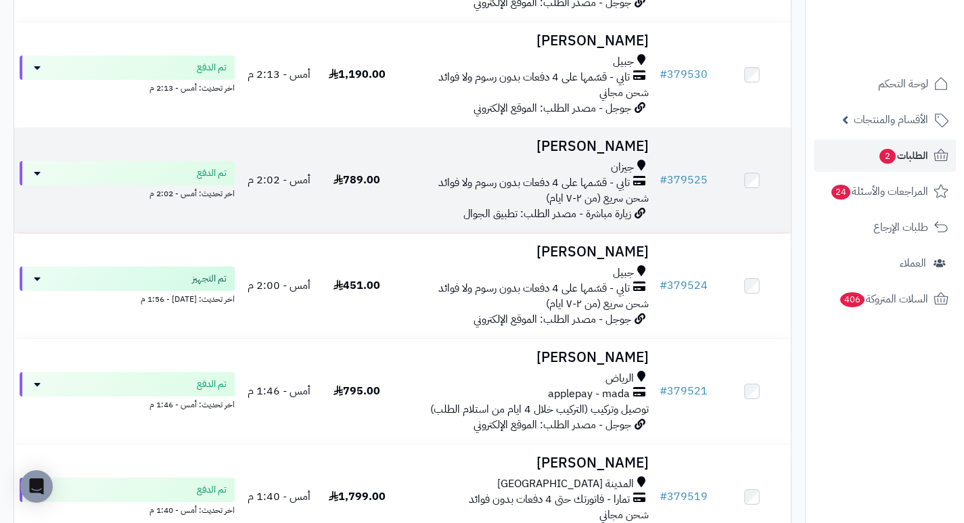
click at [626, 154] on h3 "[PERSON_NAME]" at bounding box center [525, 147] width 248 height 16
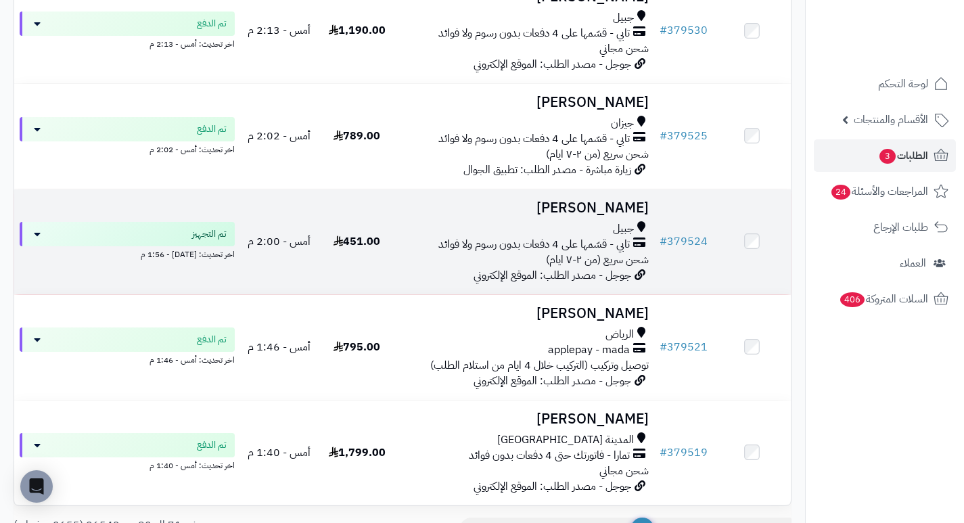
scroll to position [782, 0]
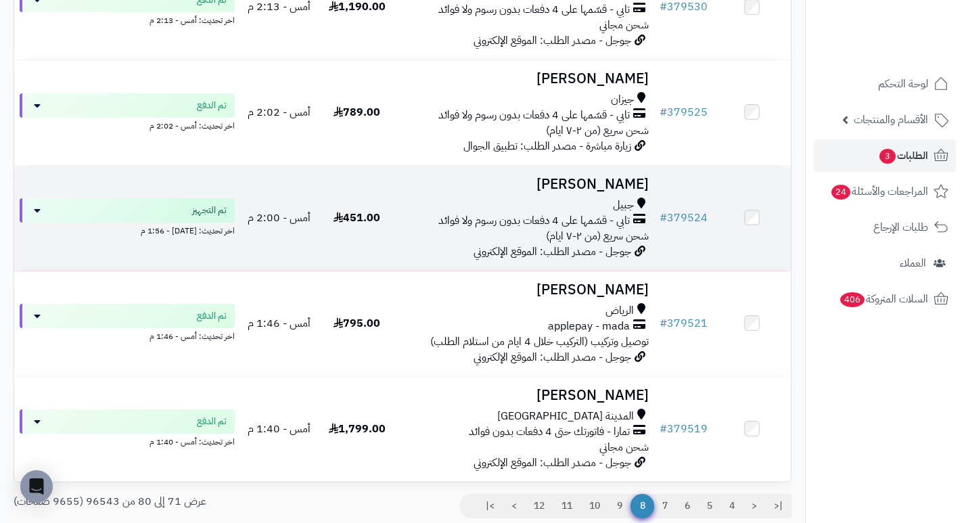
click at [594, 184] on h3 "[PERSON_NAME]" at bounding box center [525, 185] width 248 height 16
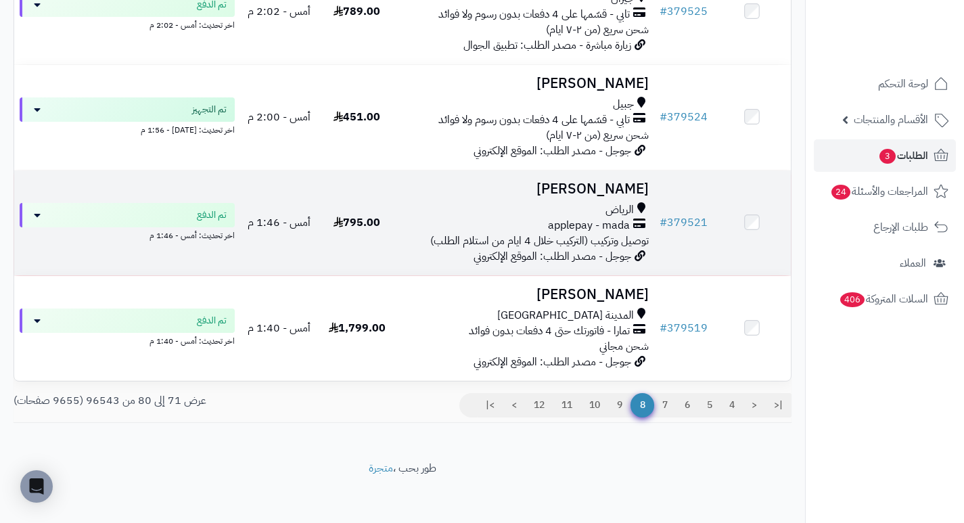
scroll to position [896, 0]
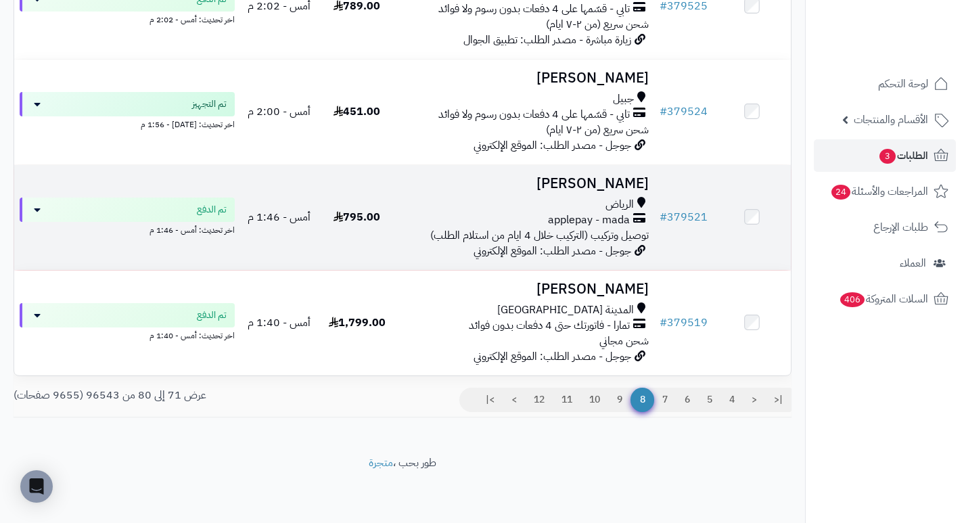
click at [617, 181] on h3 "[PERSON_NAME]" at bounding box center [525, 184] width 248 height 16
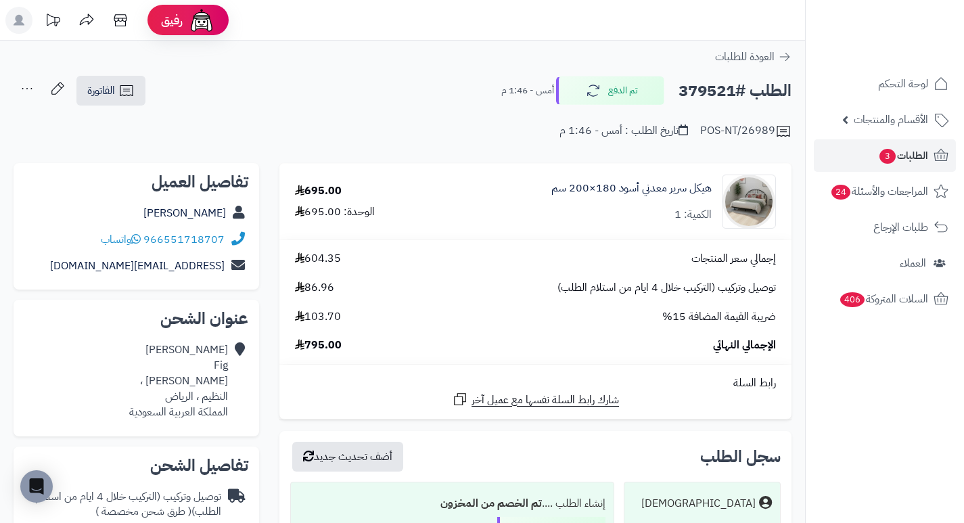
drag, startPoint x: 452, startPoint y: 139, endPoint x: 421, endPoint y: 129, distance: 32.1
click at [421, 129] on div "POS-NT/26989 تاريخ الطلب : أمس - 1:46 م" at bounding box center [403, 123] width 778 height 32
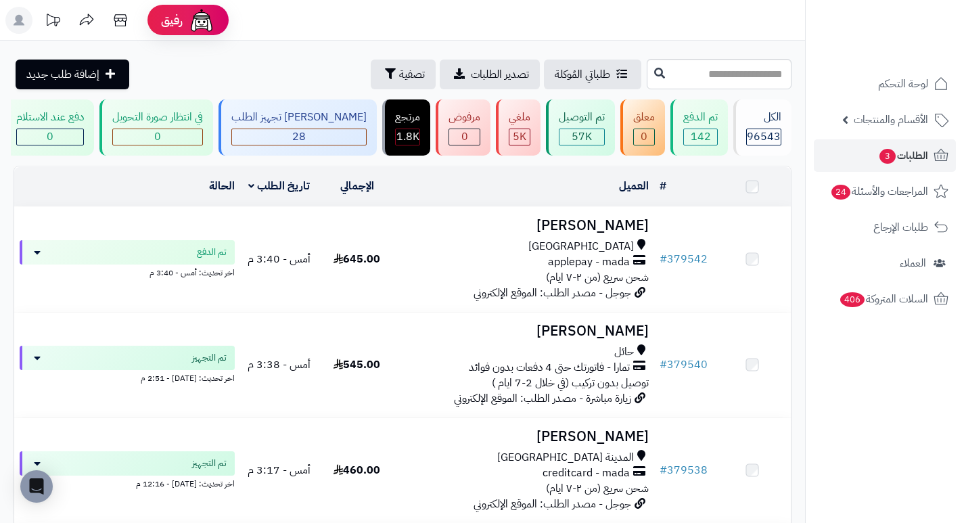
scroll to position [896, 0]
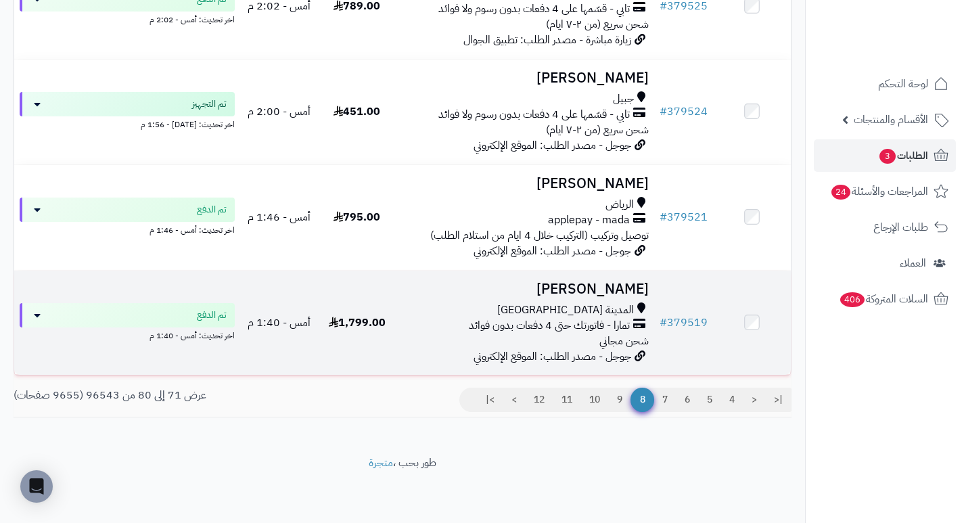
click at [610, 282] on h3 "[PERSON_NAME]" at bounding box center [525, 289] width 248 height 16
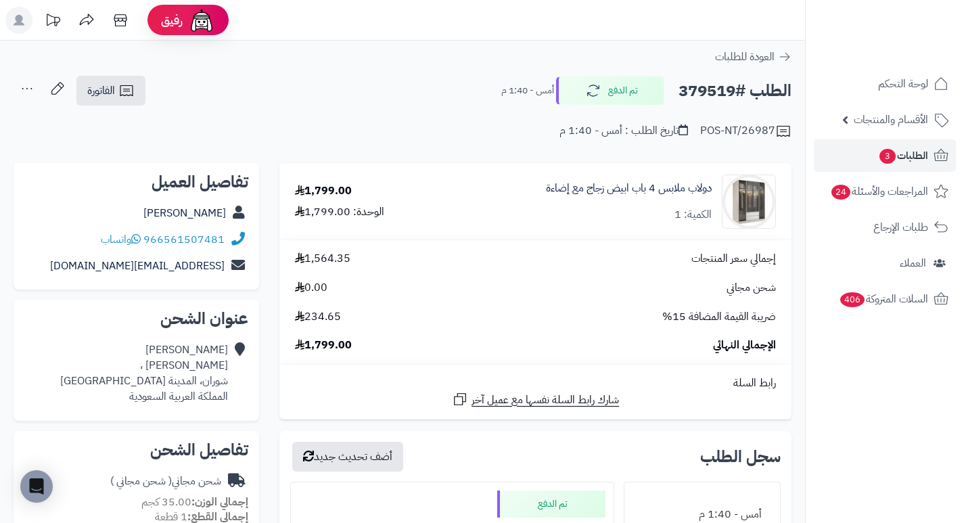
drag, startPoint x: 493, startPoint y: 126, endPoint x: 458, endPoint y: 124, distance: 35.2
click at [458, 124] on div "POS-NT/26987 تاريخ الطلب : أمس - 1:40 م" at bounding box center [403, 123] width 778 height 32
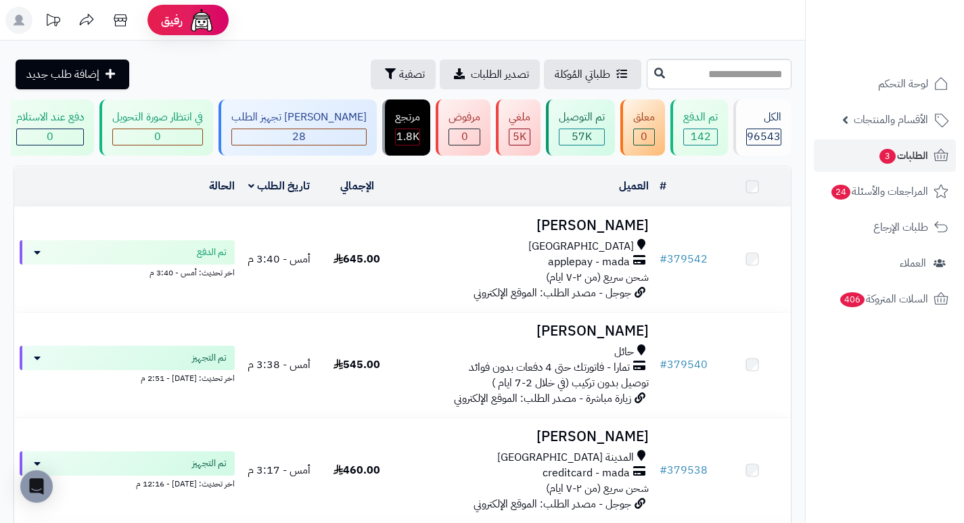
scroll to position [896, 0]
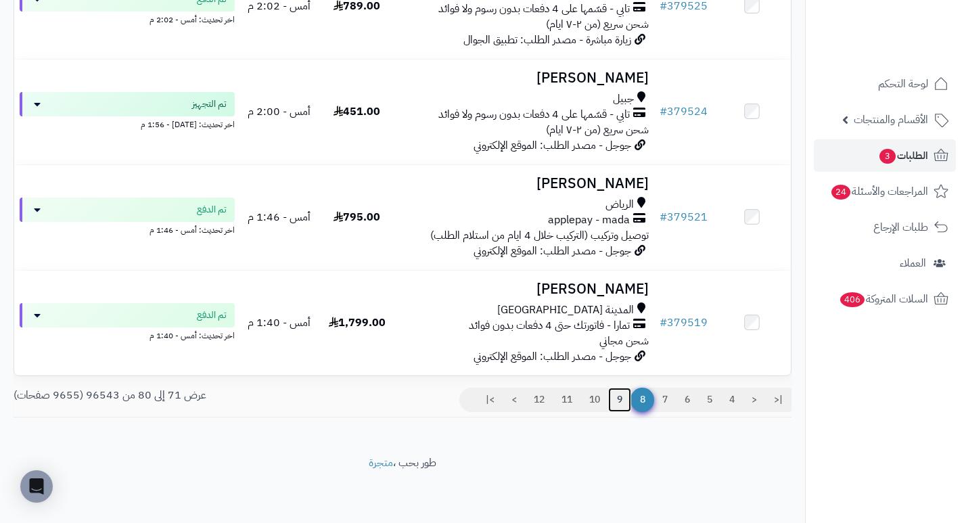
click at [617, 402] on link "9" at bounding box center [619, 400] width 23 height 24
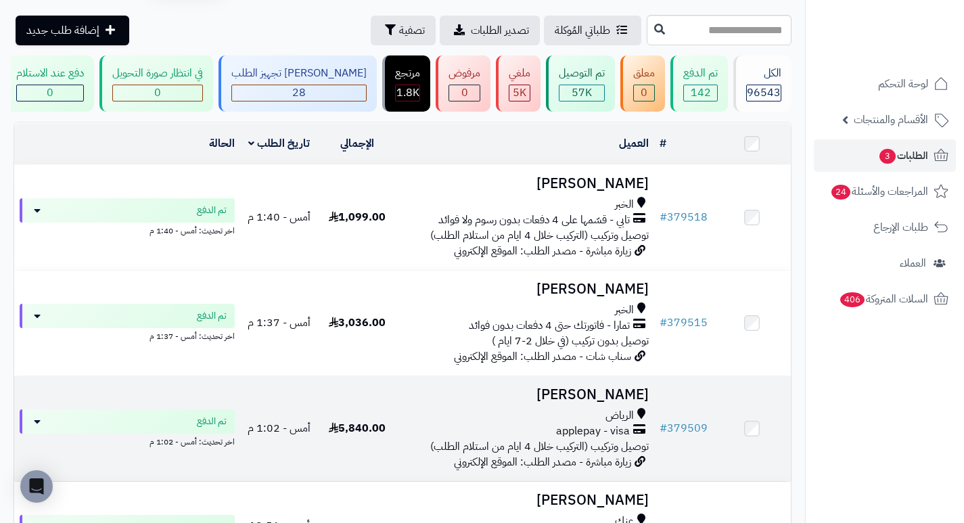
scroll to position [68, 0]
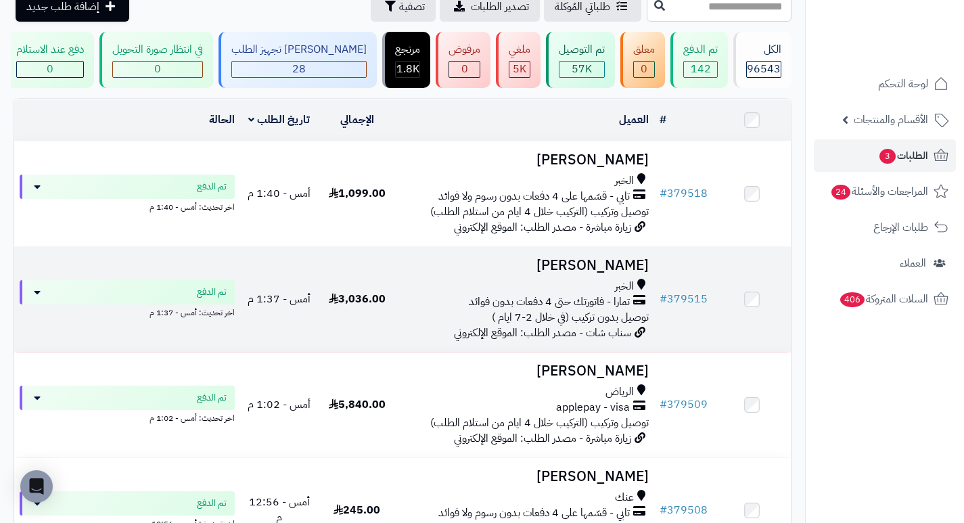
click at [612, 273] on h3 "Aisha ALMUTAIRI" at bounding box center [525, 266] width 248 height 16
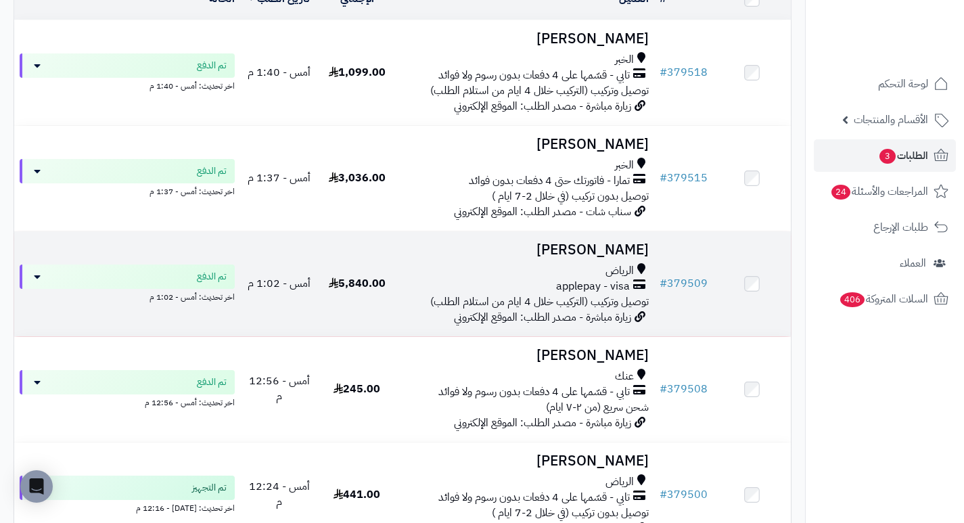
scroll to position [203, 0]
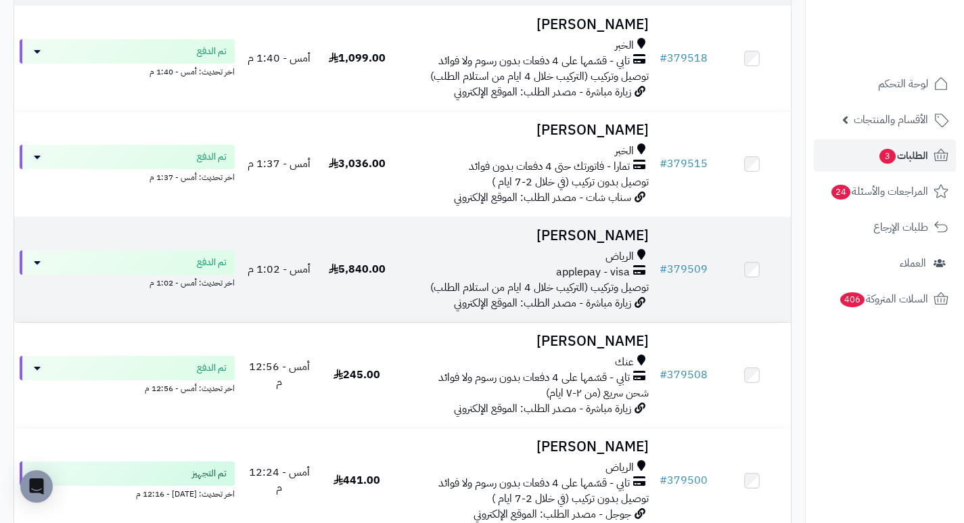
click at [605, 242] on h3 "Fardan Alfardan" at bounding box center [525, 236] width 248 height 16
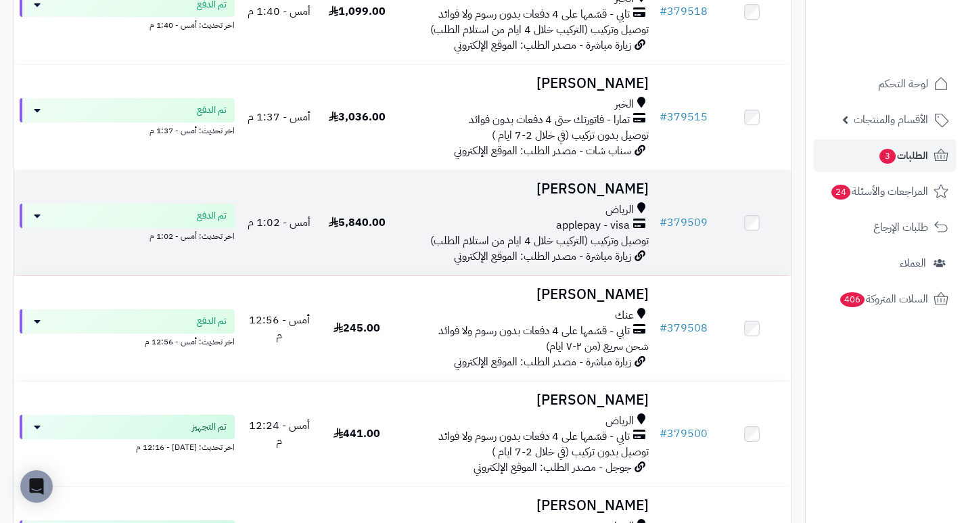
scroll to position [338, 0]
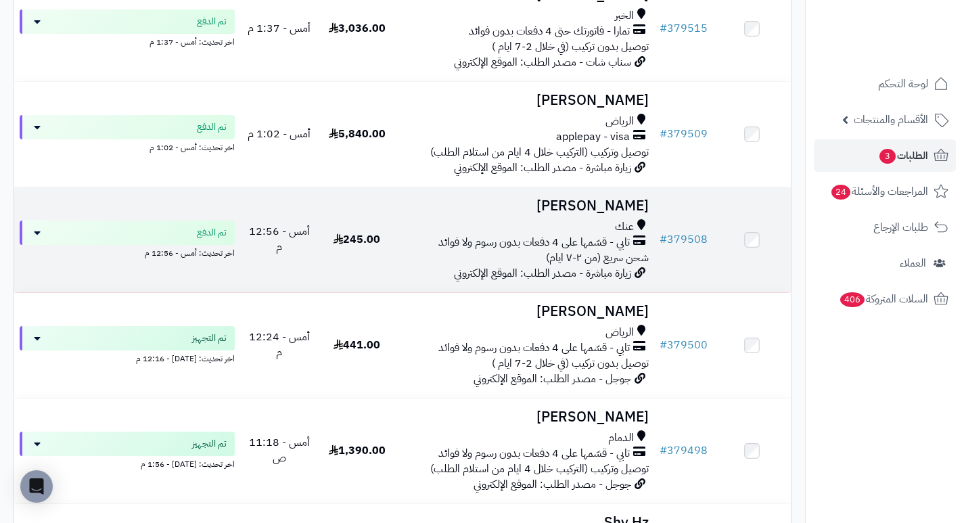
click at [585, 211] on h3 "Hussain Almarhoun" at bounding box center [525, 206] width 248 height 16
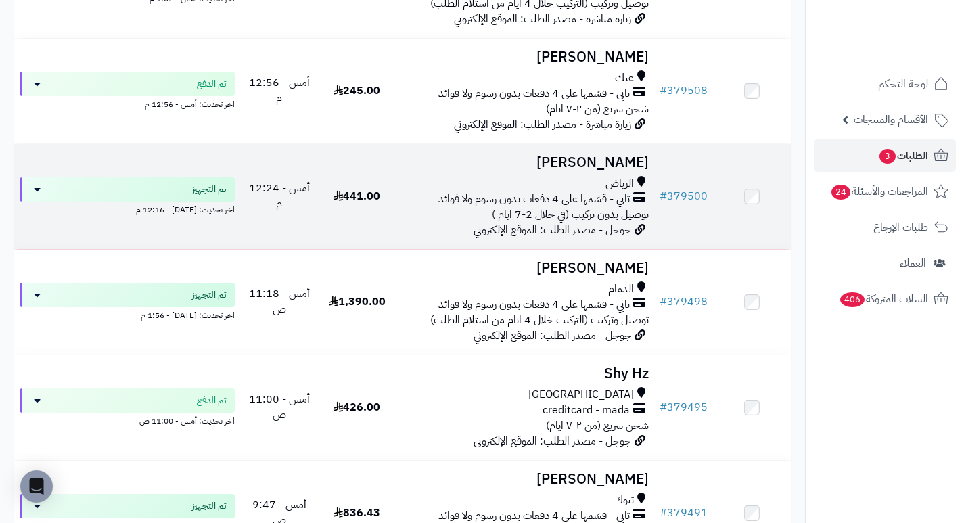
scroll to position [541, 0]
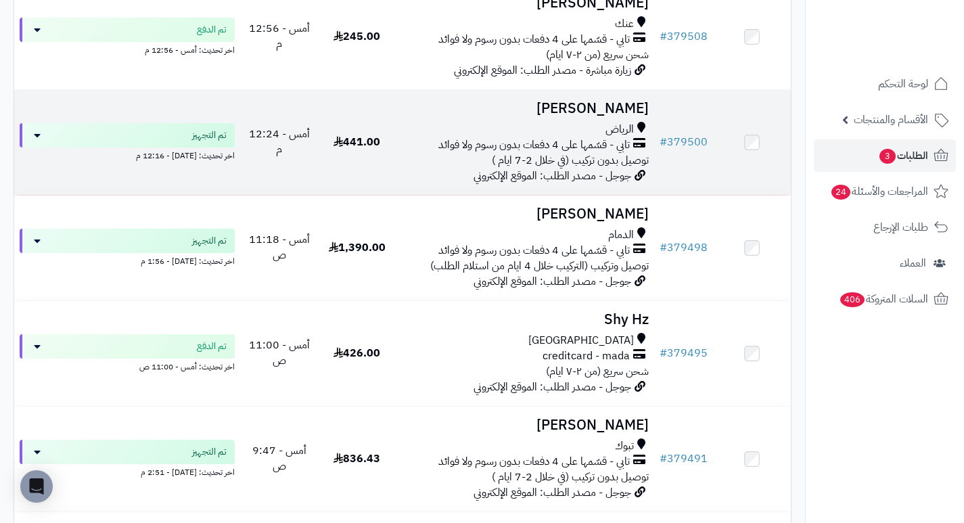
click at [622, 116] on h3 "[PERSON_NAME]" at bounding box center [525, 109] width 248 height 16
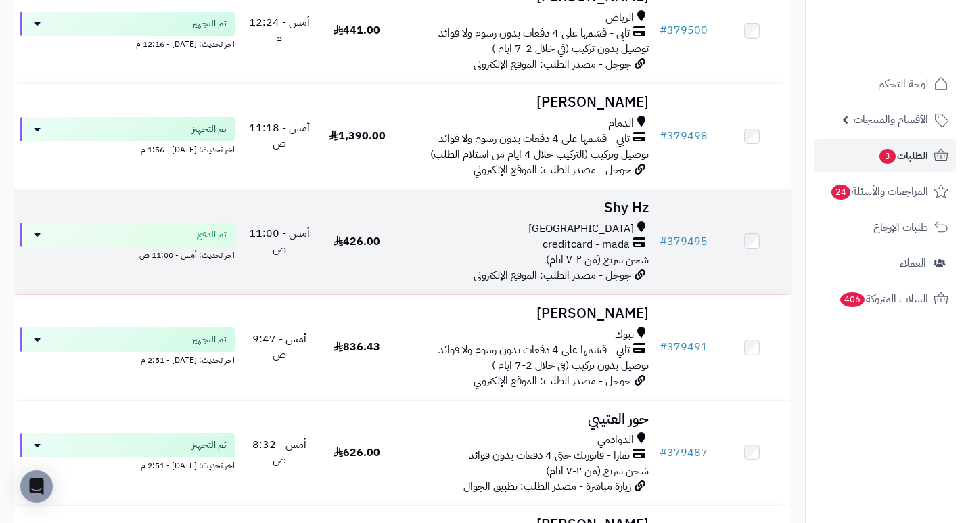
scroll to position [676, 0]
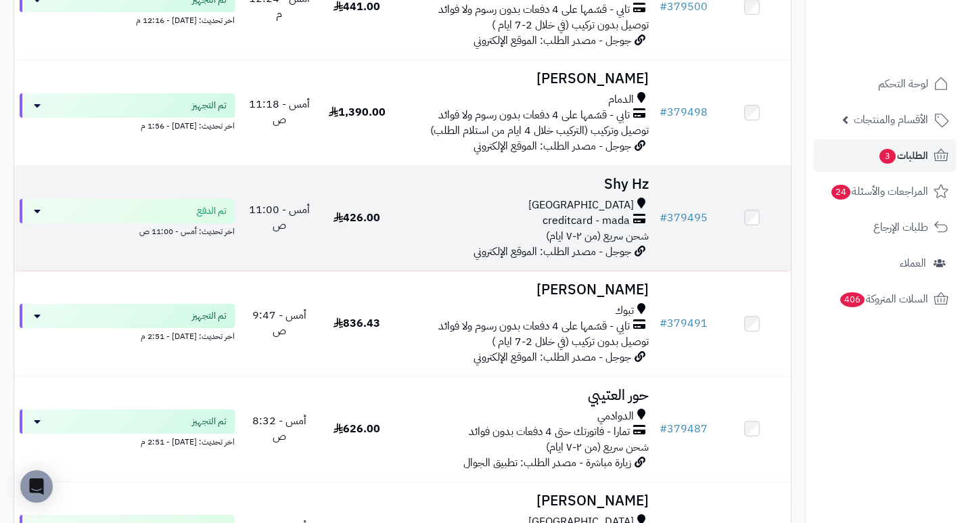
click at [619, 187] on h3 "Shy Hz" at bounding box center [525, 185] width 248 height 16
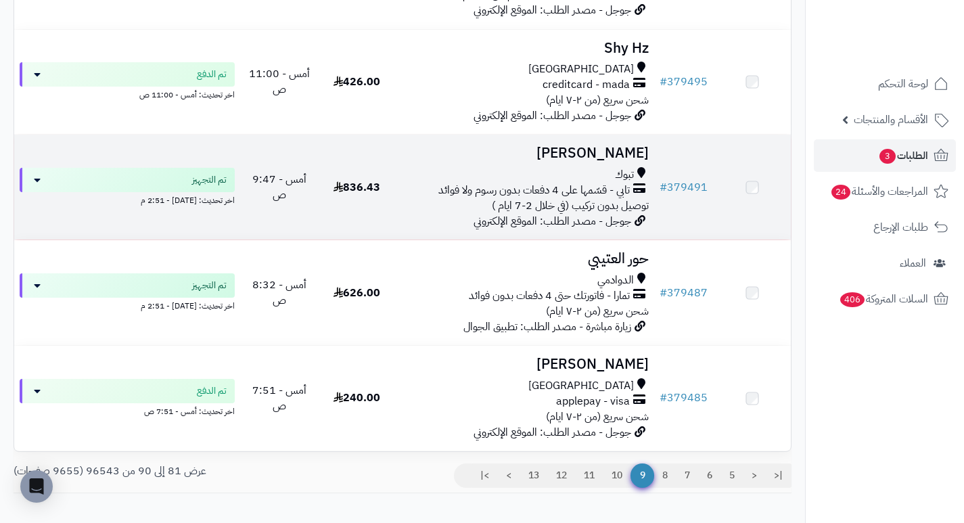
scroll to position [812, 0]
click at [612, 162] on h3 "[PERSON_NAME]" at bounding box center [525, 155] width 248 height 16
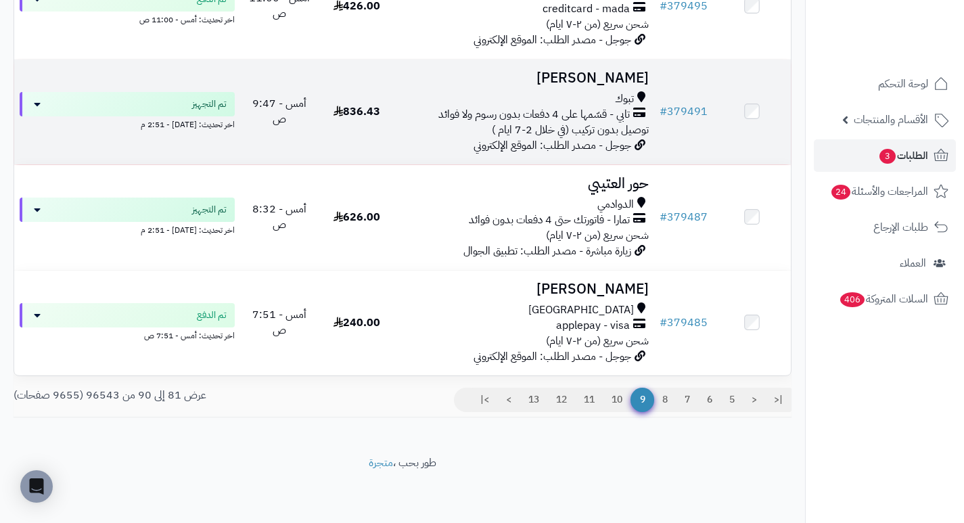
scroll to position [896, 0]
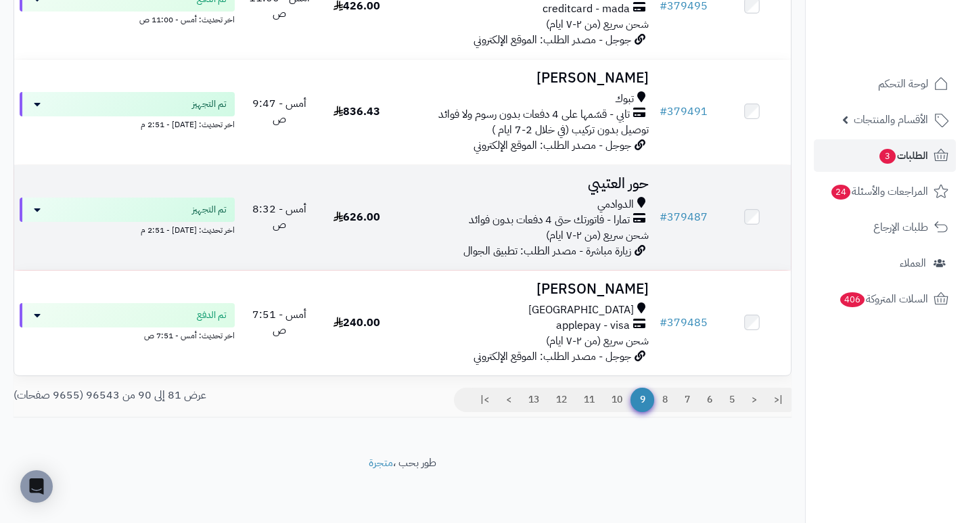
click at [632, 185] on h3 "حور العتيبي" at bounding box center [525, 184] width 248 height 16
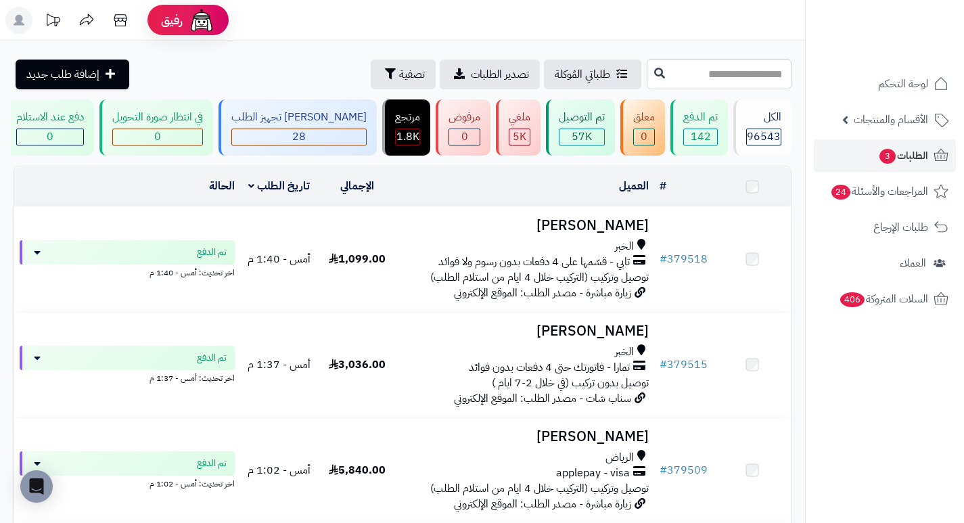
scroll to position [896, 0]
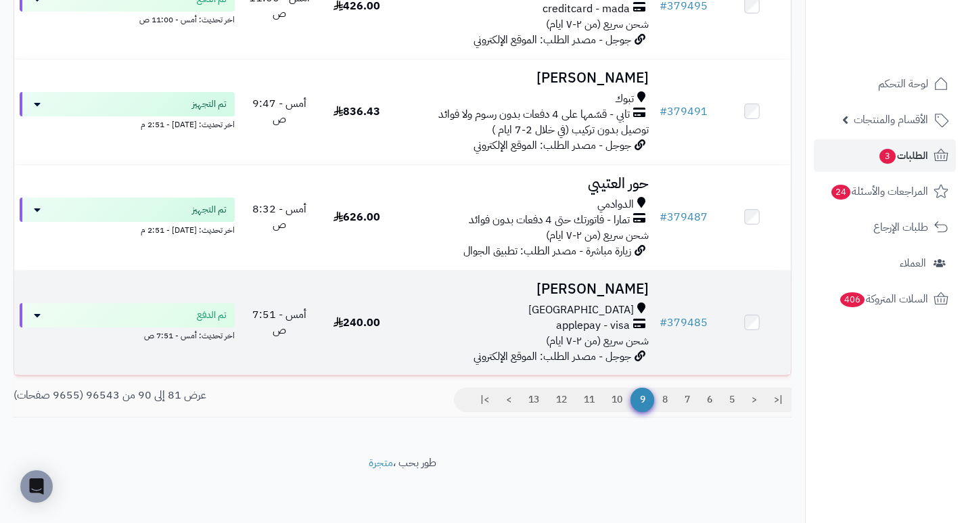
click at [626, 294] on h3 "Wahhaj Majrashi" at bounding box center [525, 289] width 248 height 16
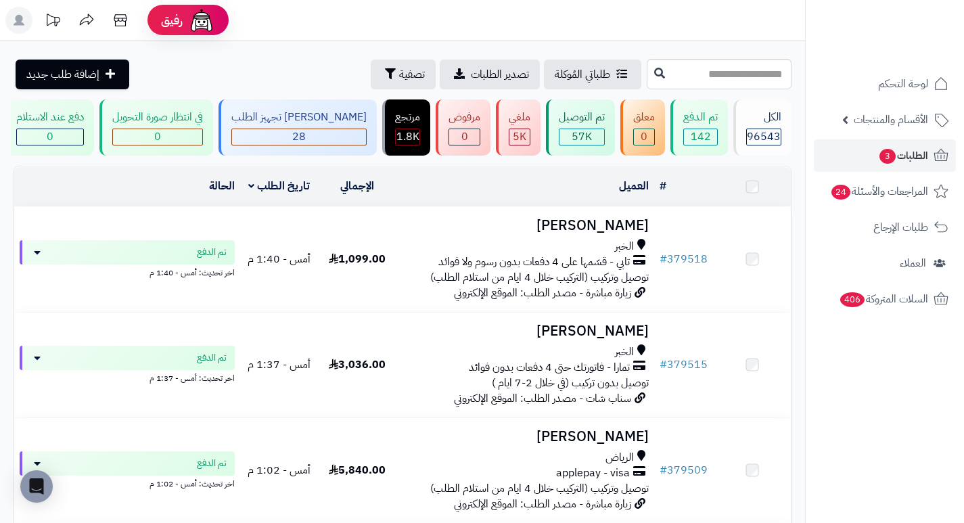
scroll to position [896, 0]
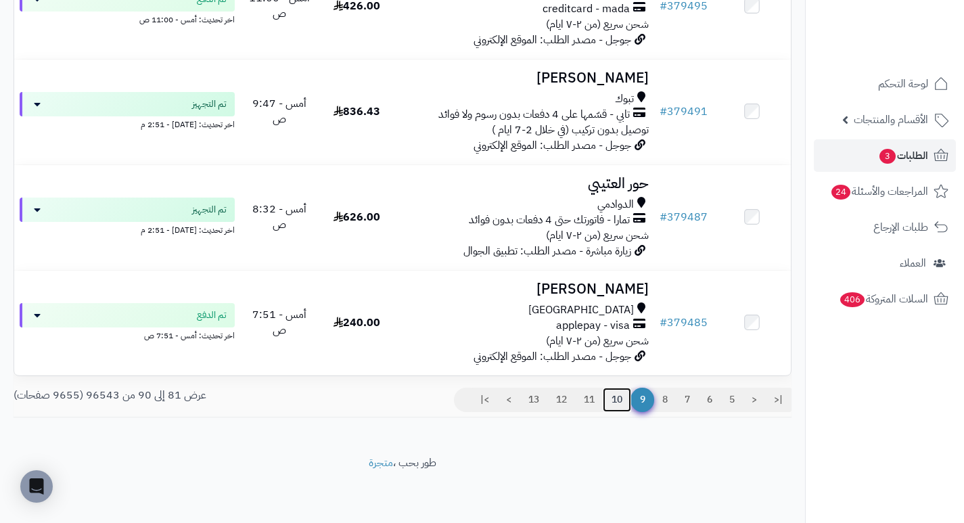
click at [618, 395] on link "10" at bounding box center [617, 400] width 28 height 24
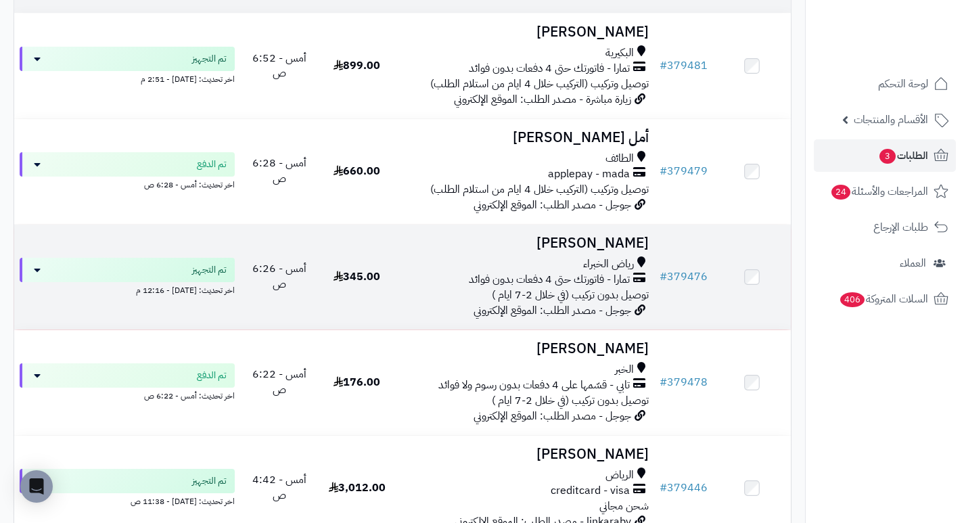
scroll to position [203, 0]
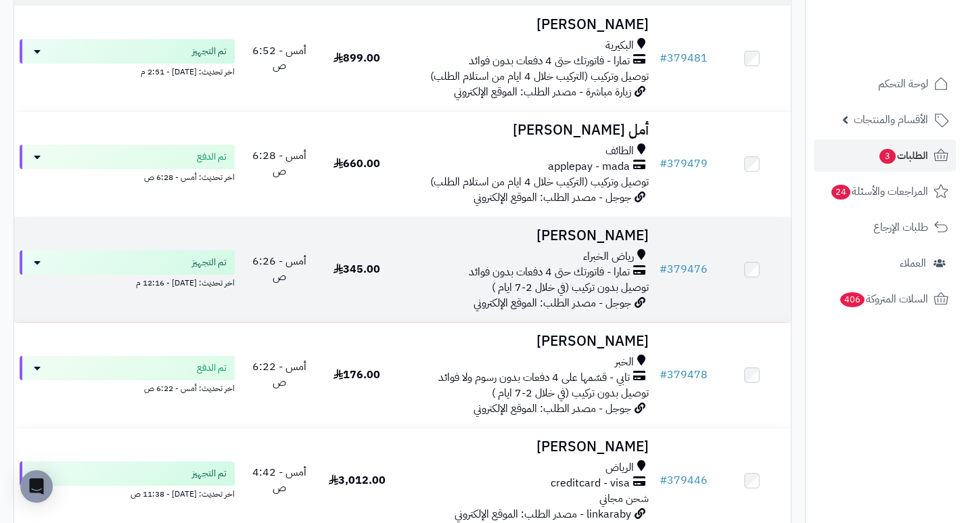
click at [610, 244] on h3 "[PERSON_NAME]" at bounding box center [525, 236] width 248 height 16
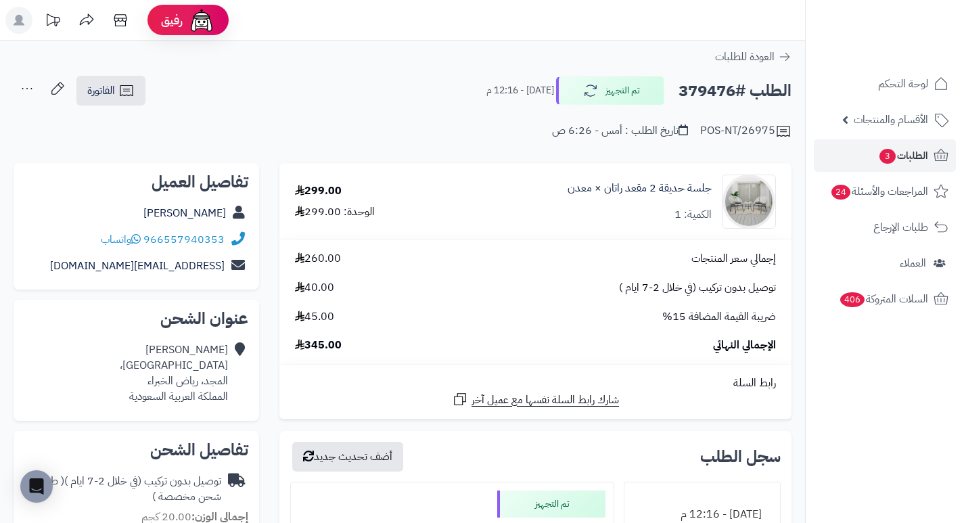
drag, startPoint x: 452, startPoint y: 154, endPoint x: 460, endPoint y: 112, distance: 42.1
drag, startPoint x: 460, startPoint y: 112, endPoint x: 421, endPoint y: 127, distance: 41.7
click at [421, 127] on div "POS-NT/26975 تاريخ الطلب : أمس - 6:26 ص" at bounding box center [403, 123] width 778 height 32
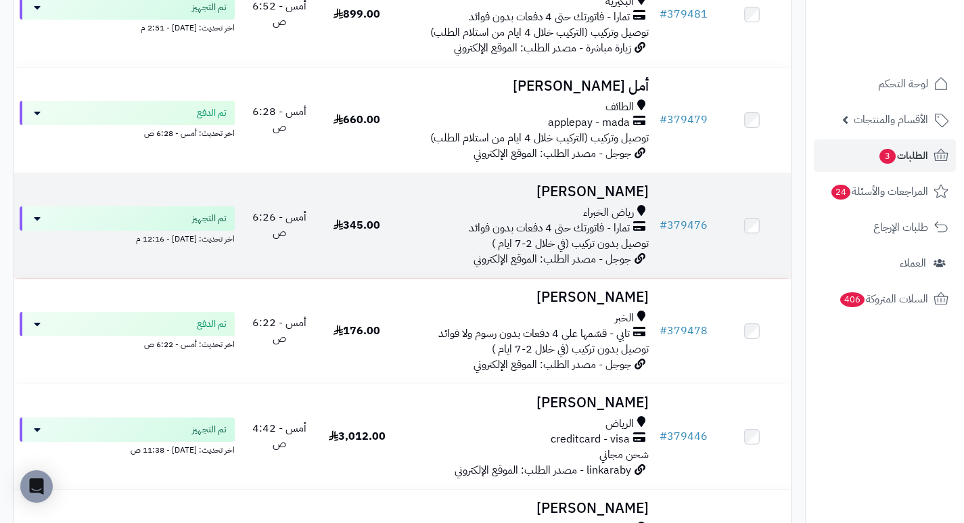
scroll to position [338, 0]
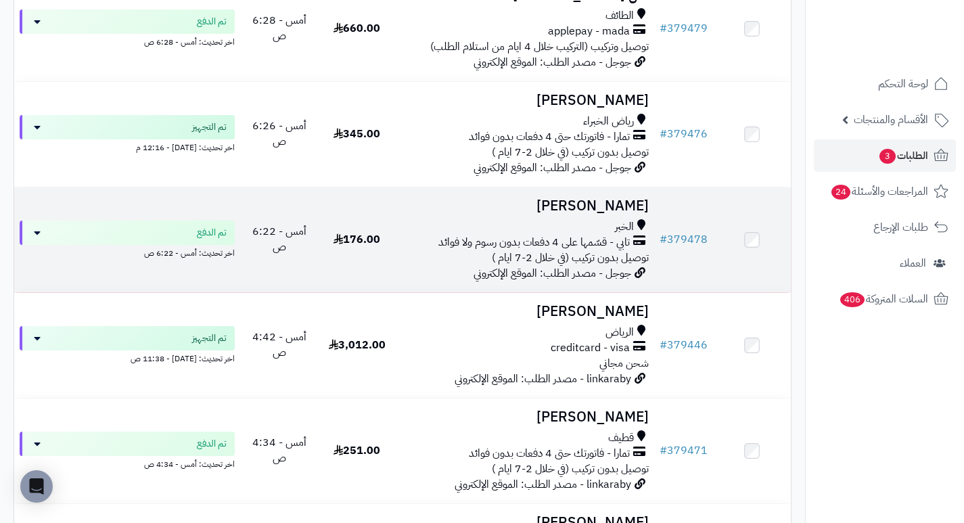
click at [621, 214] on h3 "[PERSON_NAME]" at bounding box center [525, 206] width 248 height 16
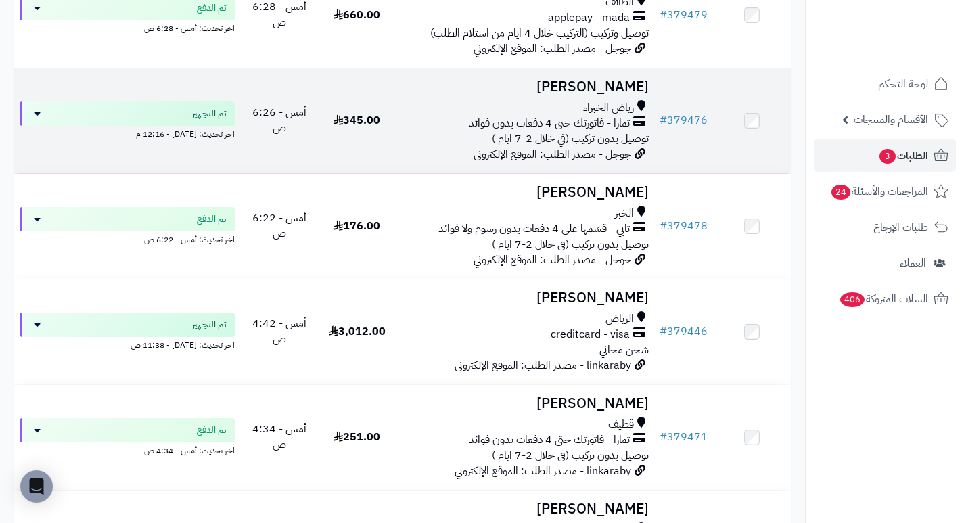
scroll to position [338, 0]
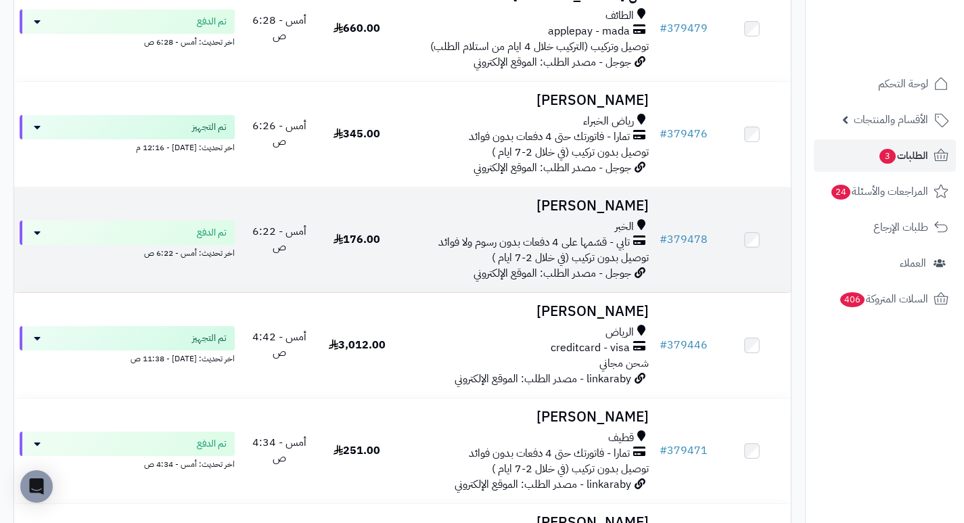
click at [614, 212] on h3 "[PERSON_NAME]" at bounding box center [525, 206] width 248 height 16
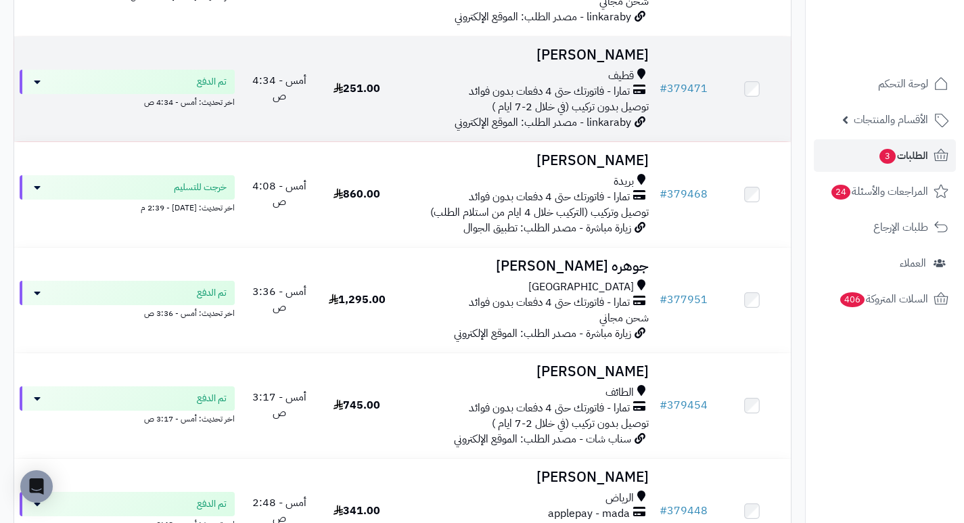
scroll to position [676, 0]
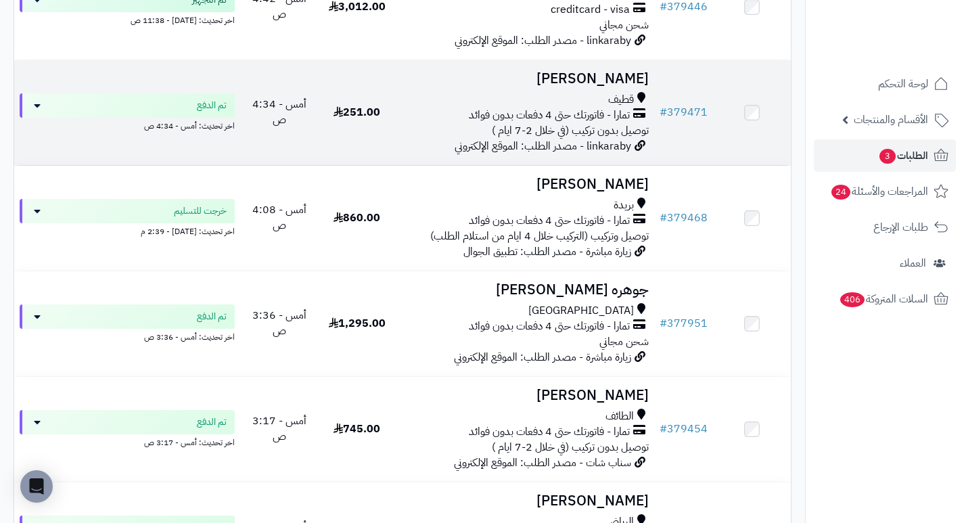
click at [616, 77] on h3 "[PERSON_NAME]" at bounding box center [525, 79] width 248 height 16
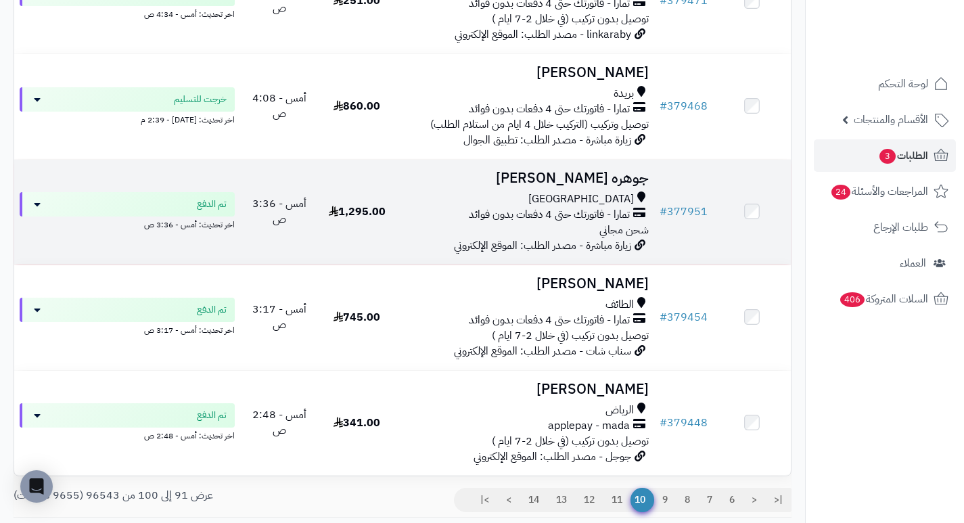
scroll to position [812, 0]
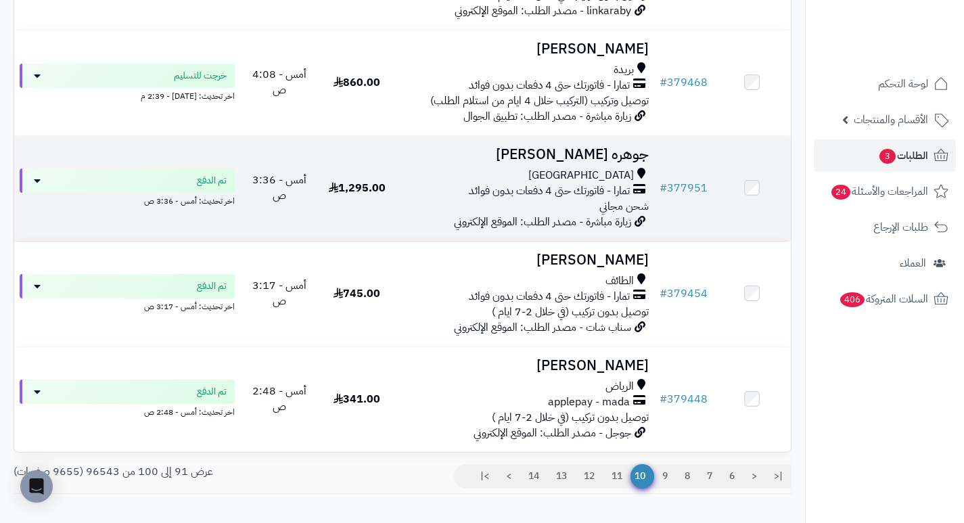
click at [603, 162] on h3 "جوهره جابر" at bounding box center [525, 155] width 248 height 16
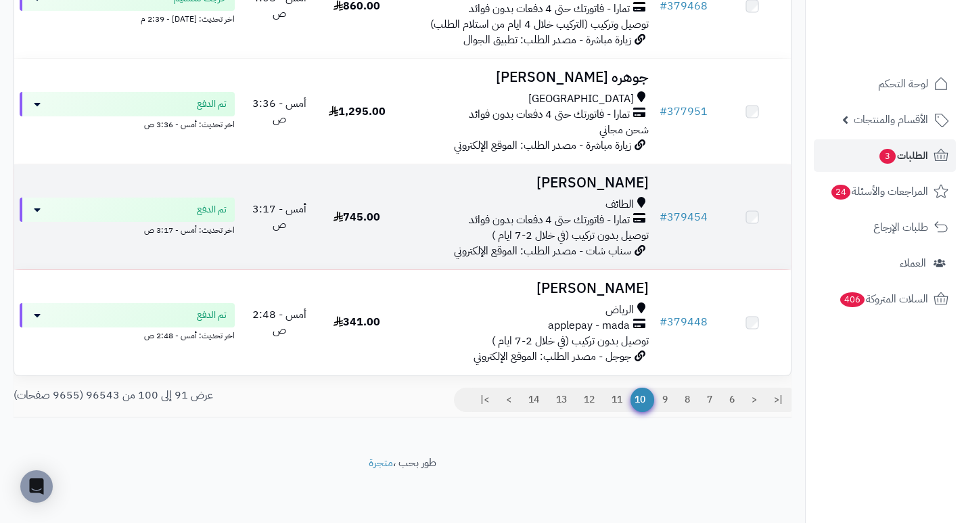
scroll to position [896, 0]
click at [622, 176] on h3 "[PERSON_NAME]" at bounding box center [525, 184] width 248 height 16
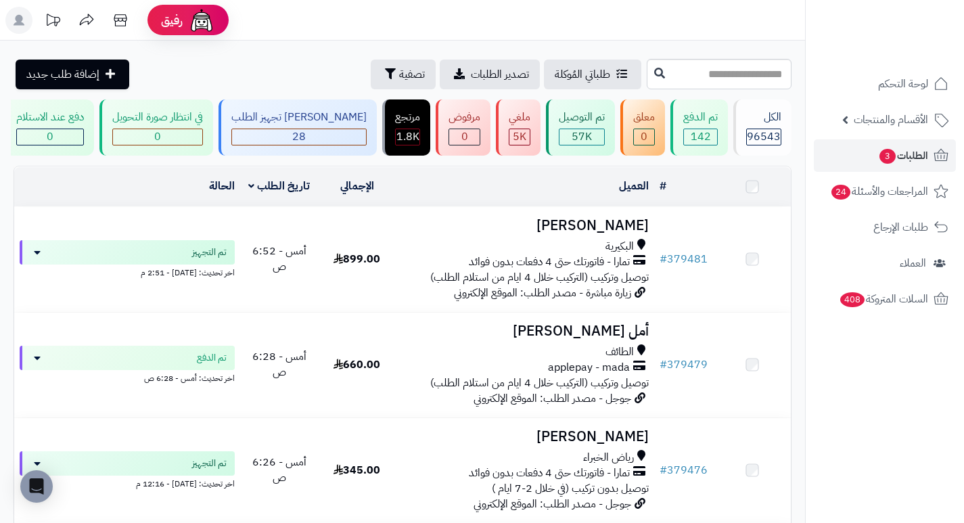
scroll to position [896, 0]
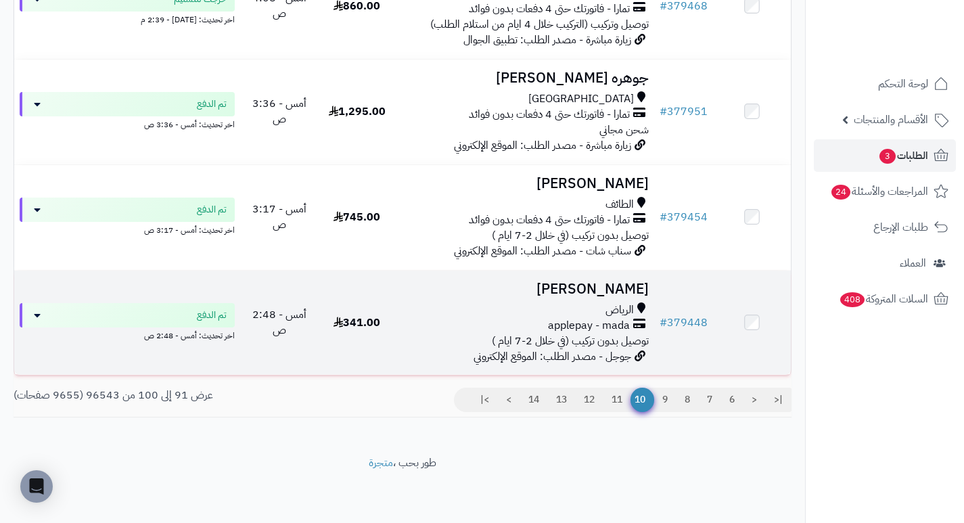
click at [628, 291] on h3 "[PERSON_NAME]" at bounding box center [525, 289] width 248 height 16
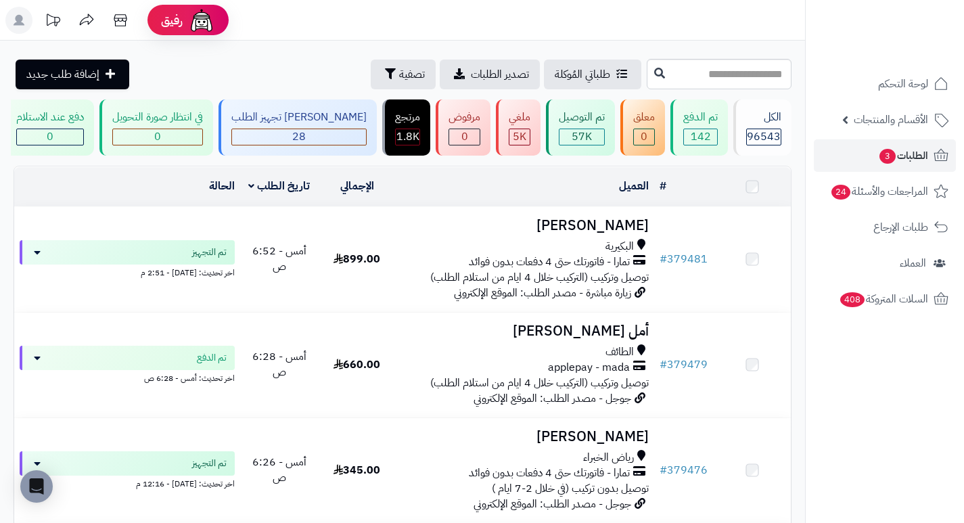
scroll to position [896, 0]
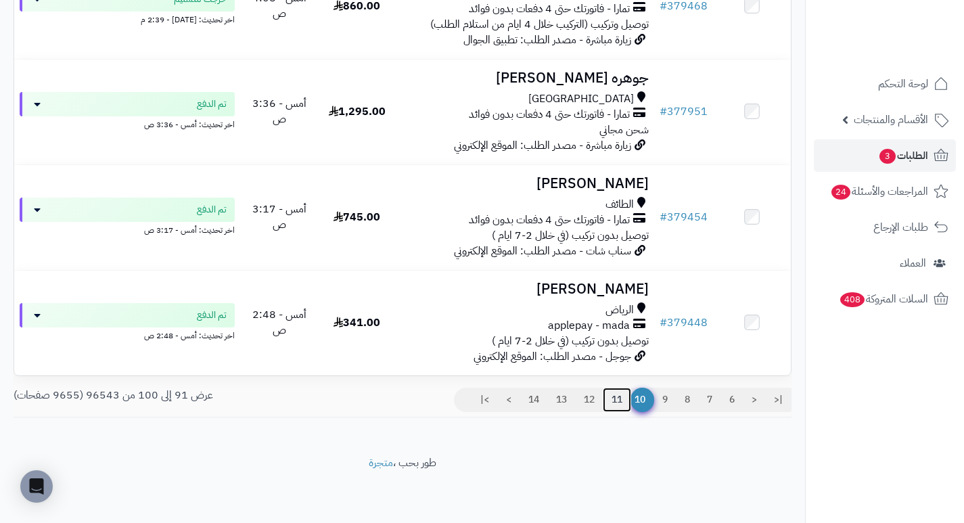
click at [618, 398] on link "11" at bounding box center [617, 400] width 28 height 24
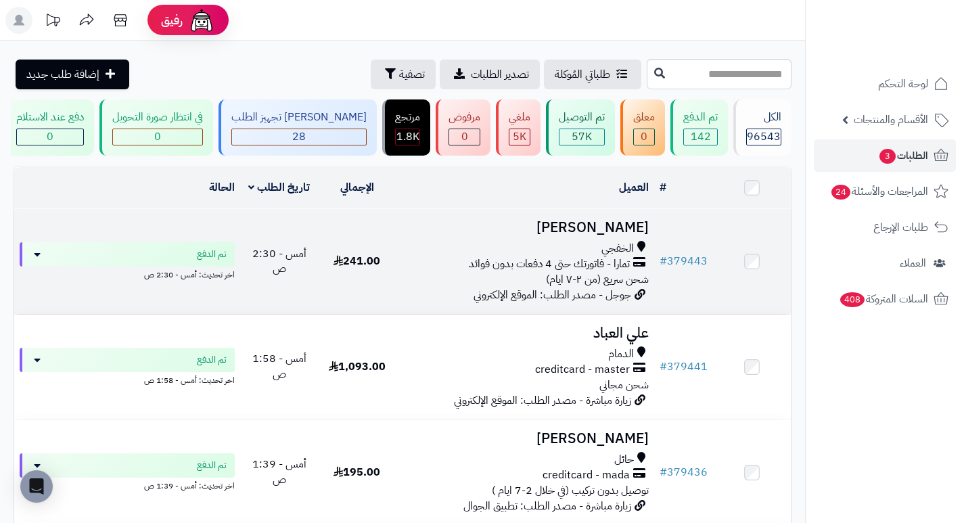
click at [611, 235] on h3 "[PERSON_NAME]" at bounding box center [525, 228] width 248 height 16
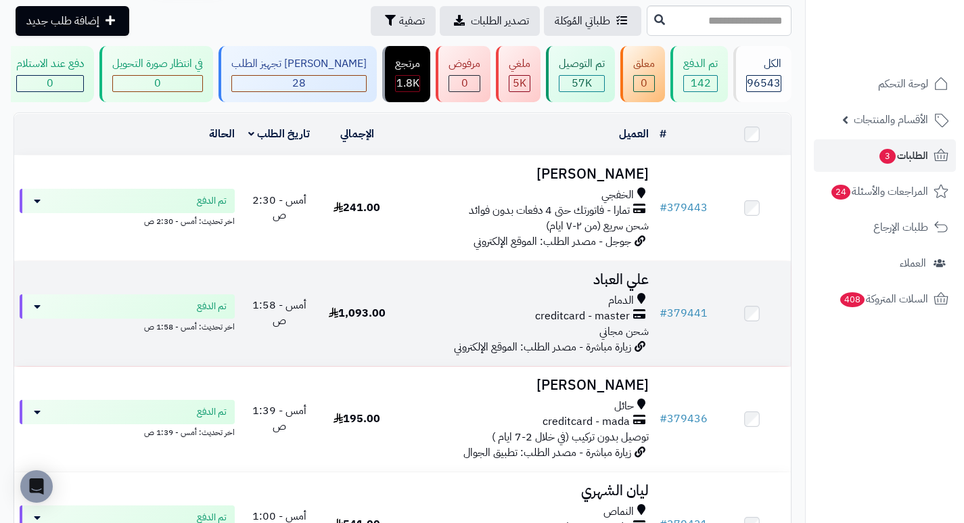
scroll to position [135, 0]
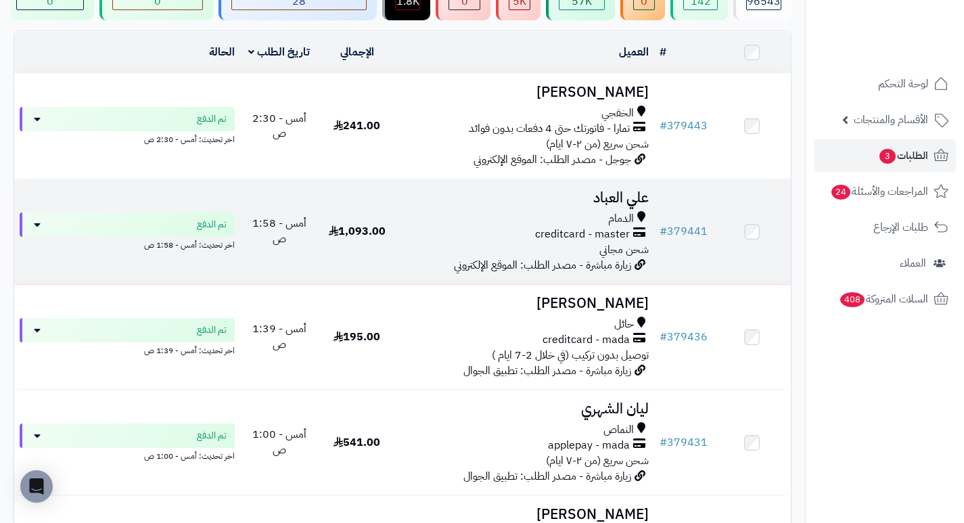
click at [637, 206] on h3 "علي العباد" at bounding box center [525, 198] width 248 height 16
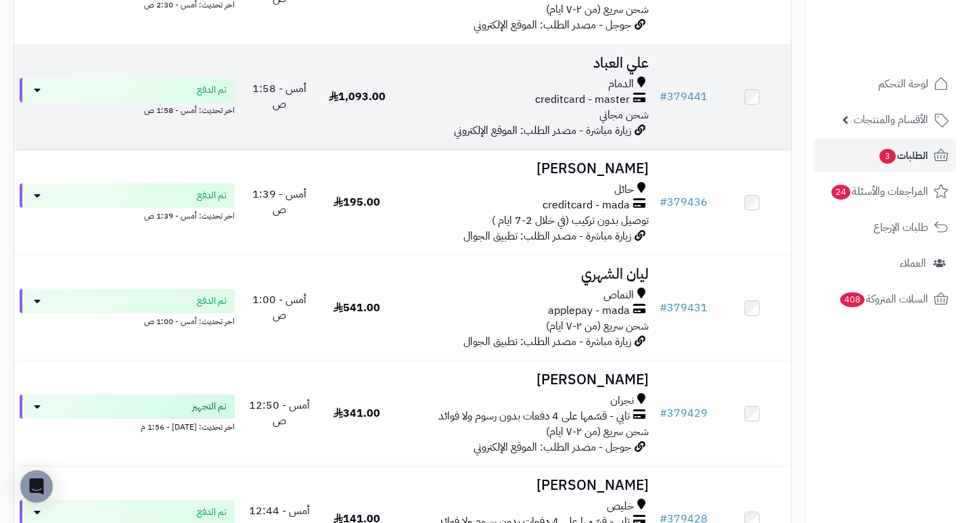
scroll to position [271, 0]
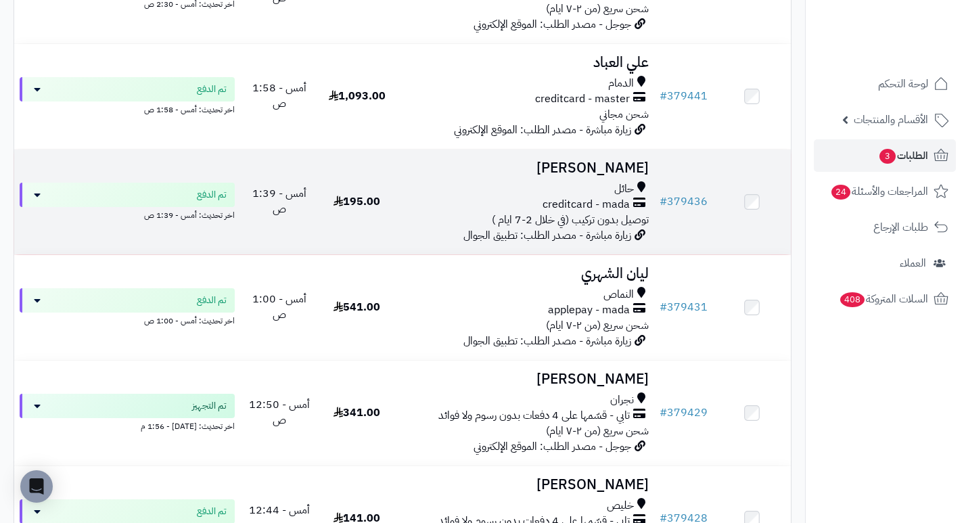
click at [626, 173] on h3 "نوفه الرشيدي" at bounding box center [525, 168] width 248 height 16
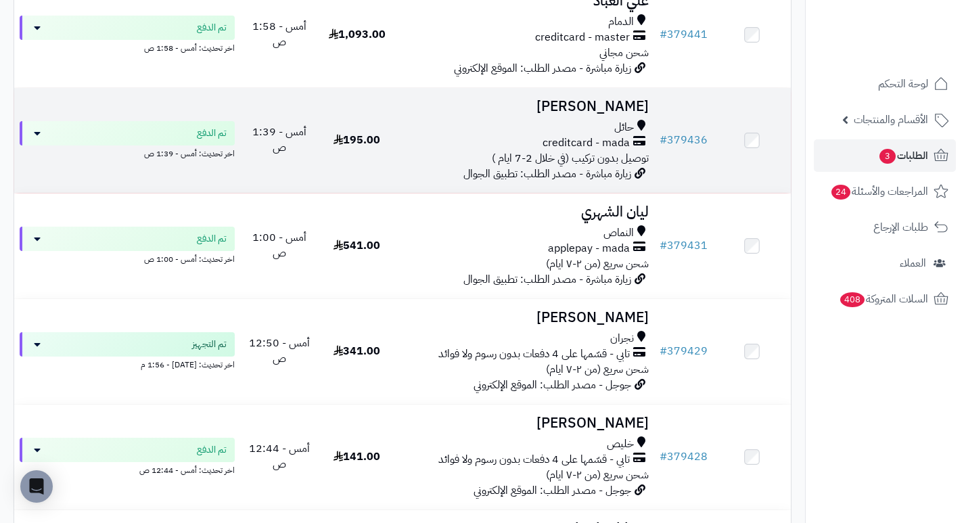
scroll to position [406, 0]
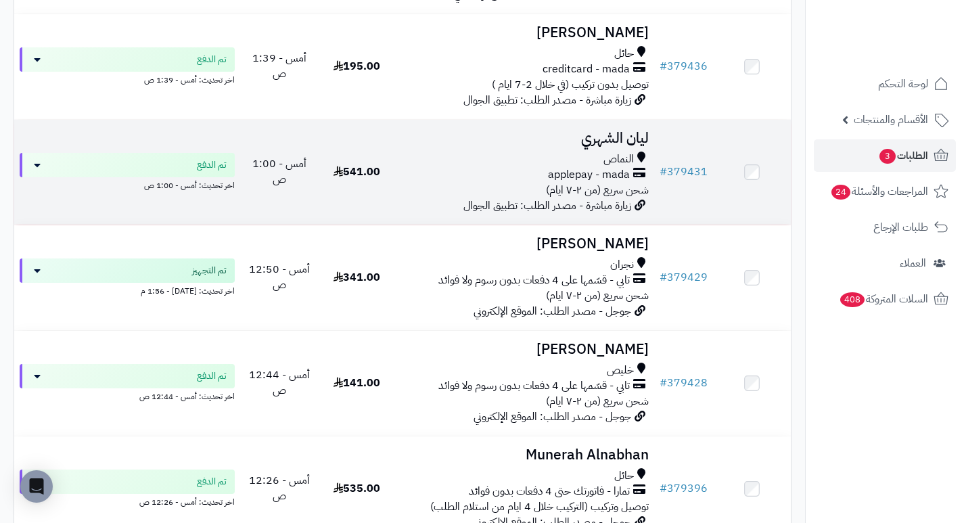
click at [630, 145] on h3 "ليان الشهري" at bounding box center [525, 139] width 248 height 16
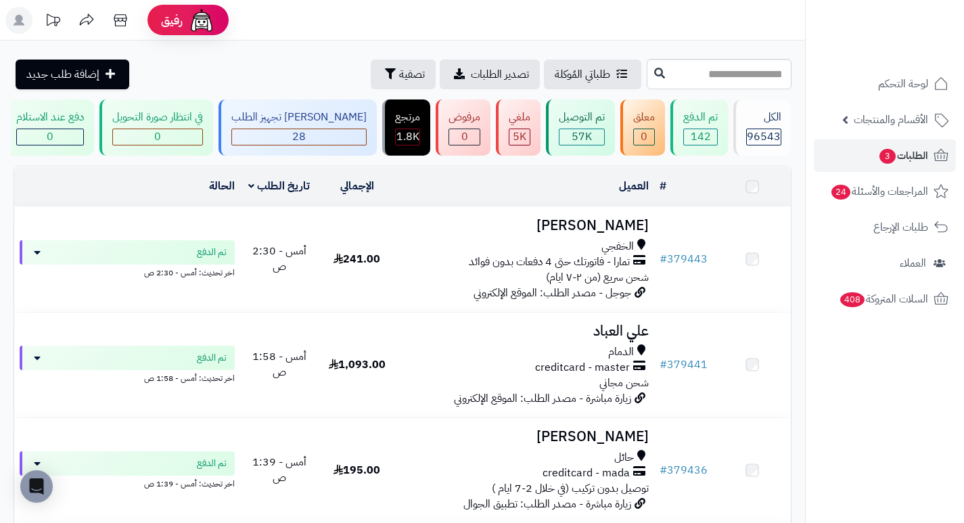
scroll to position [406, 0]
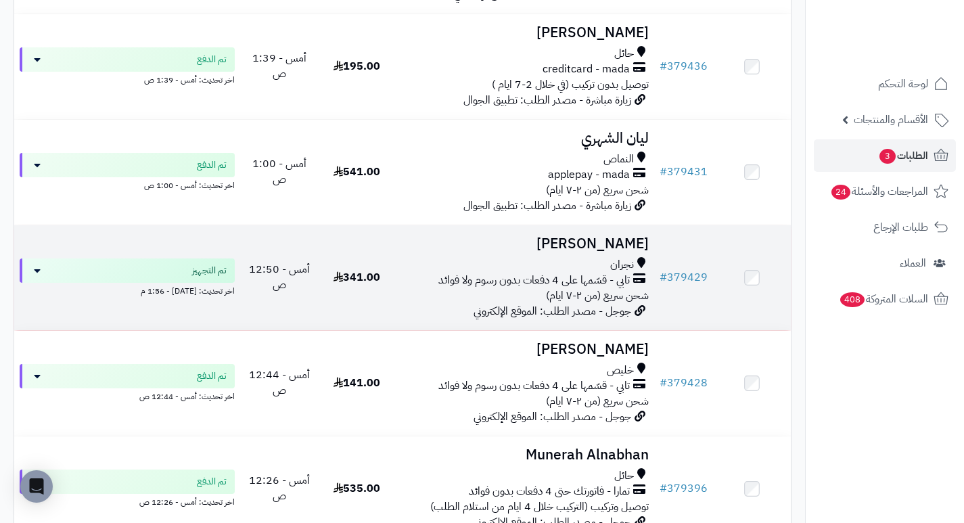
click at [565, 251] on h3 "Mohammed Balhareth" at bounding box center [525, 244] width 248 height 16
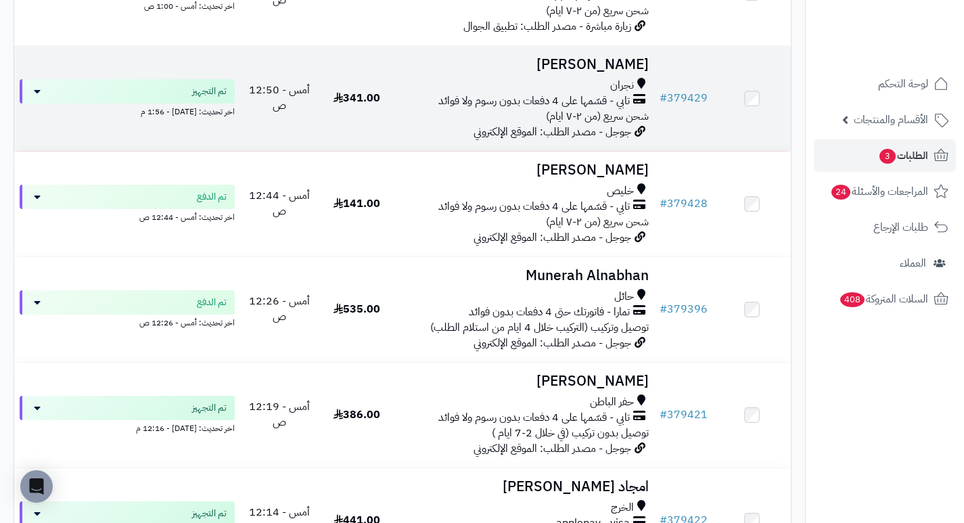
scroll to position [609, 0]
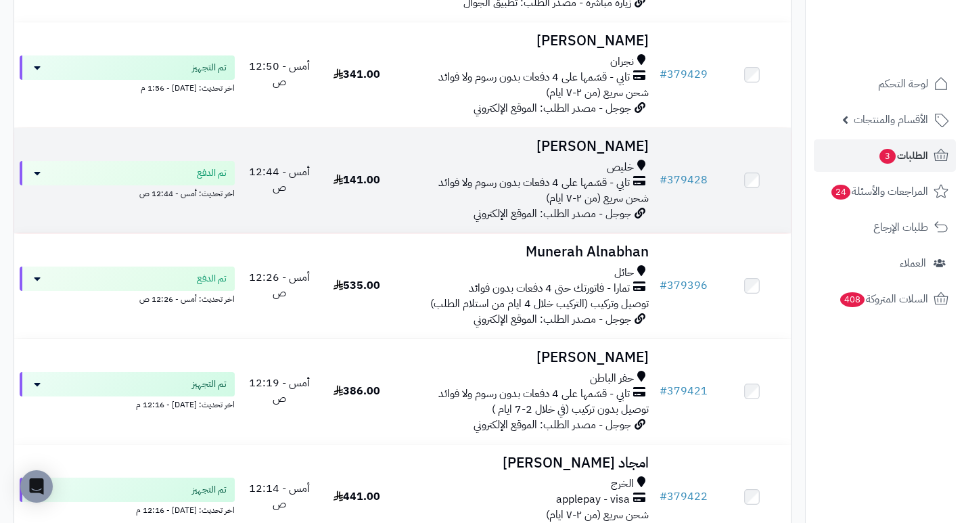
click at [630, 154] on h3 "[PERSON_NAME]" at bounding box center [525, 147] width 248 height 16
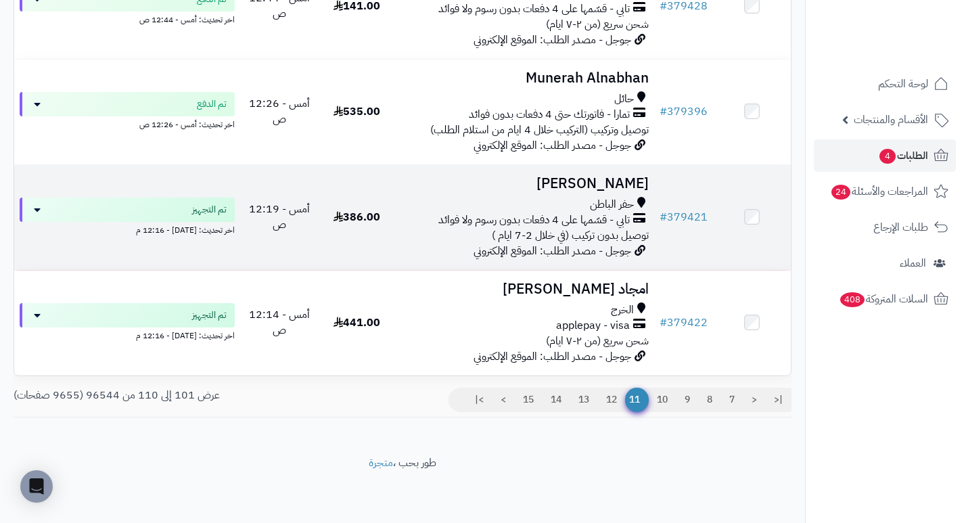
scroll to position [896, 0]
click at [603, 176] on h3 "[PERSON_NAME]" at bounding box center [525, 184] width 248 height 16
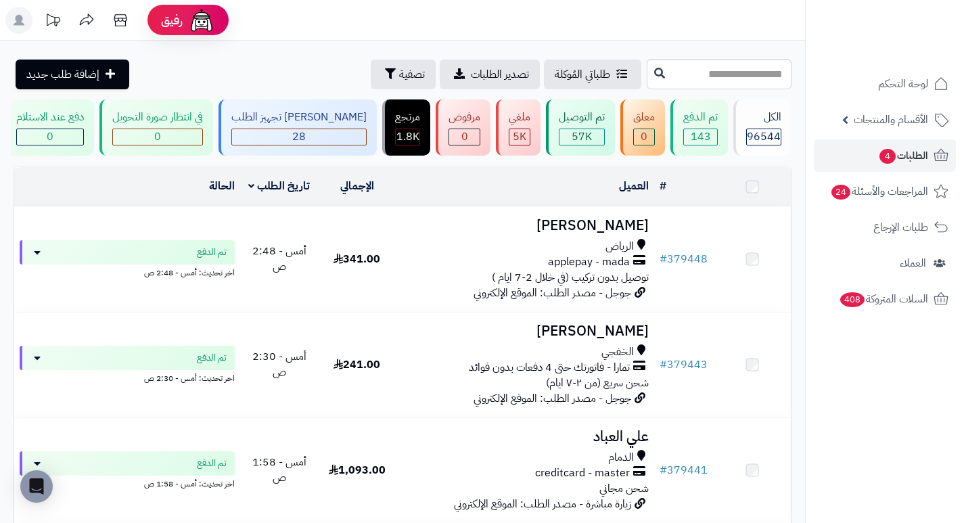
scroll to position [896, 0]
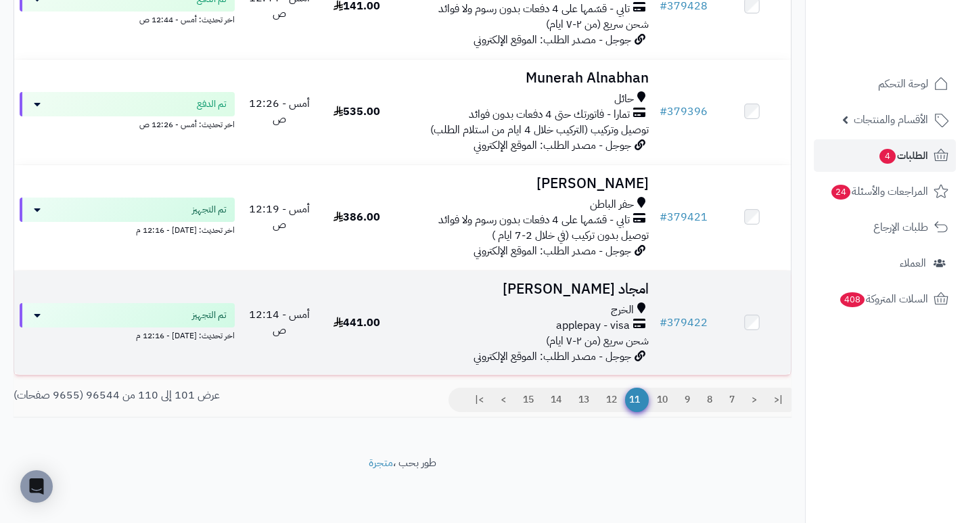
click at [610, 285] on h3 "امجاد [PERSON_NAME]" at bounding box center [525, 289] width 248 height 16
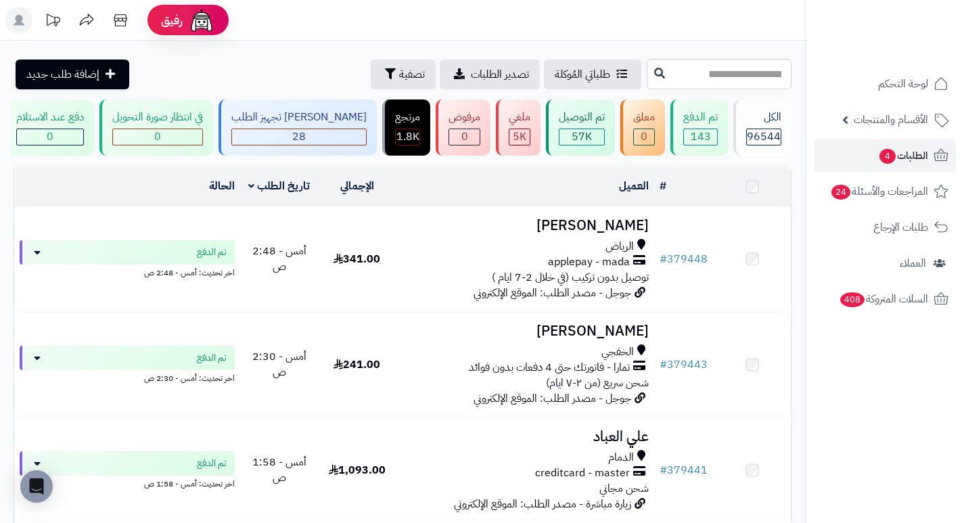
scroll to position [896, 0]
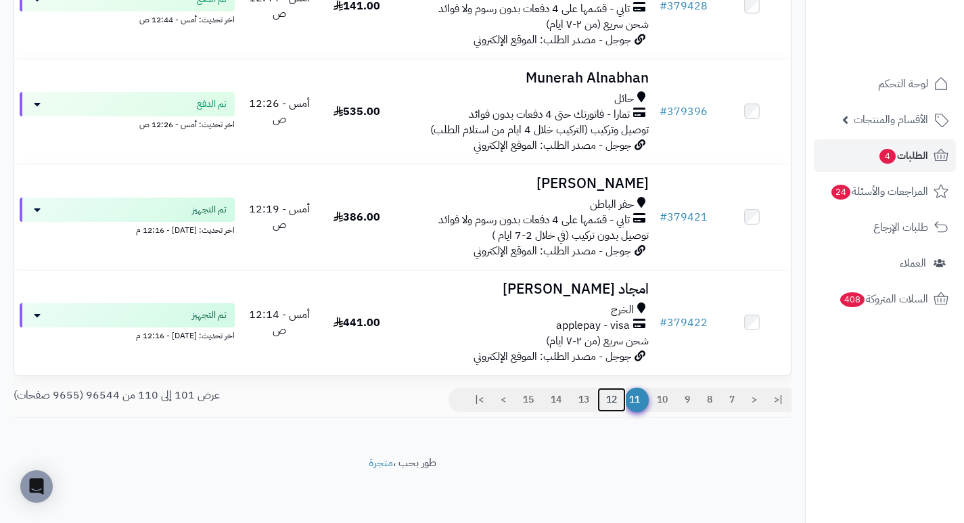
click at [612, 401] on link "12" at bounding box center [611, 400] width 28 height 24
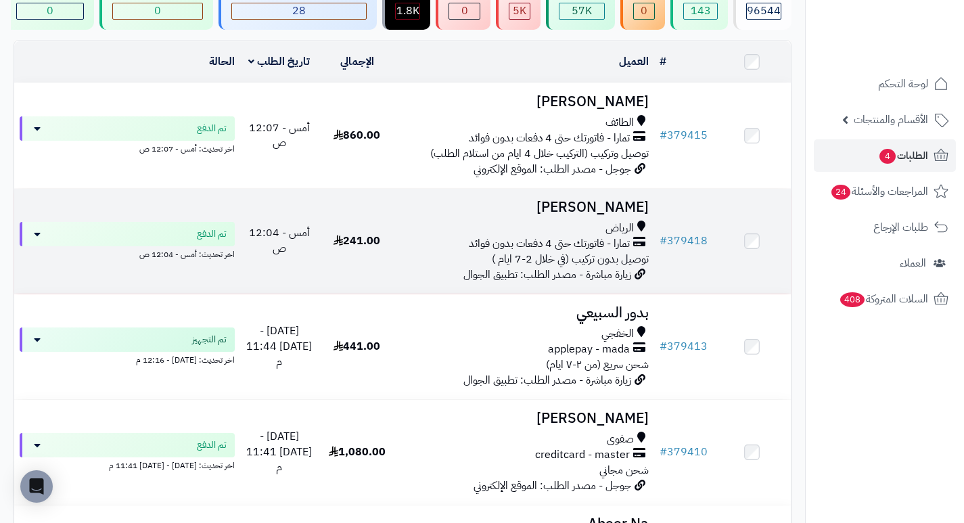
scroll to position [135, 0]
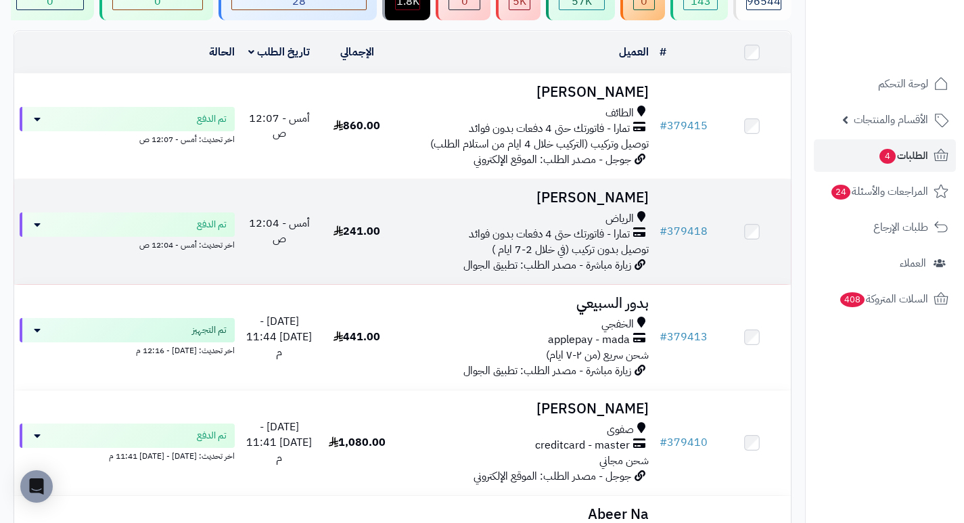
click at [631, 206] on h3 "ممدوح العتيبي" at bounding box center [525, 198] width 248 height 16
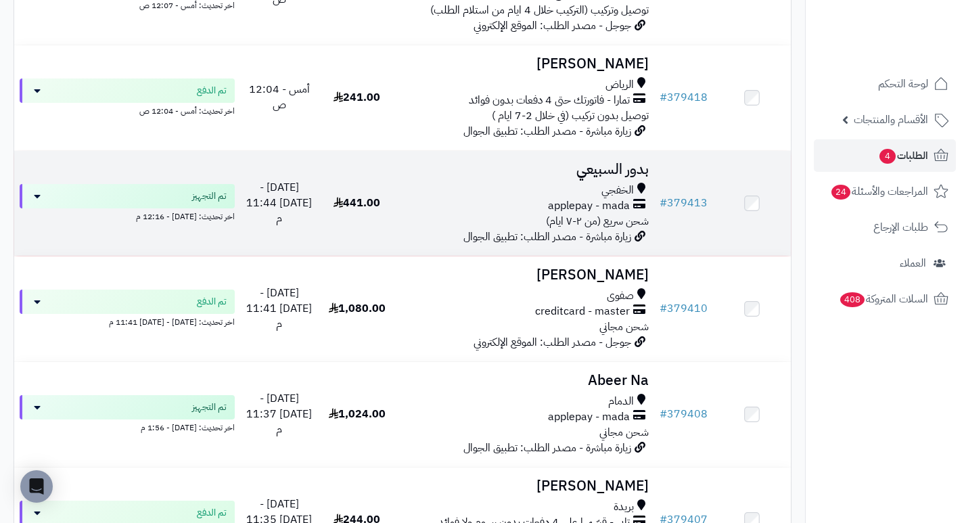
scroll to position [271, 0]
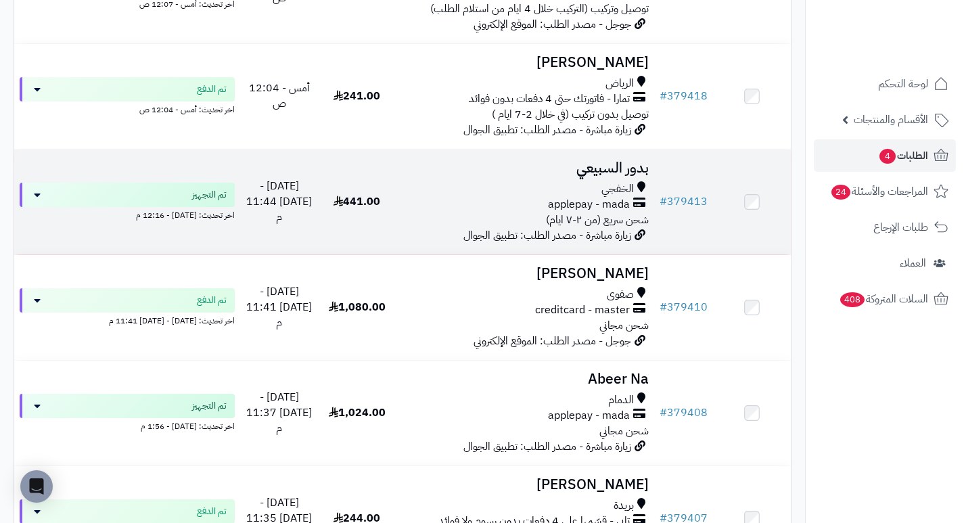
click at [620, 176] on h3 "بدور السبيعي" at bounding box center [525, 168] width 248 height 16
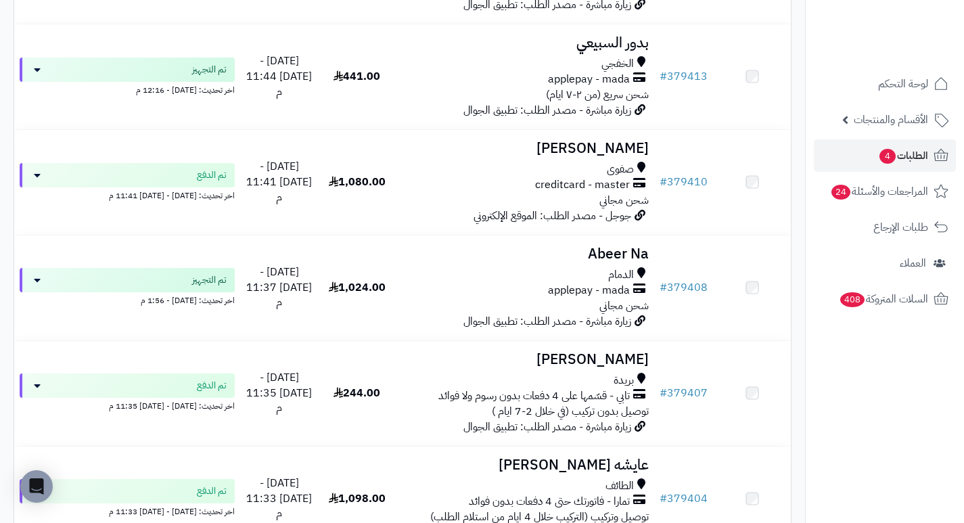
scroll to position [406, 0]
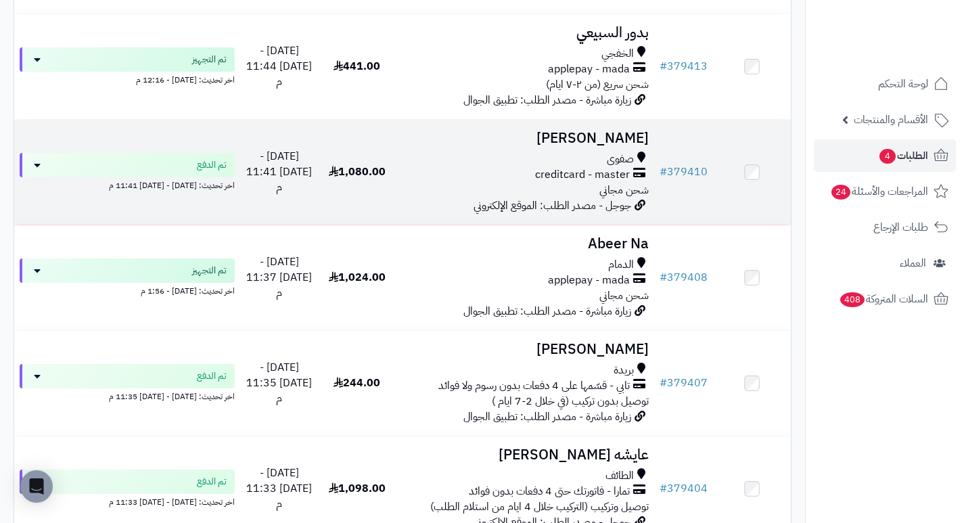
click at [580, 141] on h3 "Mohammed Alsaeed" at bounding box center [525, 139] width 248 height 16
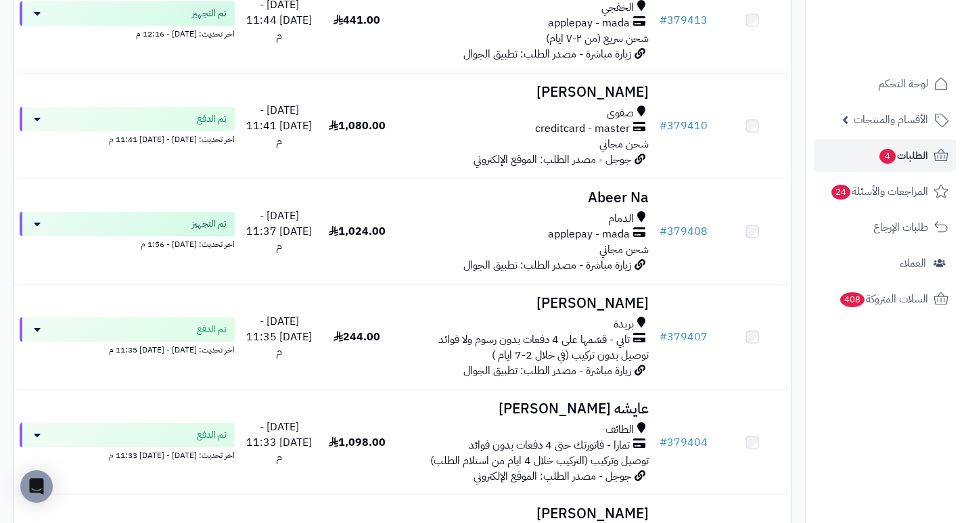
scroll to position [474, 0]
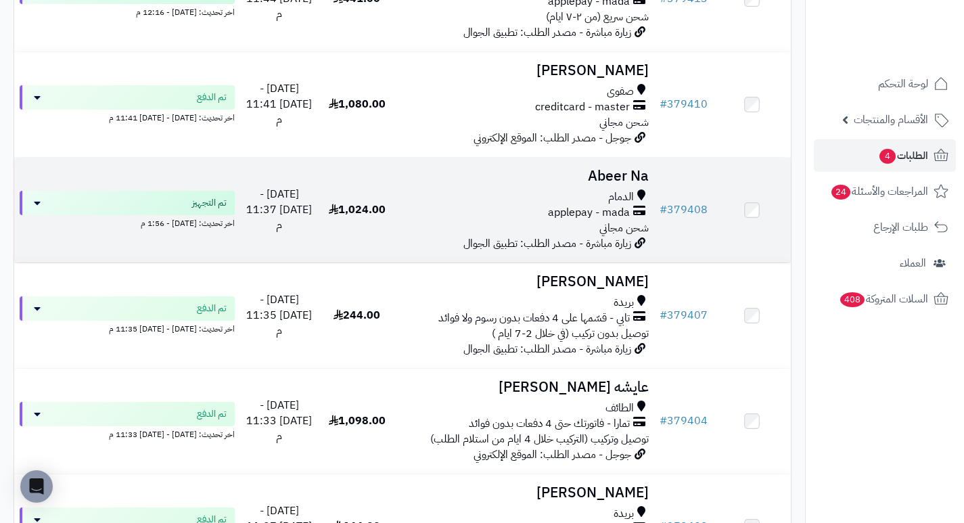
click at [639, 177] on h3 "Abeer Na" at bounding box center [525, 176] width 248 height 16
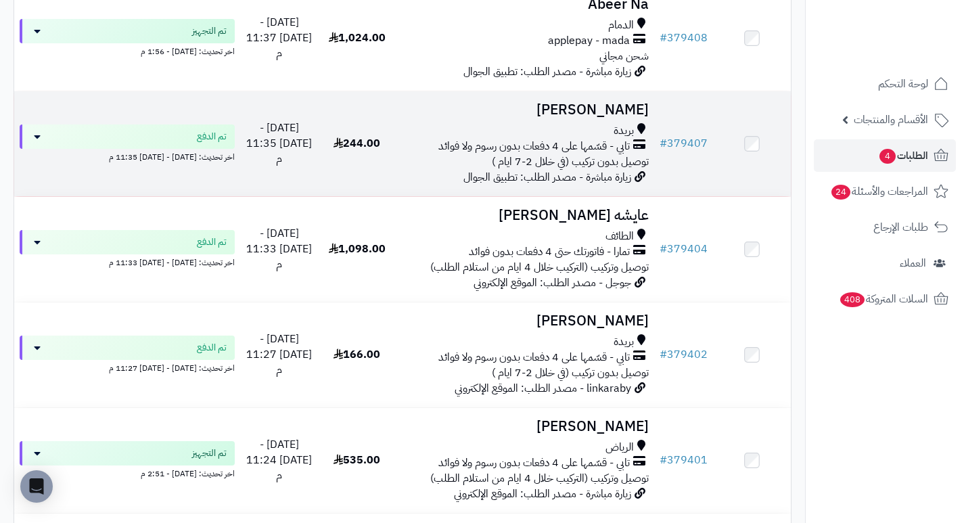
scroll to position [676, 0]
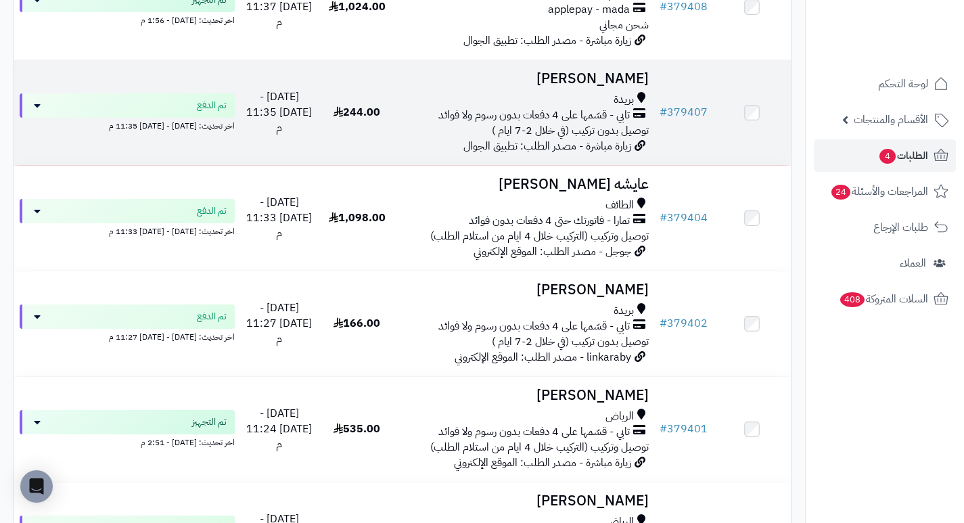
click at [640, 87] on h3 "[PERSON_NAME]" at bounding box center [525, 79] width 248 height 16
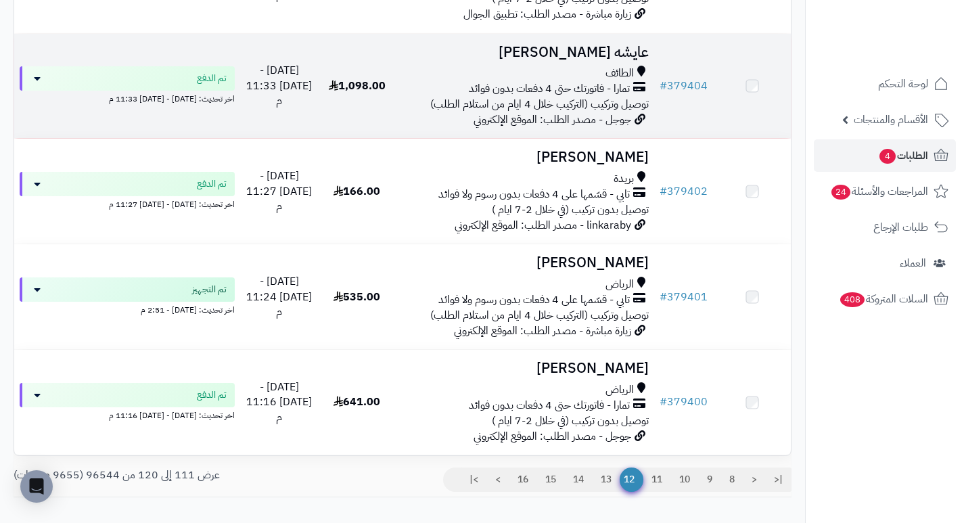
scroll to position [812, 0]
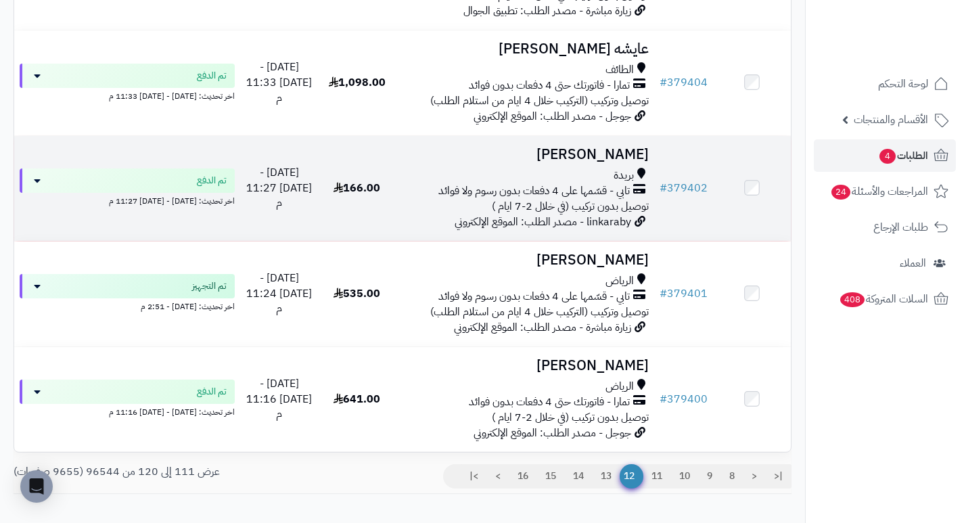
click at [609, 160] on h3 "[PERSON_NAME]" at bounding box center [525, 155] width 248 height 16
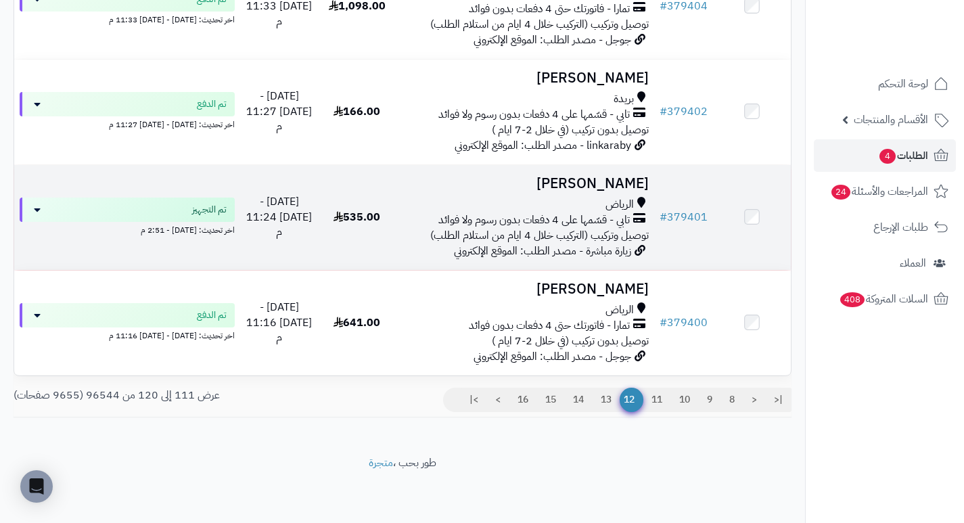
scroll to position [896, 0]
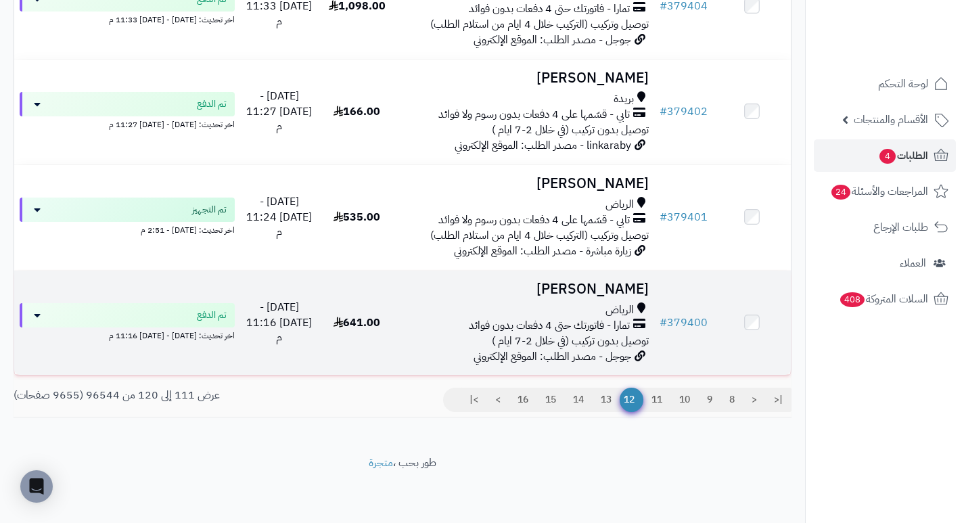
click at [641, 288] on h3 "[PERSON_NAME]" at bounding box center [525, 289] width 248 height 16
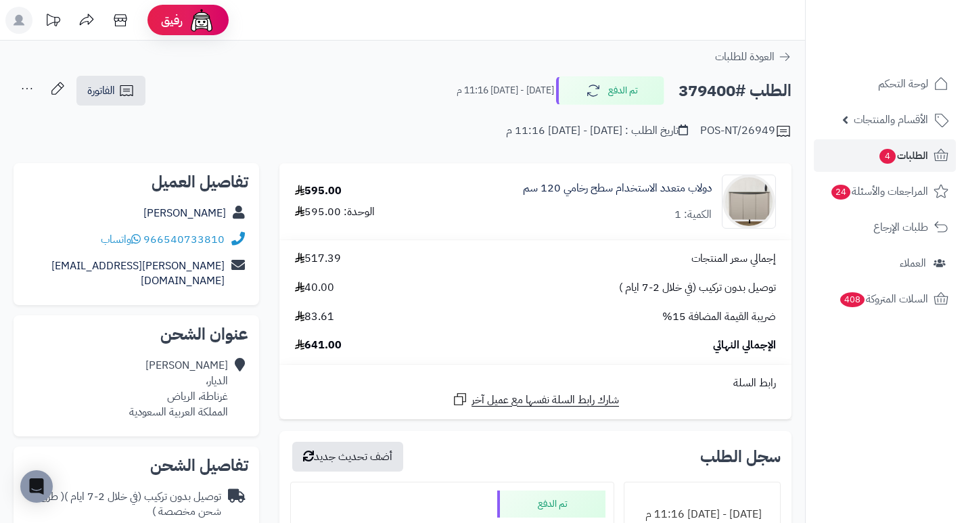
drag, startPoint x: 447, startPoint y: 149, endPoint x: 394, endPoint y: 69, distance: 95.7
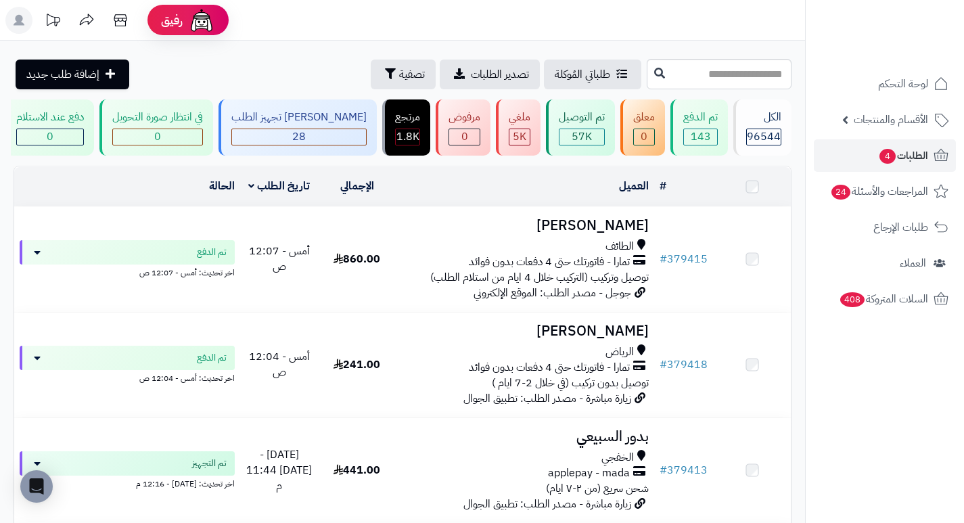
scroll to position [896, 0]
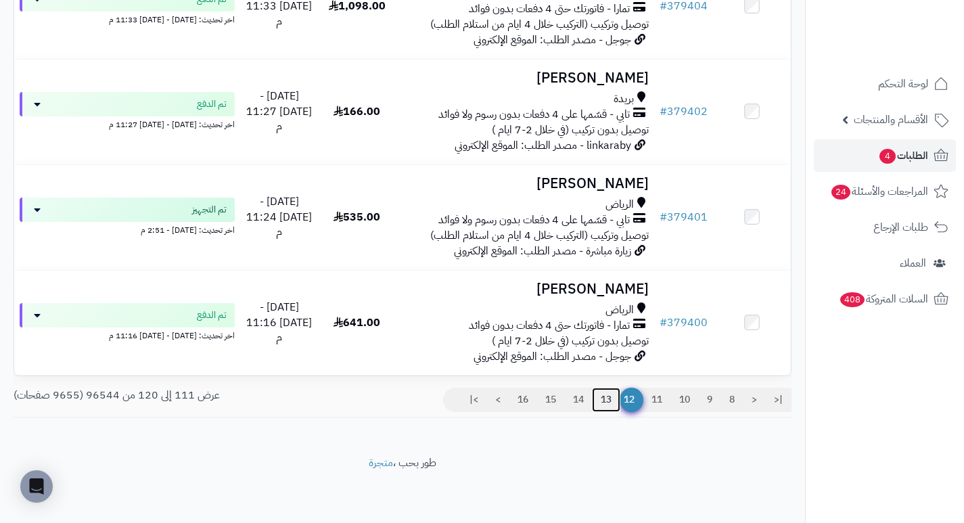
click at [604, 400] on link "13" at bounding box center [606, 400] width 28 height 24
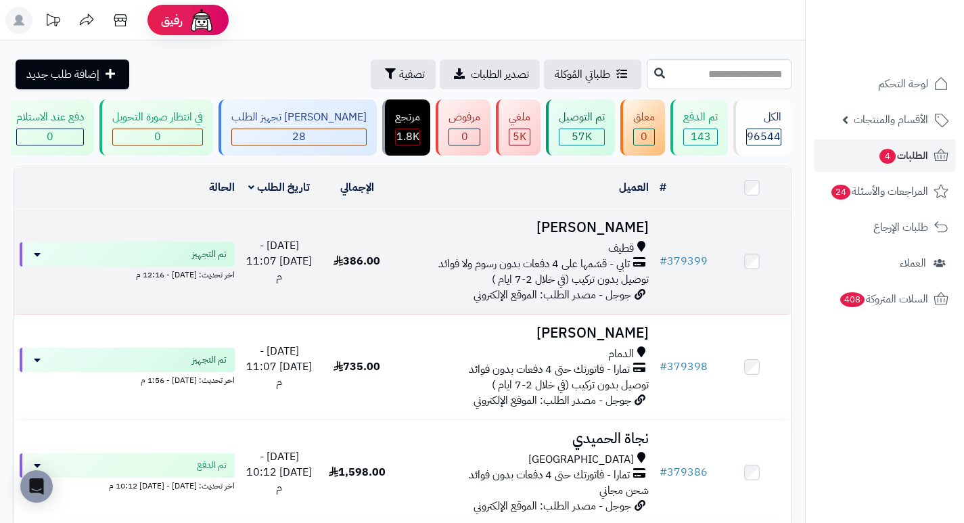
click at [630, 235] on h3 "[PERSON_NAME]" at bounding box center [525, 228] width 248 height 16
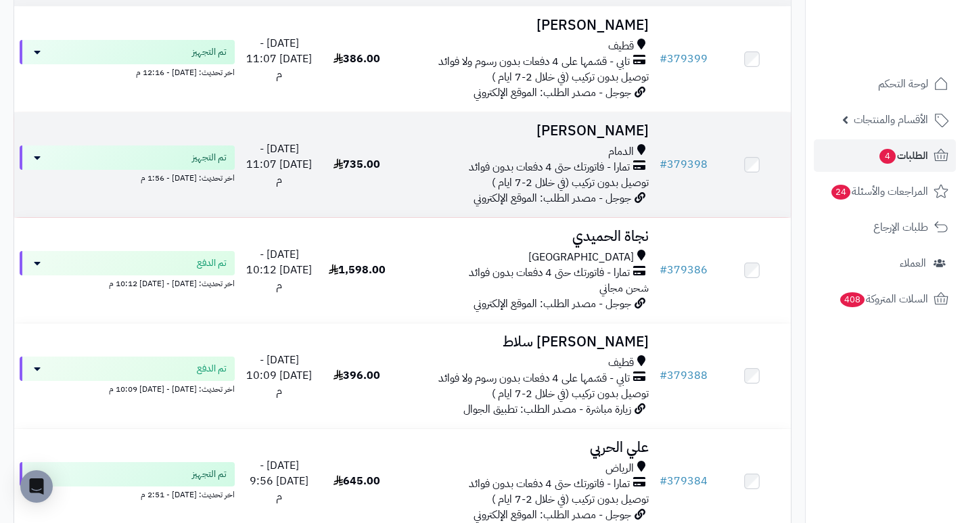
scroll to position [203, 0]
click at [633, 137] on h3 "[PERSON_NAME]" at bounding box center [525, 130] width 248 height 16
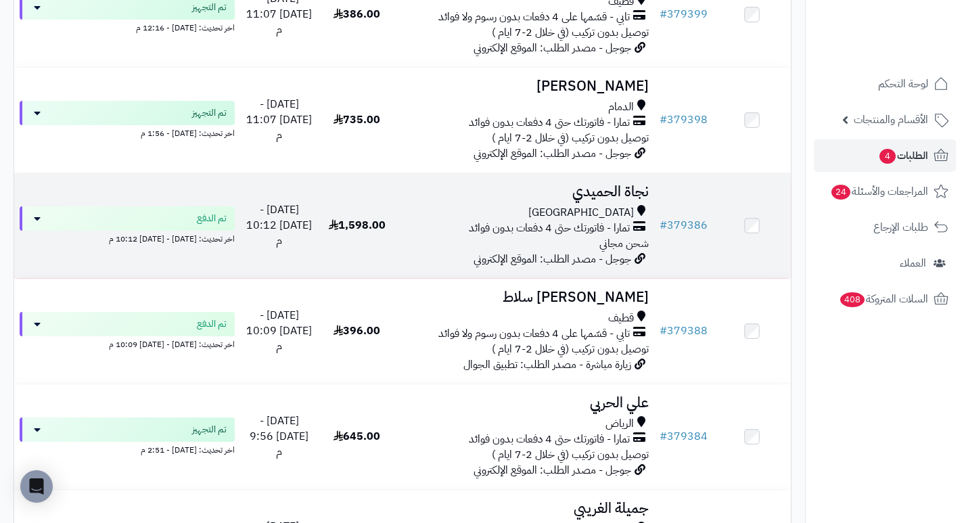
scroll to position [271, 0]
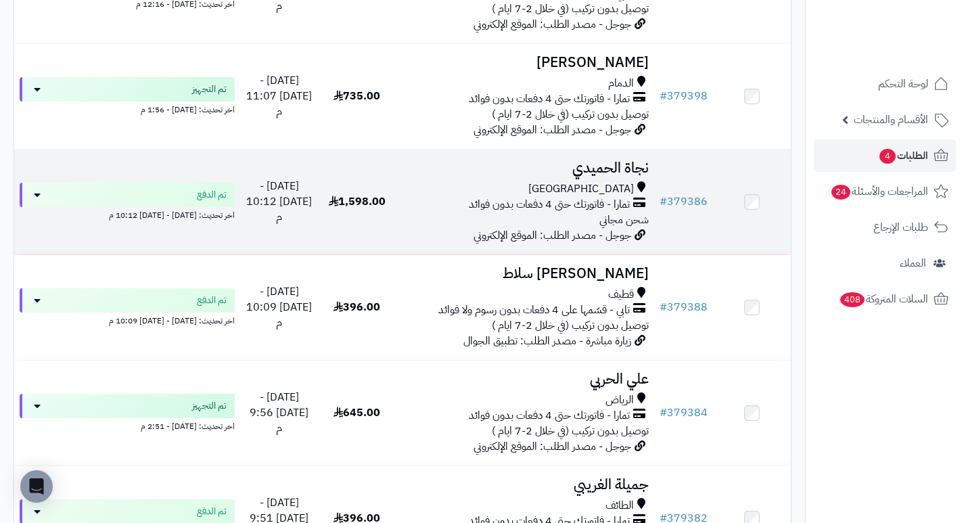
click at [624, 168] on h3 "نجاة الحميدي" at bounding box center [525, 168] width 248 height 16
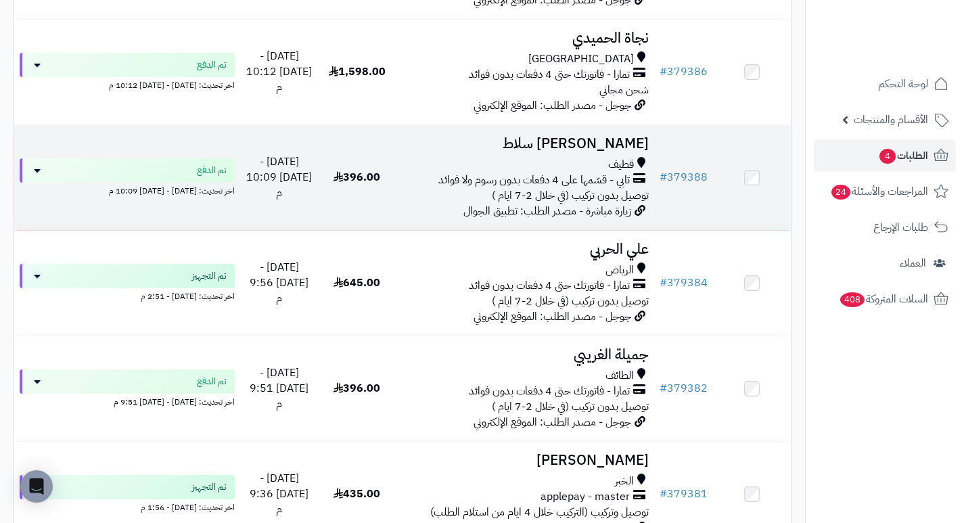
scroll to position [406, 0]
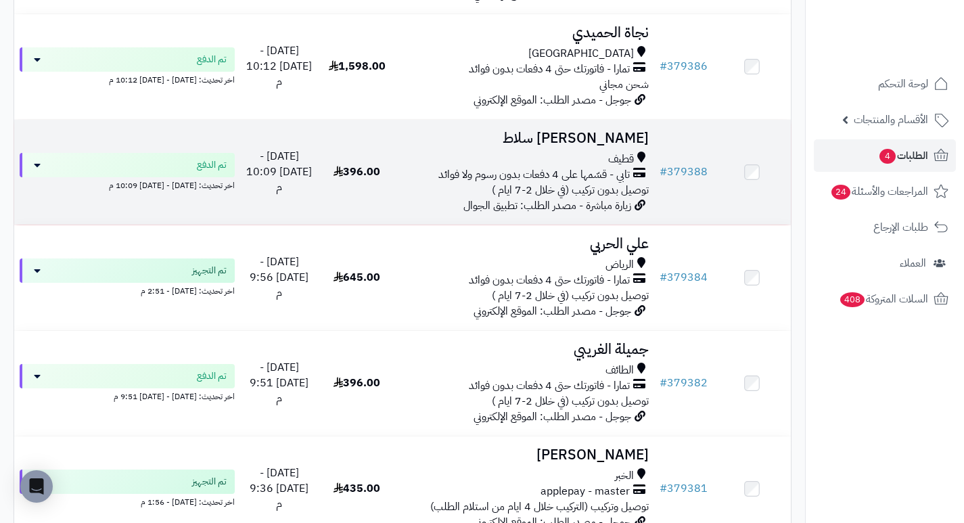
click at [610, 143] on h3 "[PERSON_NAME] سلاط" at bounding box center [525, 139] width 248 height 16
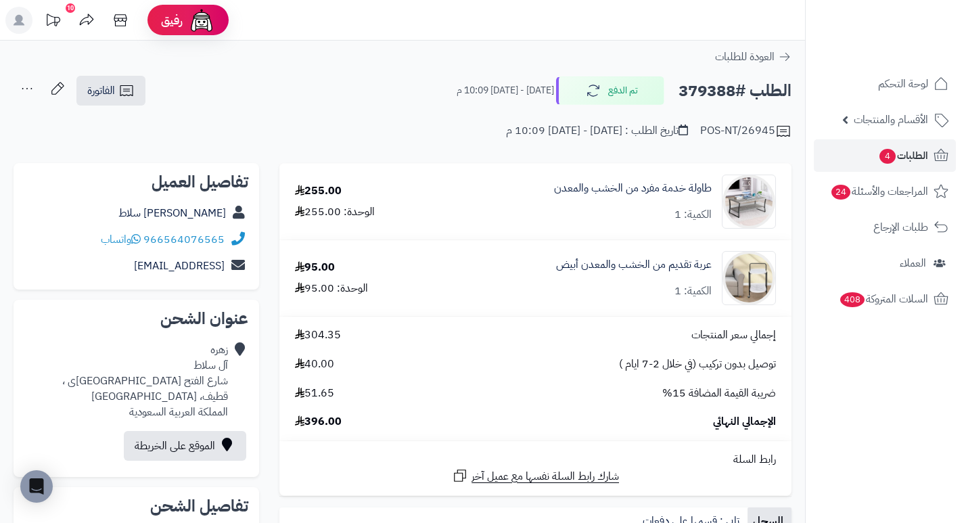
drag, startPoint x: 519, startPoint y: 150, endPoint x: 392, endPoint y: 68, distance: 150.7
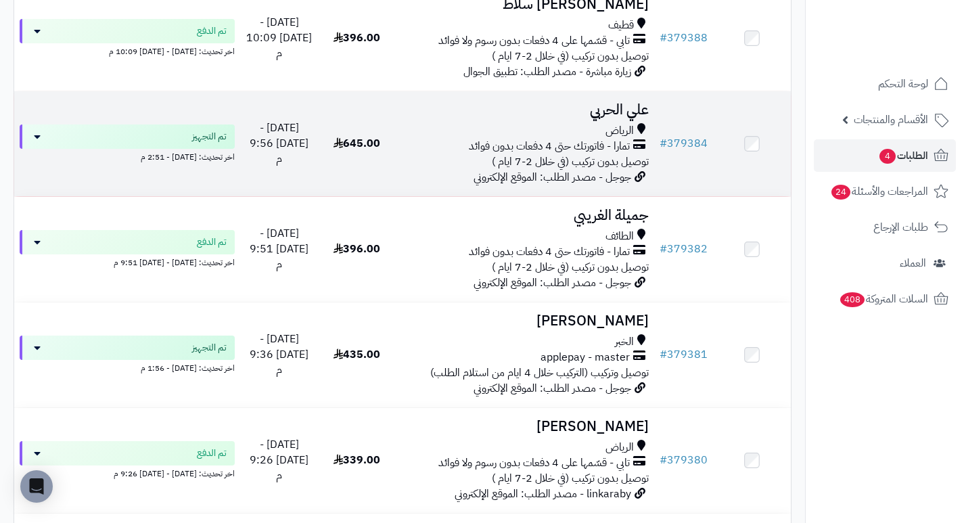
scroll to position [541, 0]
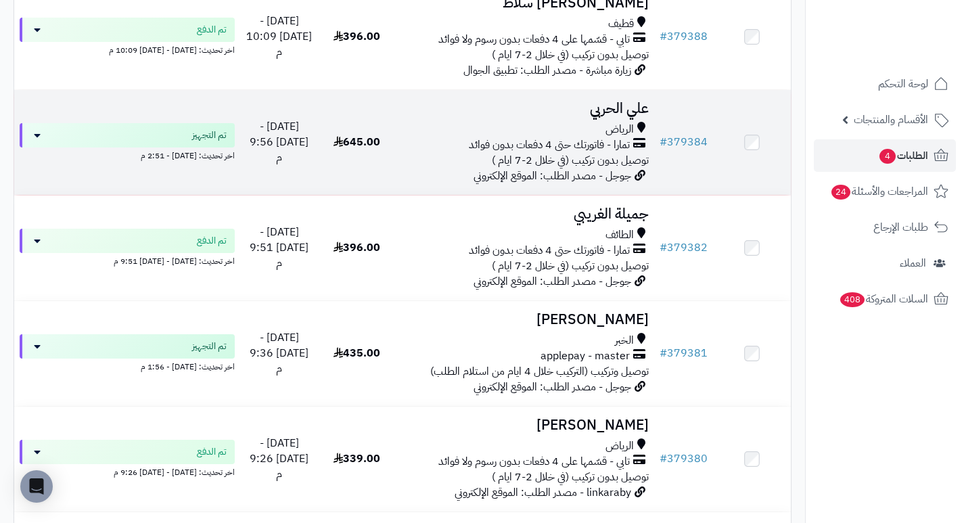
click at [620, 116] on h3 "علي الحربي" at bounding box center [525, 109] width 248 height 16
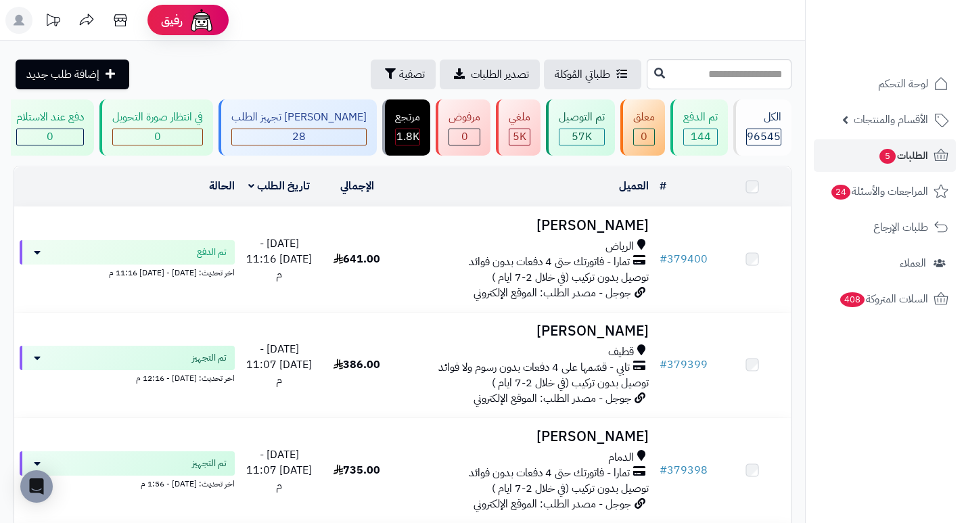
scroll to position [647, 0]
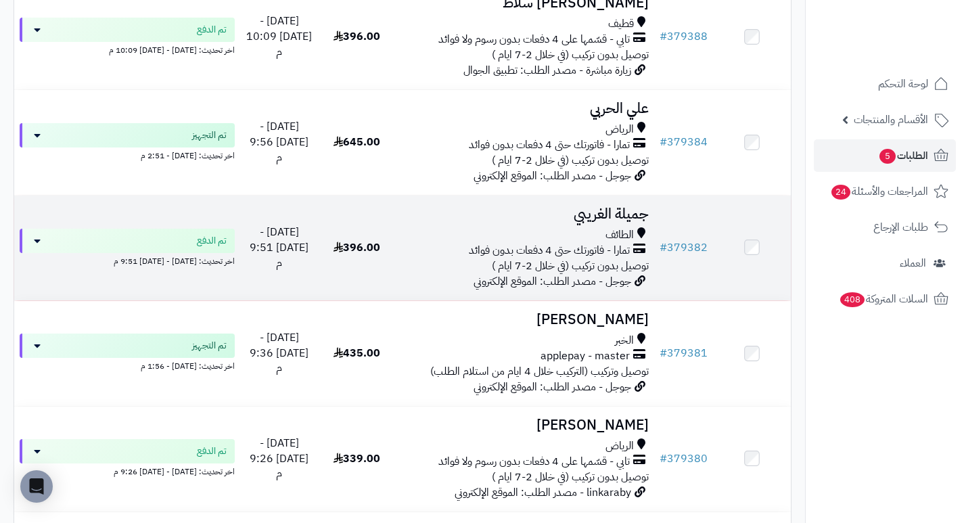
click at [619, 222] on h3 "جميلة الغريبي" at bounding box center [525, 214] width 248 height 16
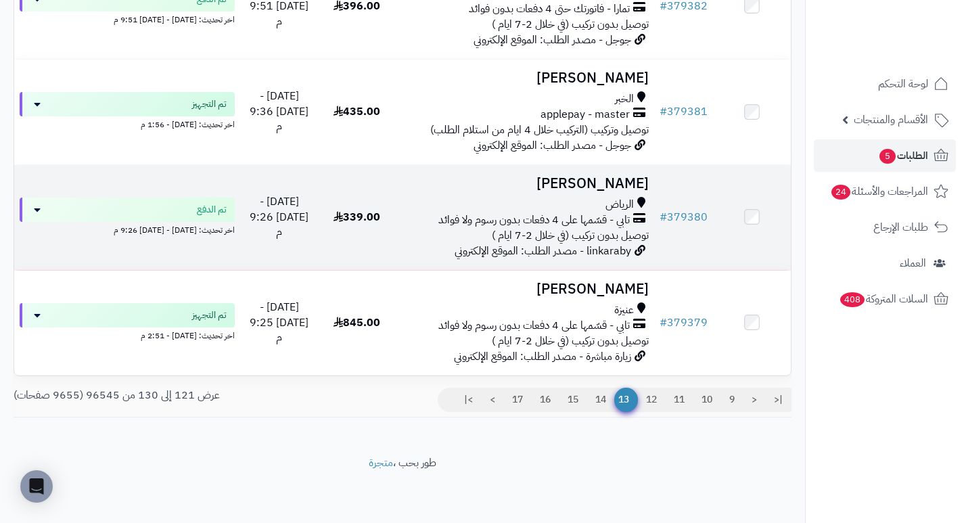
scroll to position [896, 0]
click at [615, 191] on h3 "[PERSON_NAME]" at bounding box center [525, 184] width 248 height 16
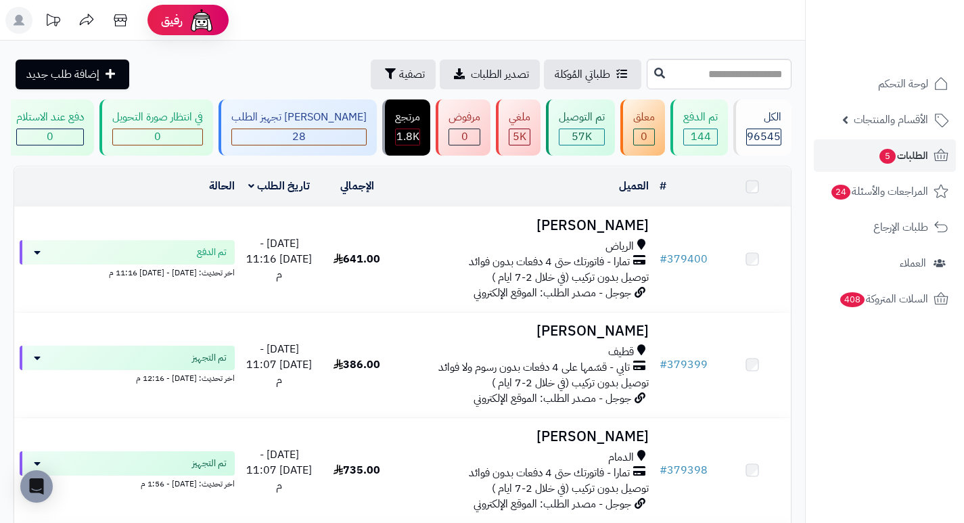
scroll to position [896, 0]
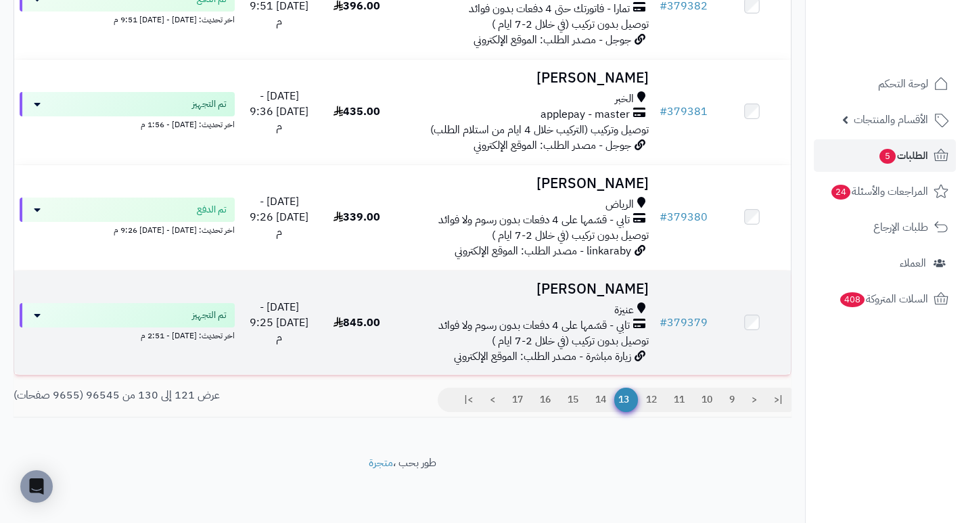
click at [620, 285] on h3 "طارق محسن" at bounding box center [525, 289] width 248 height 16
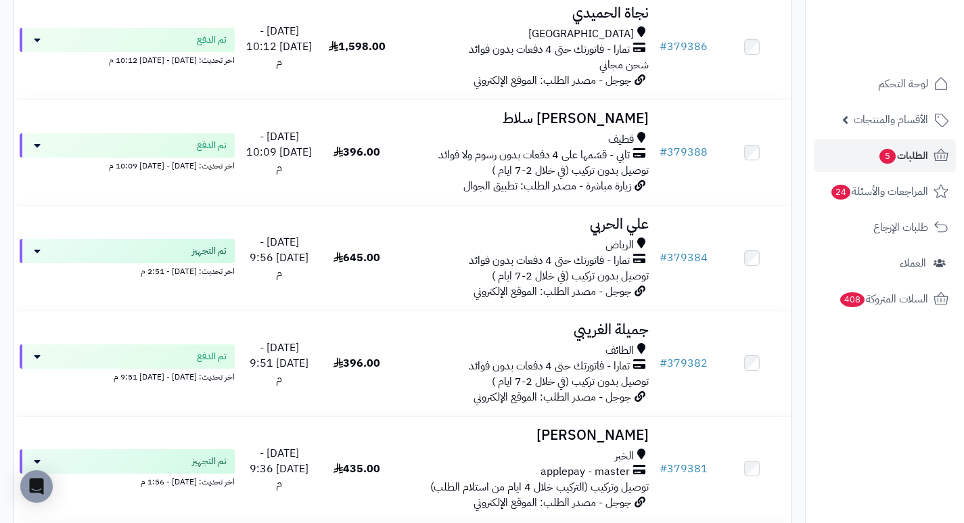
scroll to position [423, 0]
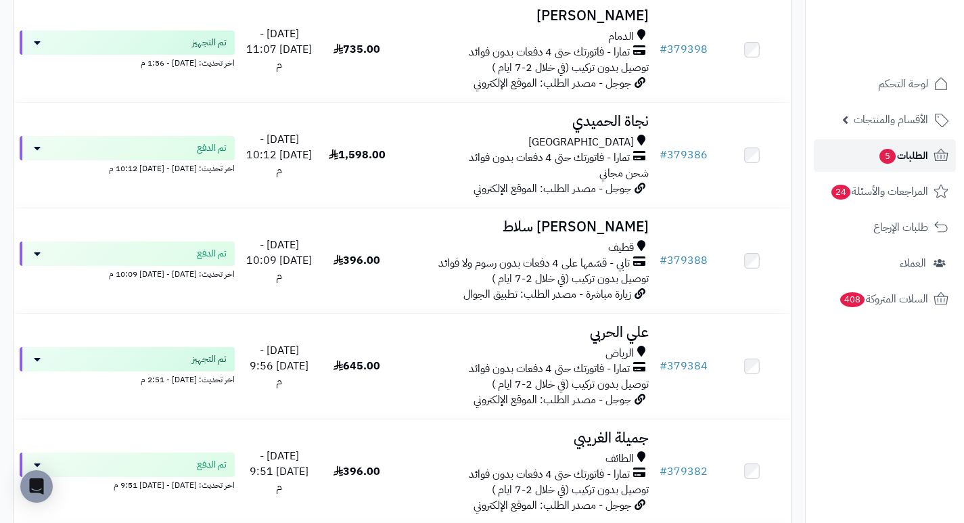
click at [892, 156] on span "5" at bounding box center [887, 156] width 16 height 15
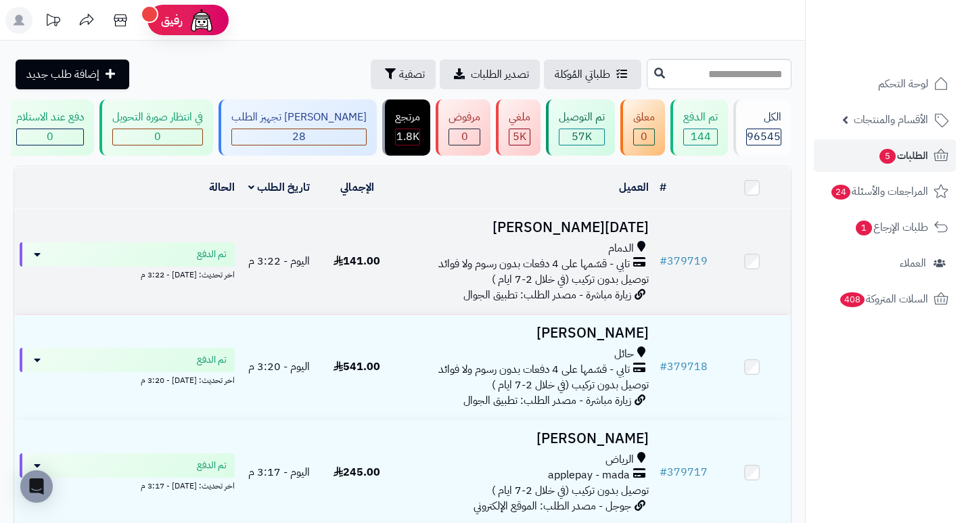
click at [610, 235] on h3 "[DATE][PERSON_NAME]" at bounding box center [525, 228] width 248 height 16
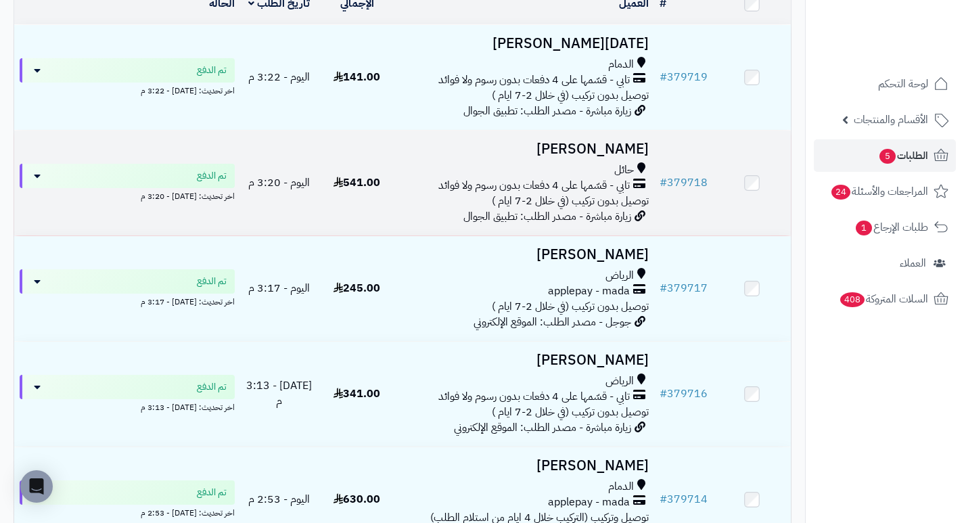
scroll to position [203, 0]
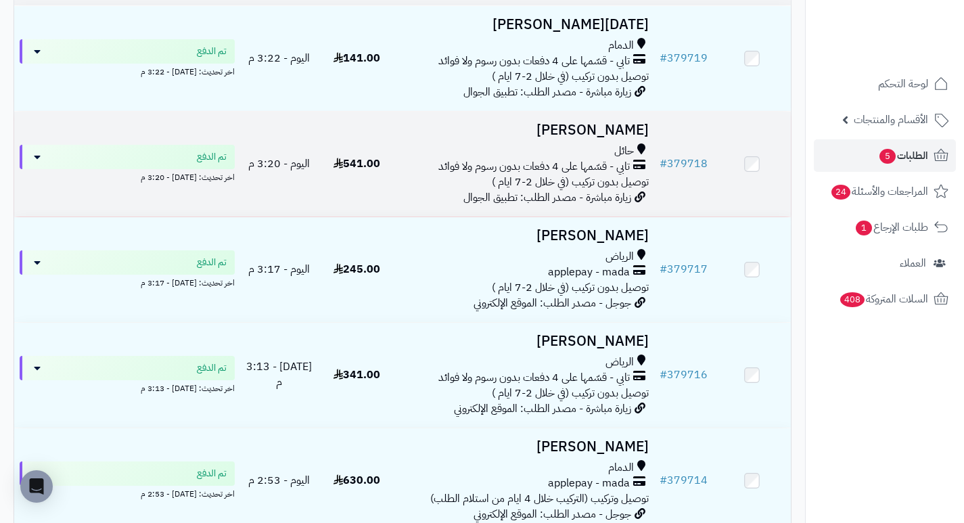
click at [624, 138] on h3 "[PERSON_NAME]" at bounding box center [525, 130] width 248 height 16
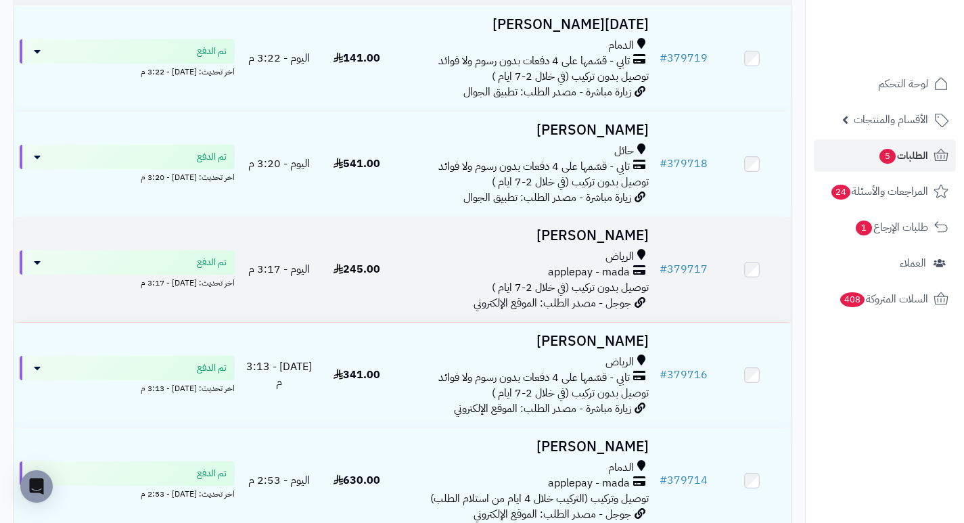
scroll to position [271, 0]
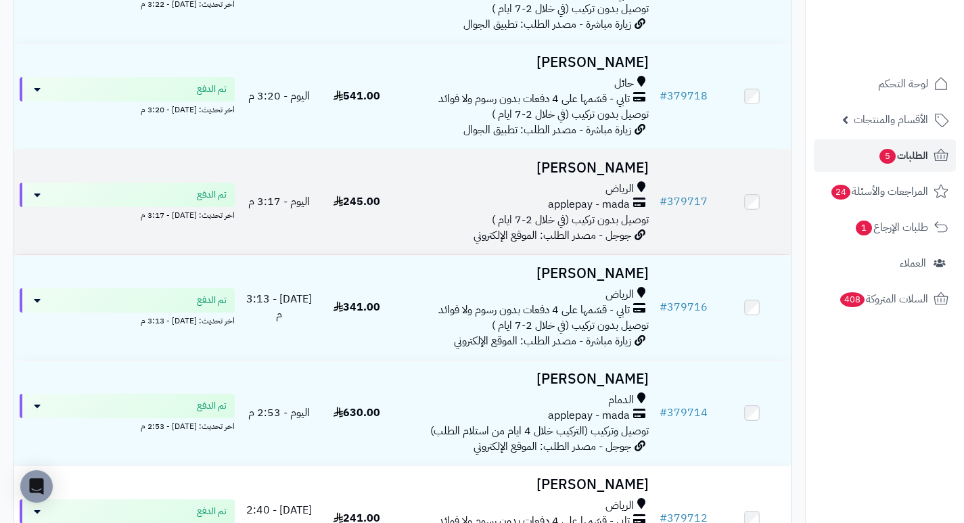
click at [636, 176] on h3 "[PERSON_NAME]" at bounding box center [525, 168] width 248 height 16
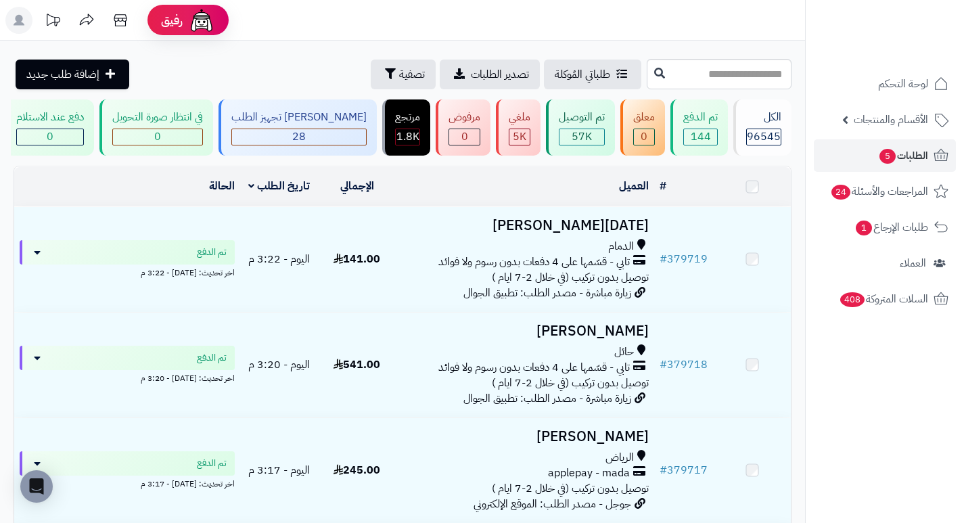
scroll to position [271, 0]
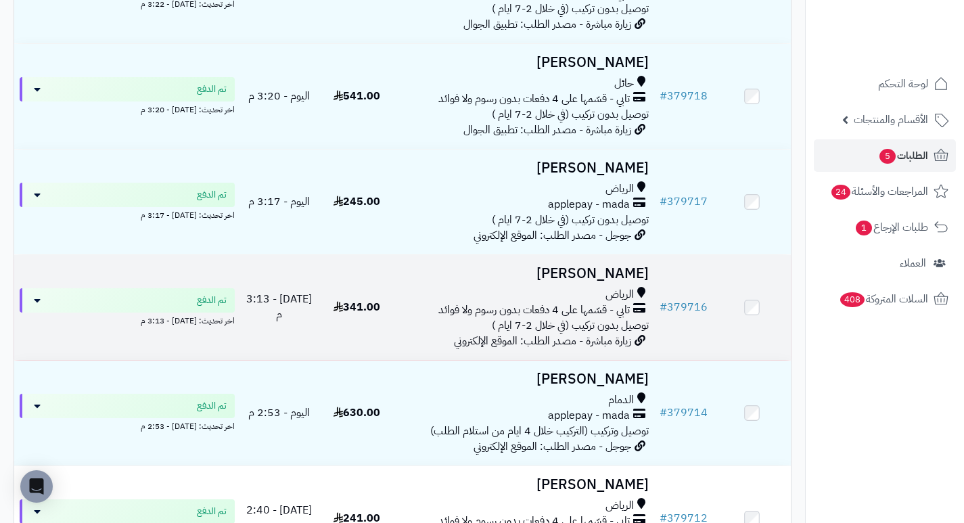
click at [620, 276] on h3 "[PERSON_NAME]" at bounding box center [525, 274] width 248 height 16
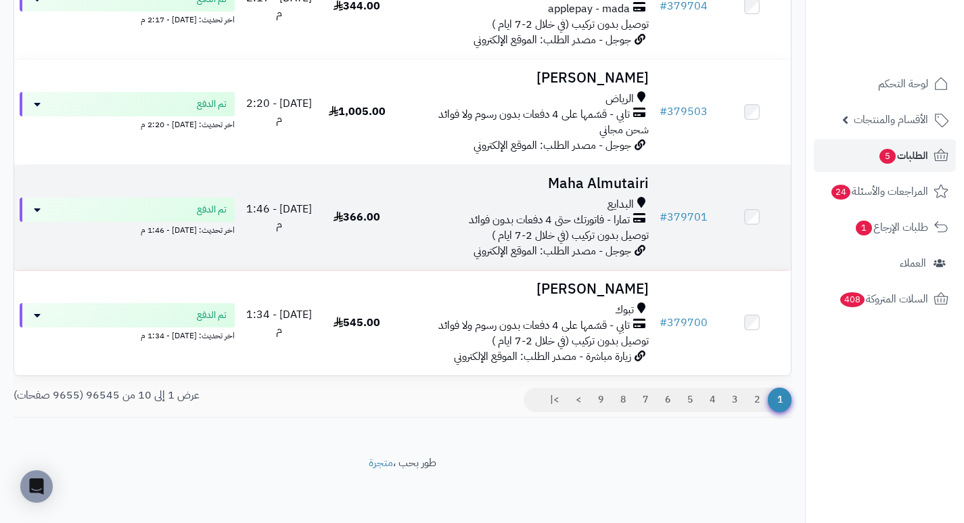
scroll to position [896, 0]
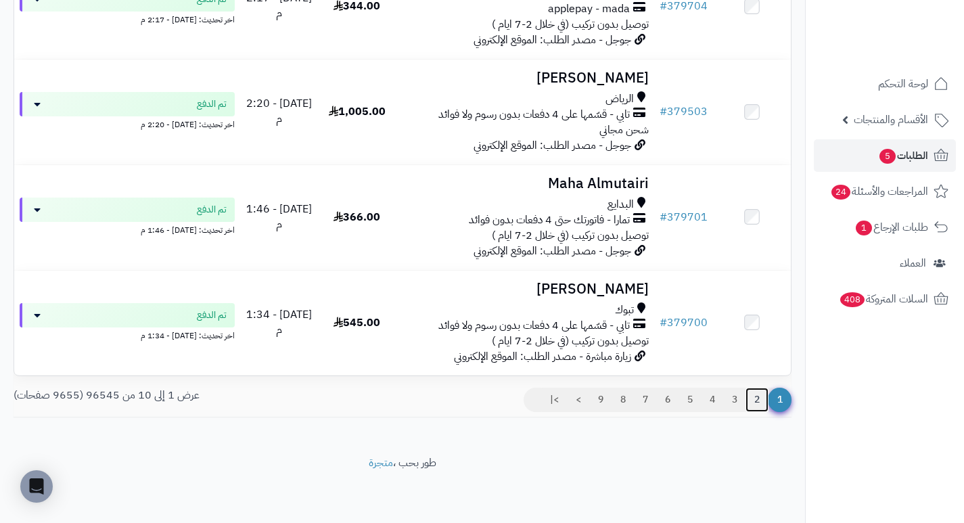
click at [758, 401] on link "2" at bounding box center [756, 400] width 23 height 24
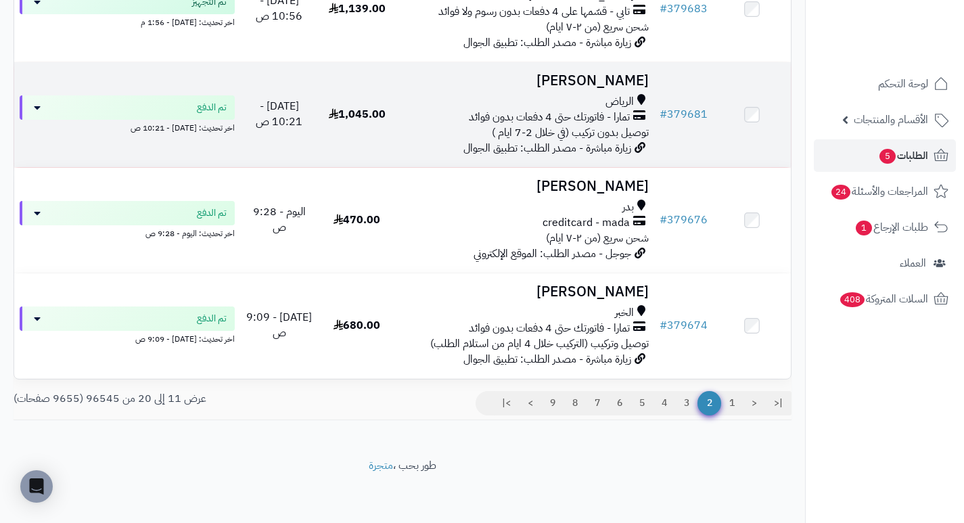
scroll to position [896, 0]
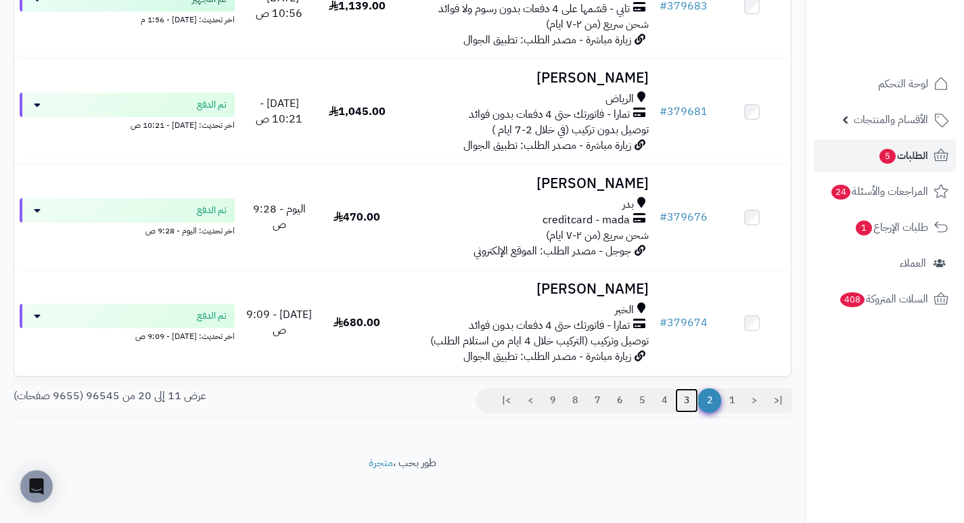
click at [687, 398] on link "3" at bounding box center [686, 400] width 23 height 24
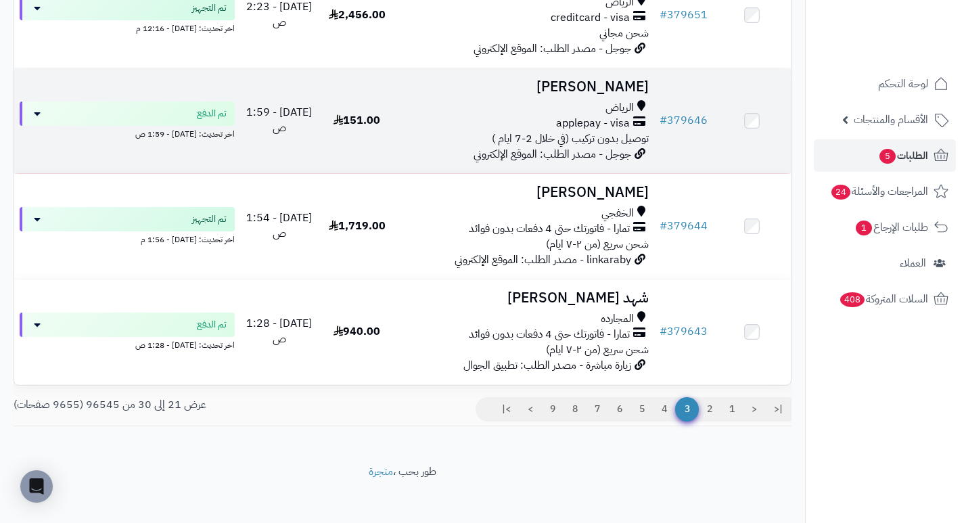
scroll to position [896, 0]
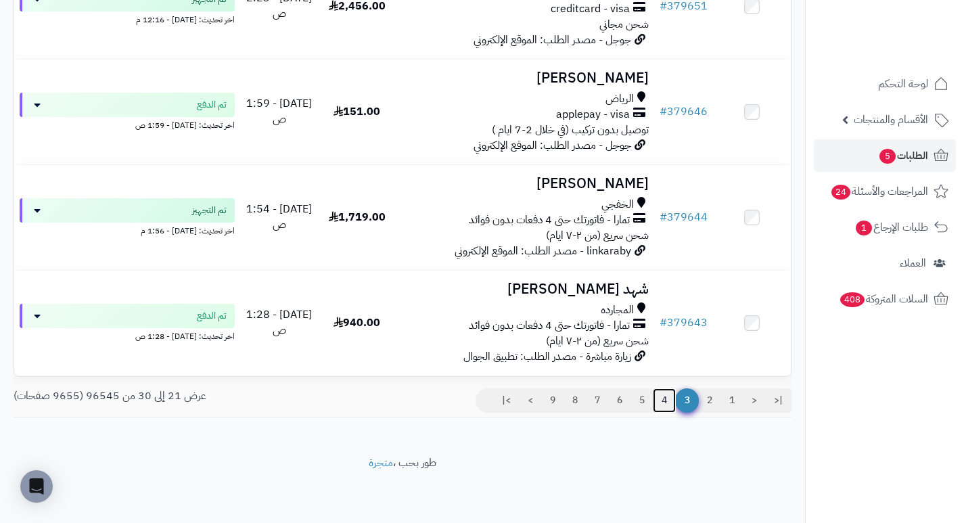
click at [666, 400] on link "4" at bounding box center [664, 400] width 23 height 24
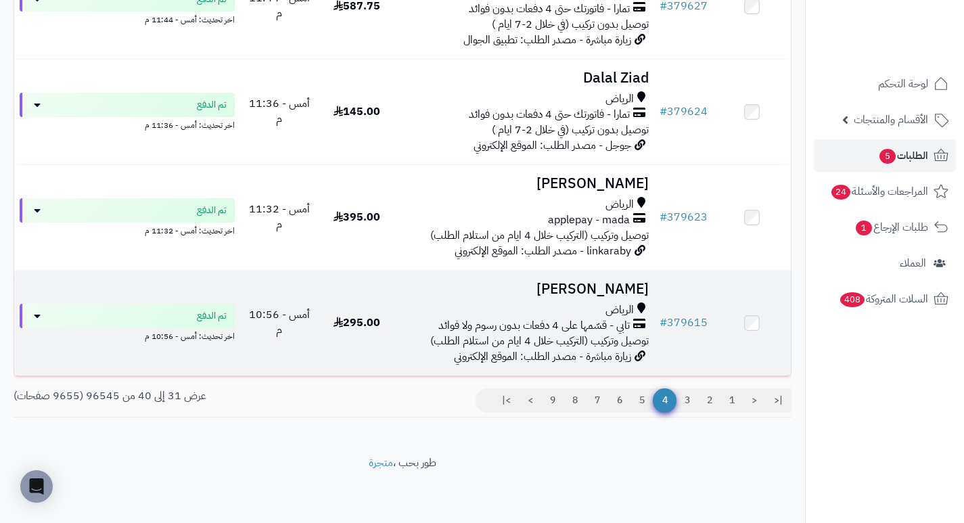
scroll to position [896, 0]
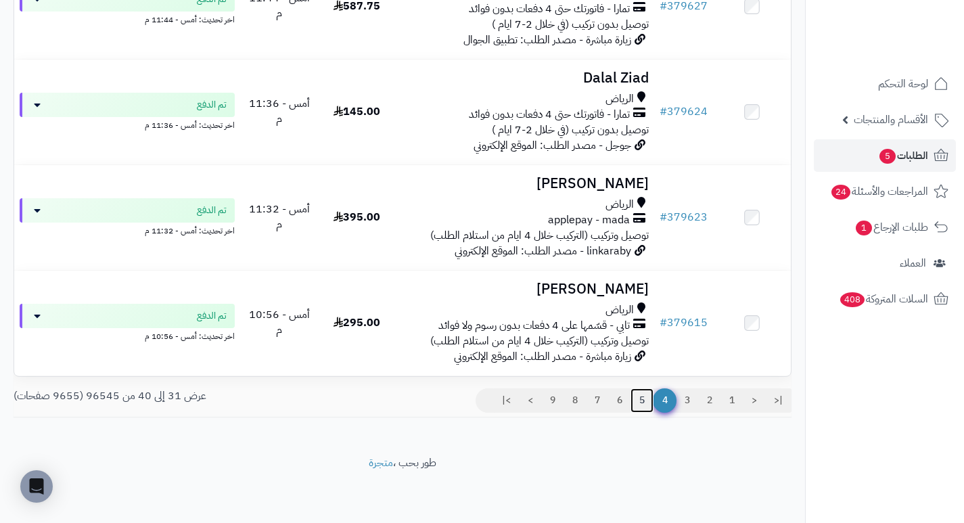
click at [639, 403] on link "5" at bounding box center [641, 400] width 23 height 24
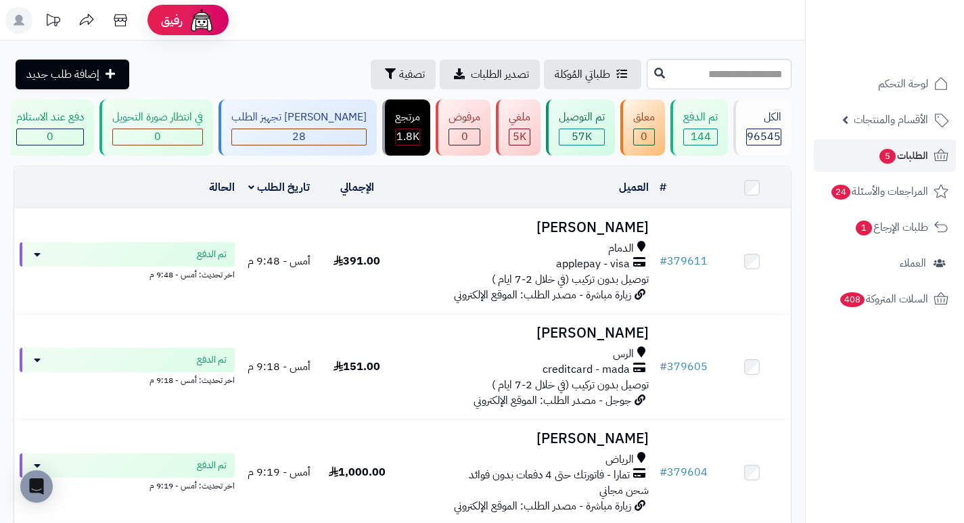
scroll to position [68, 0]
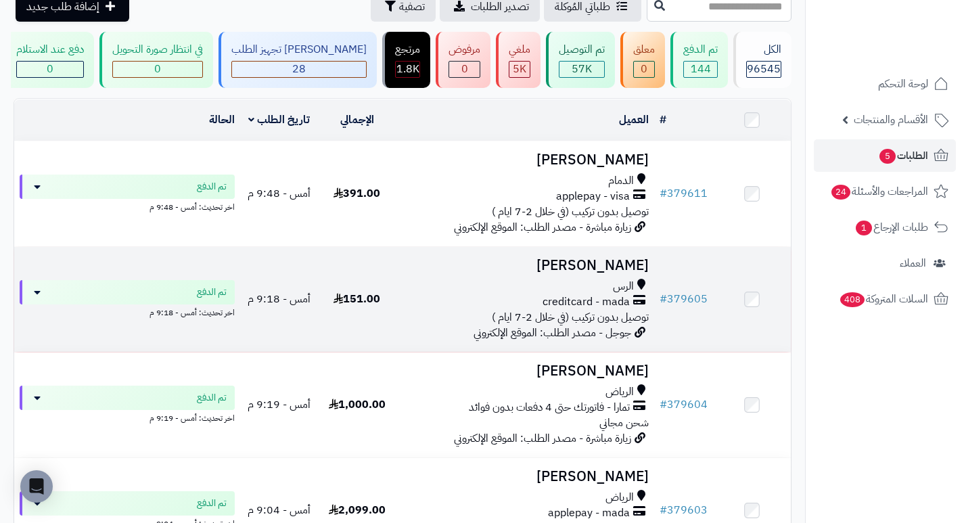
click at [633, 271] on h3 "[PERSON_NAME]" at bounding box center [525, 266] width 248 height 16
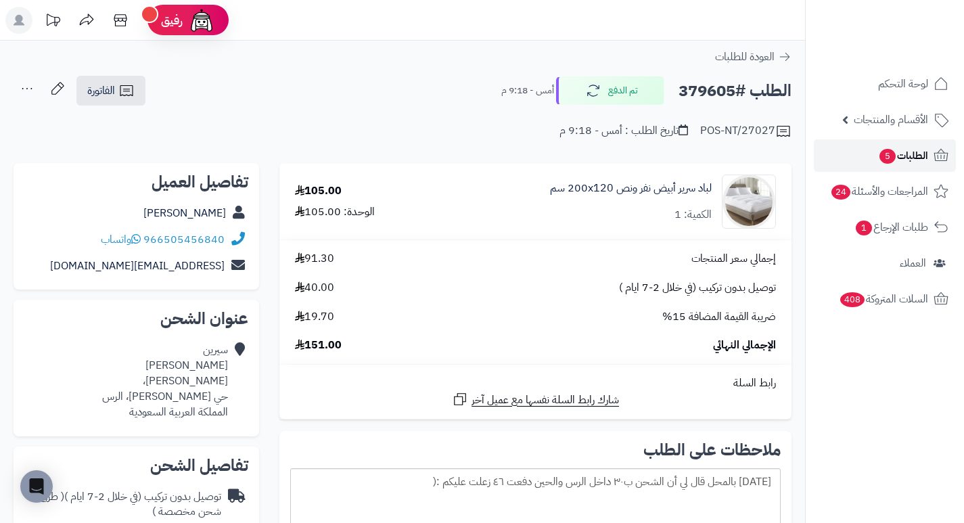
click at [898, 151] on span "الطلبات 5" at bounding box center [903, 155] width 50 height 19
